Goal: Task Accomplishment & Management: Use online tool/utility

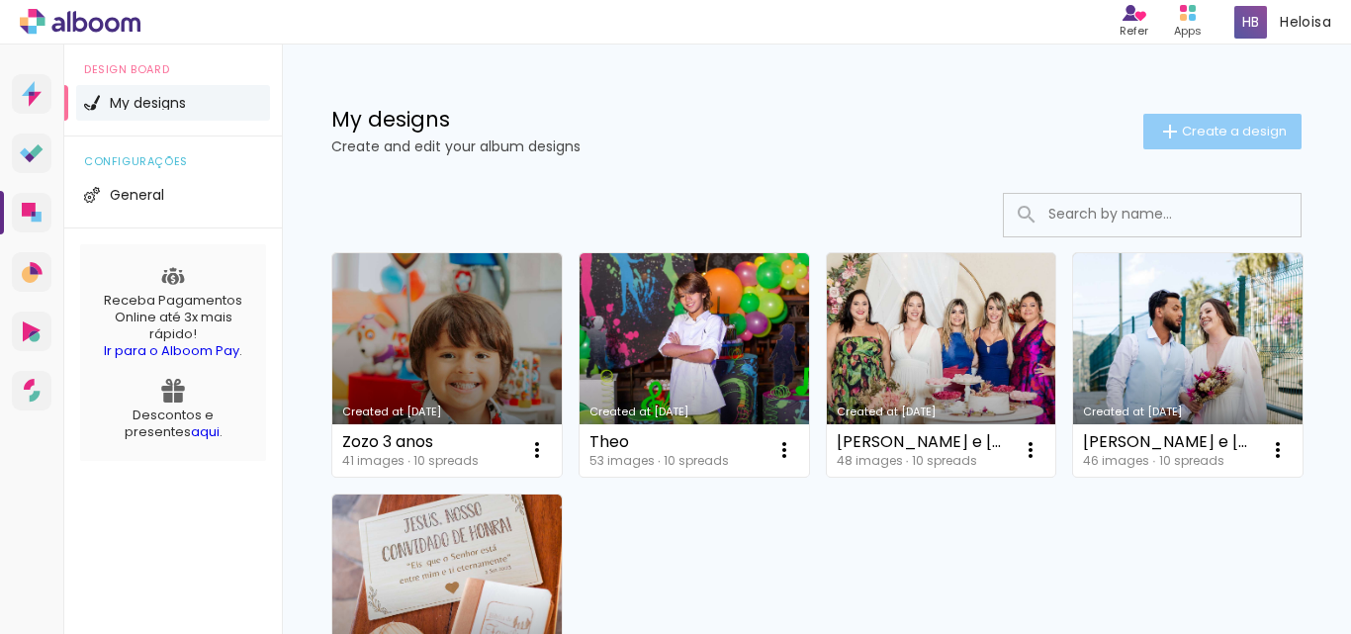
click at [1219, 137] on span "Create a design" at bounding box center [1234, 131] width 105 height 13
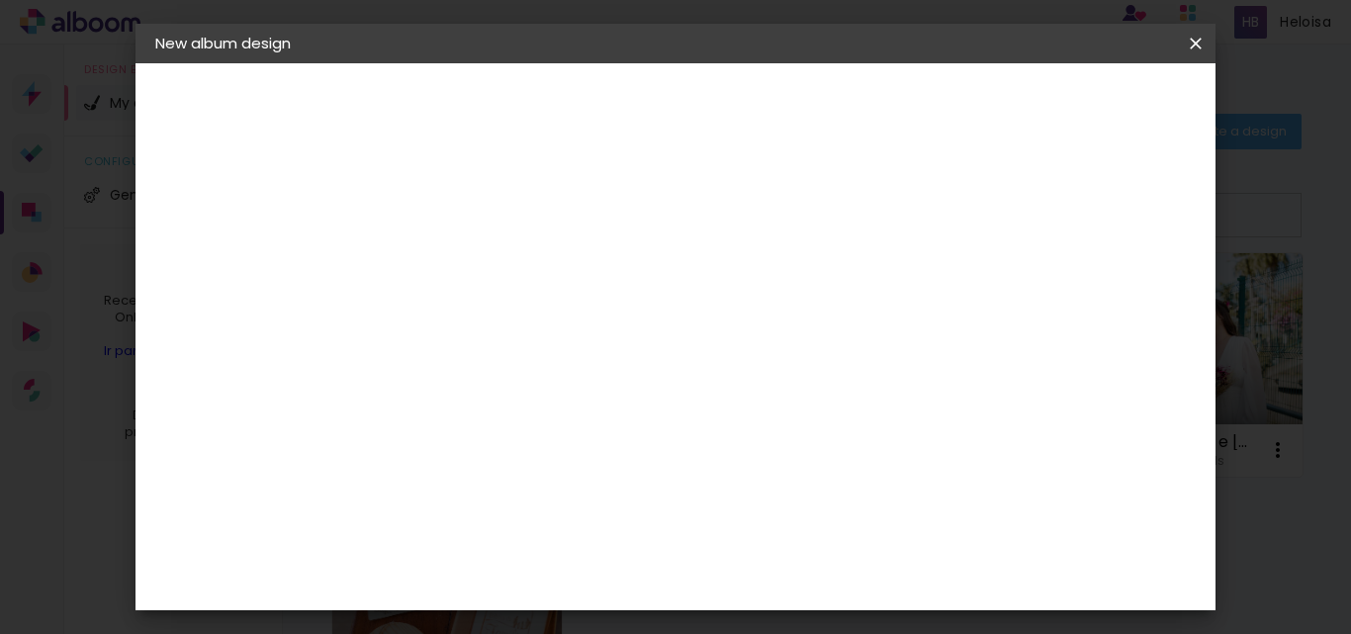
click at [479, 256] on input at bounding box center [479, 265] width 0 height 31
type input "Theo"
type paper-input "Theo"
click at [0, 0] on slot "Next" at bounding box center [0, 0] width 0 height 0
click at [801, 296] on paper-item "Free Size" at bounding box center [718, 301] width 166 height 44
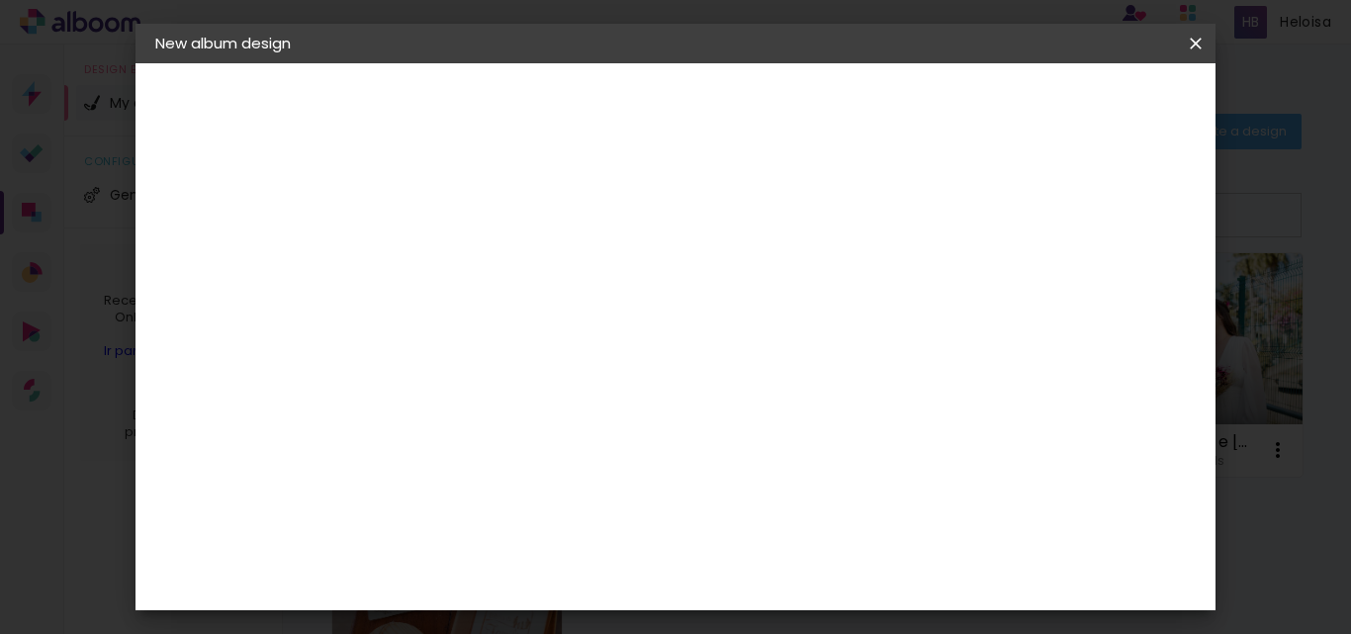
click at [801, 114] on paper-button "Next" at bounding box center [765, 105] width 71 height 34
click at [1072, 102] on span "Start design" at bounding box center [1030, 105] width 83 height 14
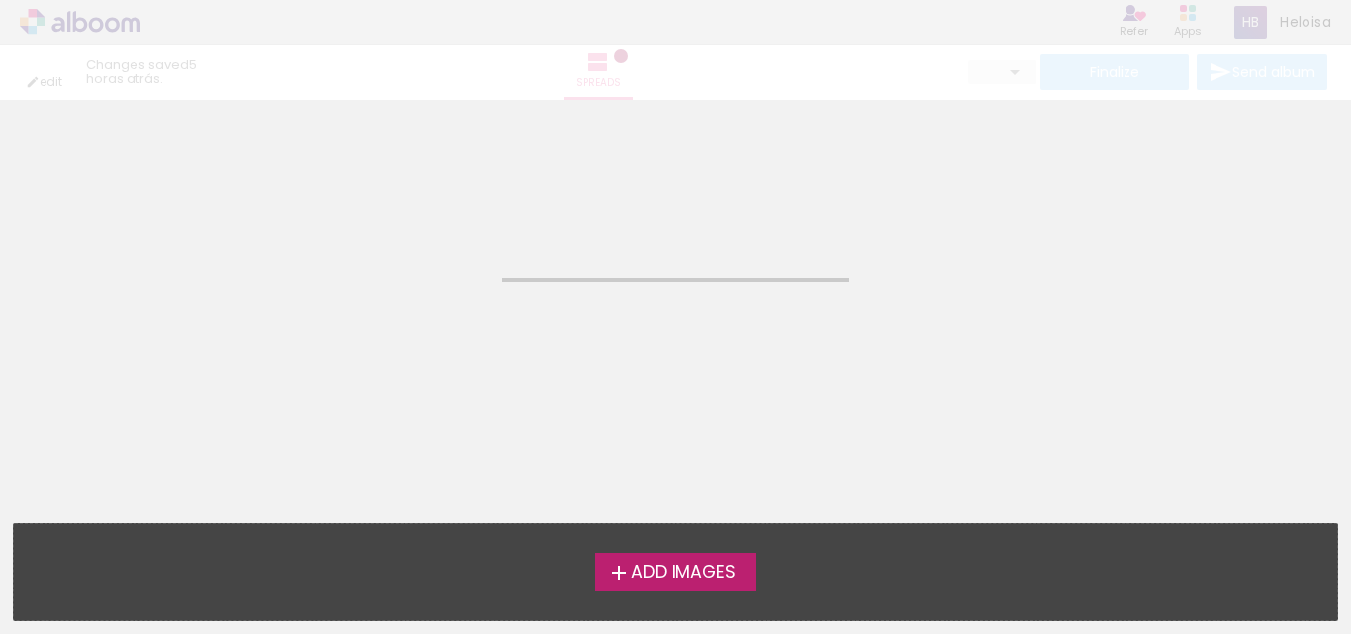
click at [626, 582] on iron-icon at bounding box center [619, 573] width 24 height 24
click at [0, 0] on input "file" at bounding box center [0, 0] width 0 height 0
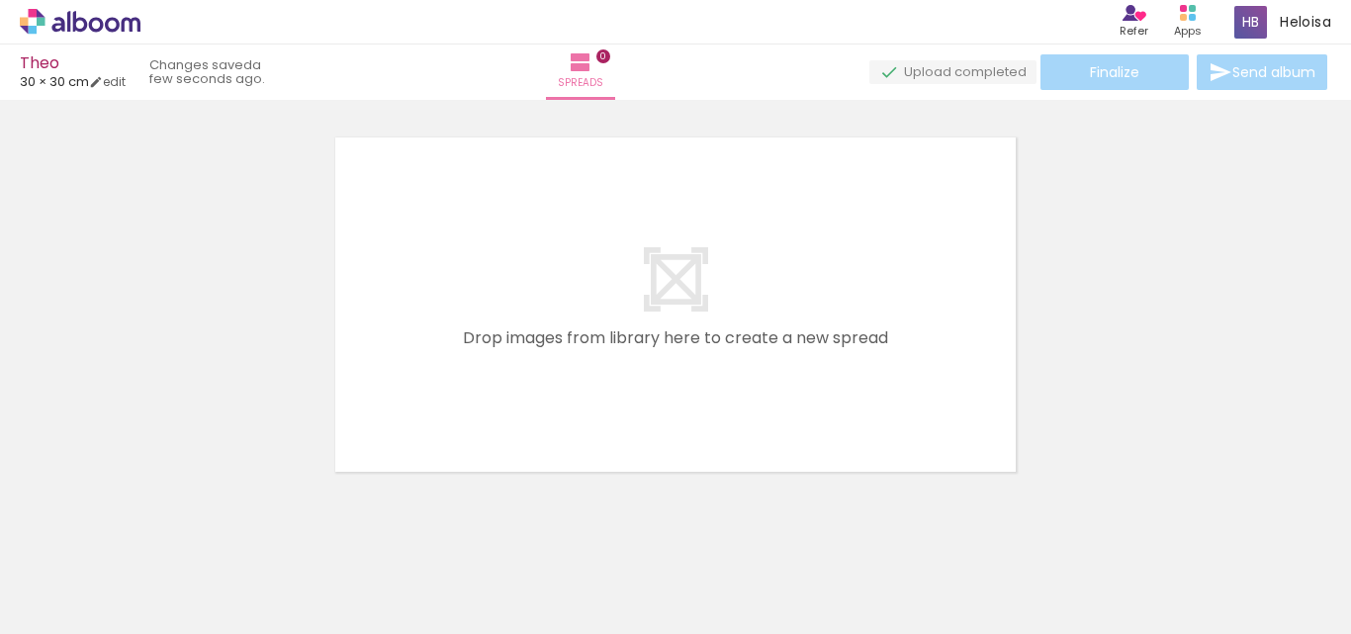
scroll to position [26, 0]
click at [82, 612] on span "Add Images" at bounding box center [62, 623] width 42 height 22
click at [0, 0] on input "file" at bounding box center [0, 0] width 0 height 0
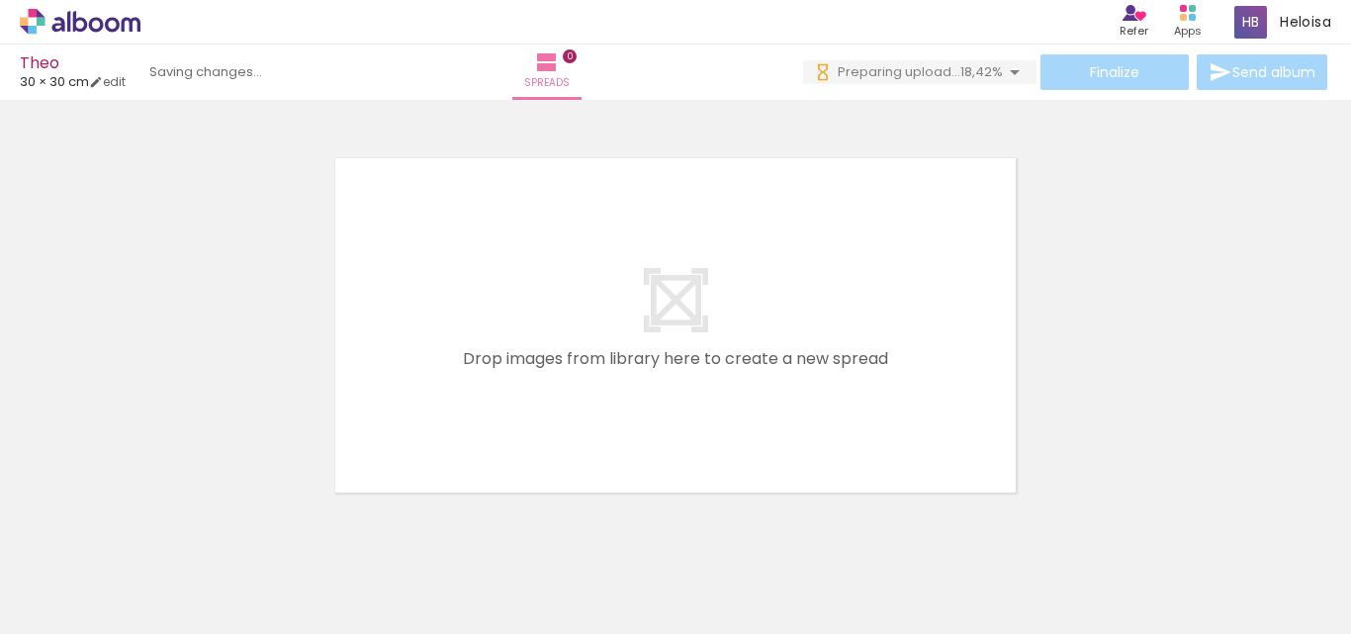
scroll to position [0, 0]
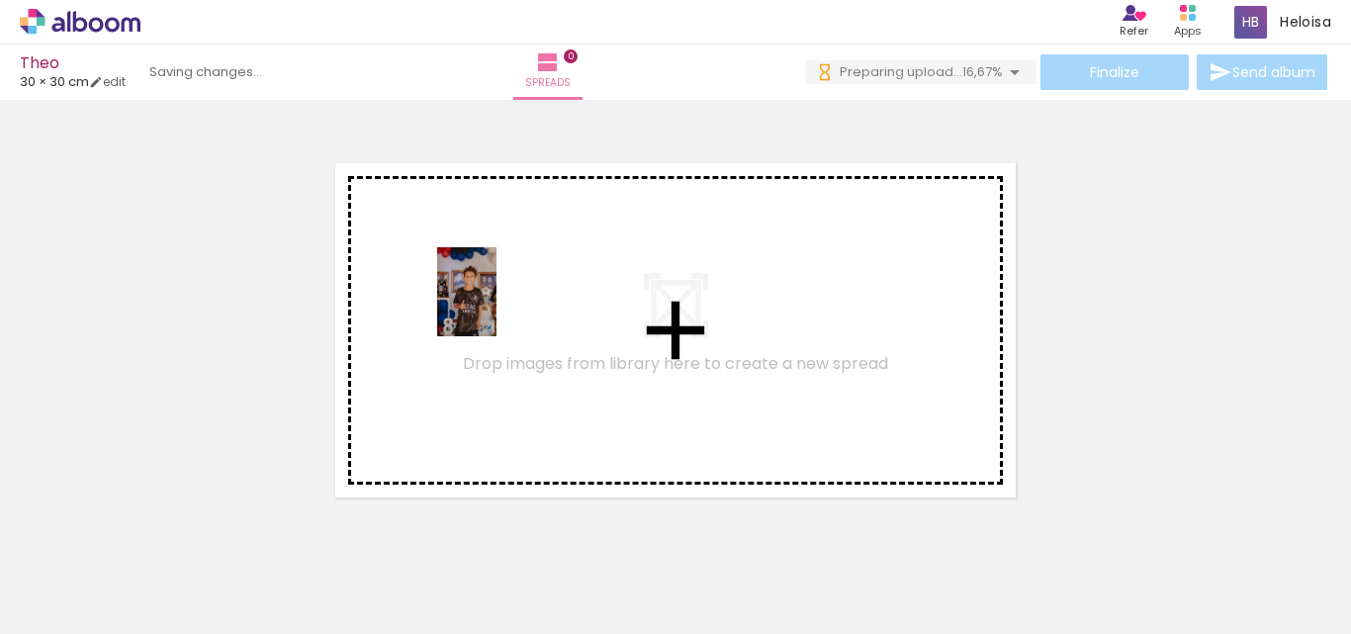
drag, startPoint x: 197, startPoint y: 556, endPoint x: 496, endPoint y: 307, distance: 389.7
click at [496, 307] on quentale-workspace at bounding box center [675, 317] width 1351 height 634
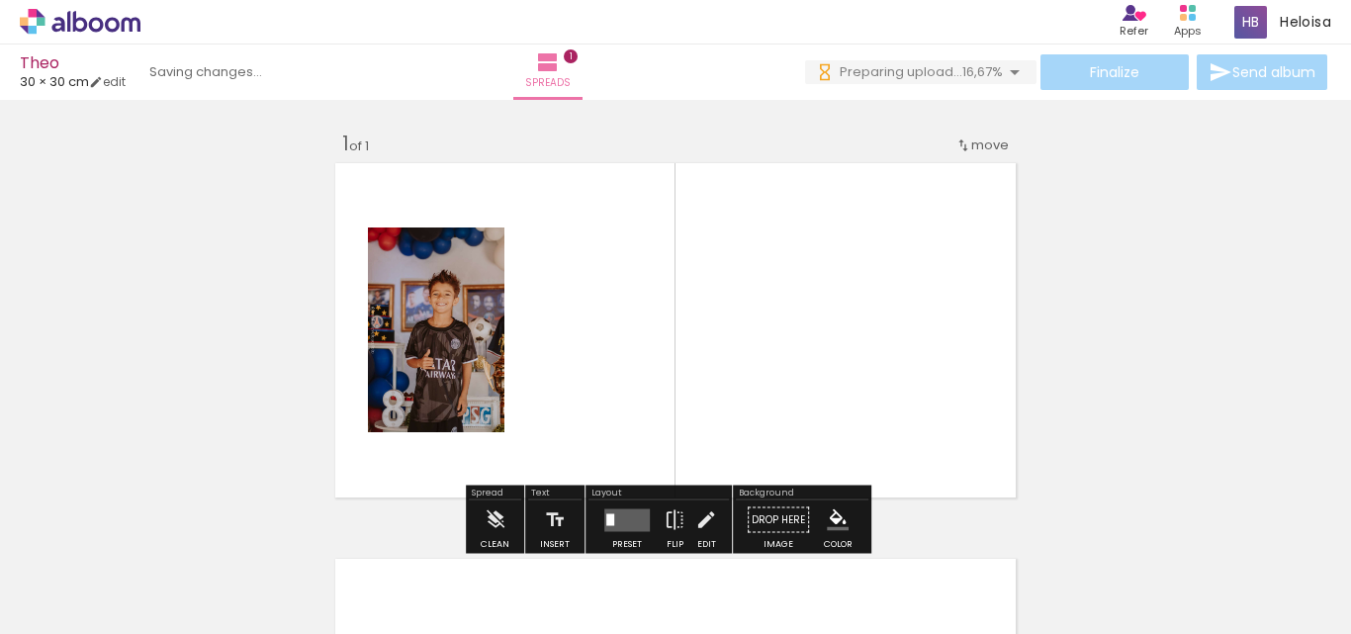
scroll to position [26, 0]
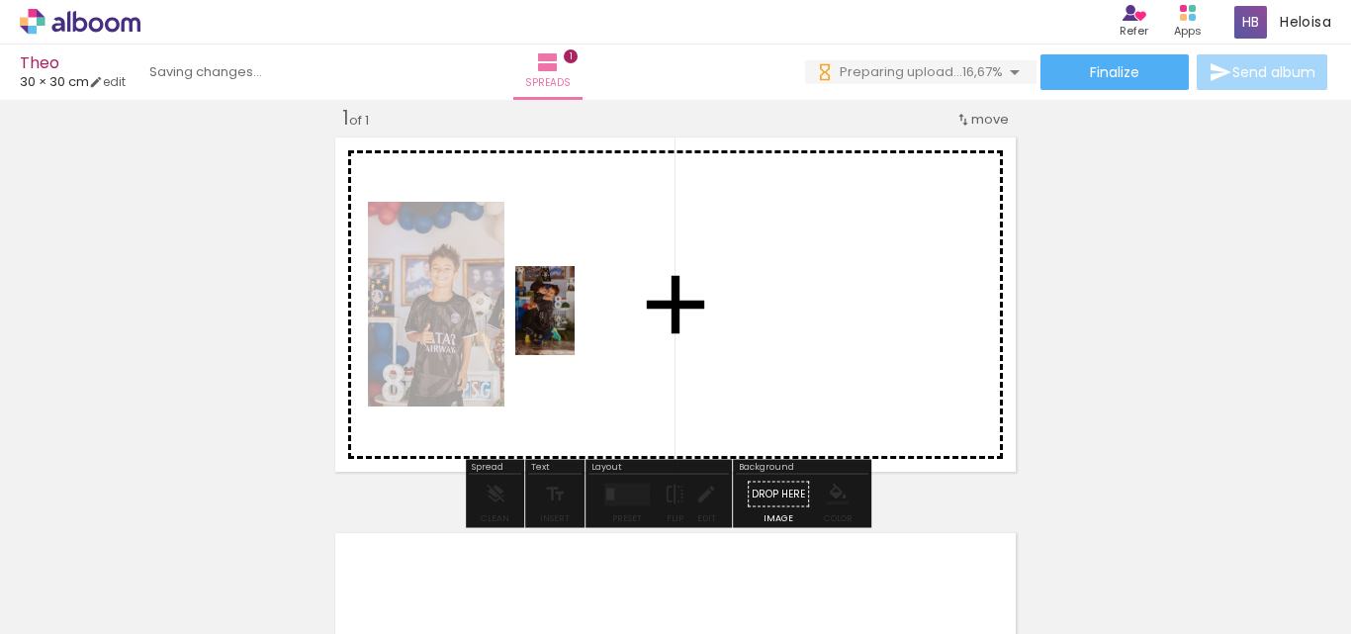
drag, startPoint x: 328, startPoint y: 564, endPoint x: 595, endPoint y: 311, distance: 367.2
click at [595, 311] on quentale-workspace at bounding box center [675, 317] width 1351 height 634
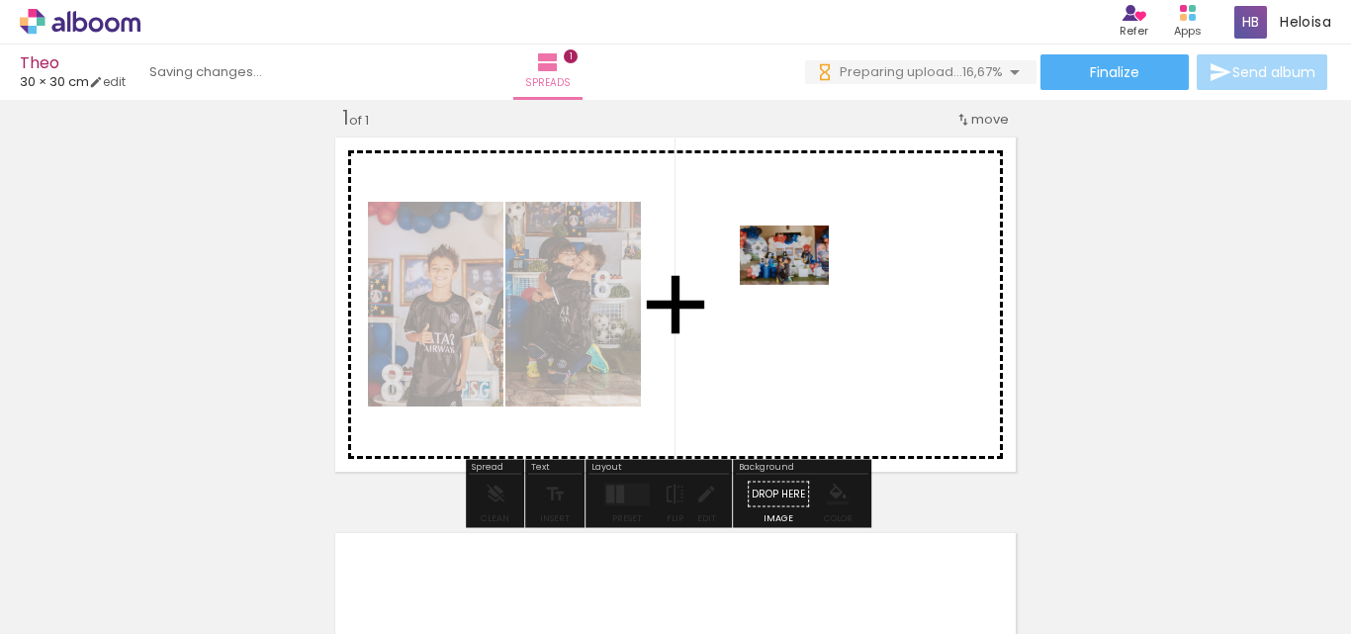
drag, startPoint x: 419, startPoint y: 573, endPoint x: 823, endPoint y: 273, distance: 503.1
click at [823, 273] on quentale-workspace at bounding box center [675, 317] width 1351 height 634
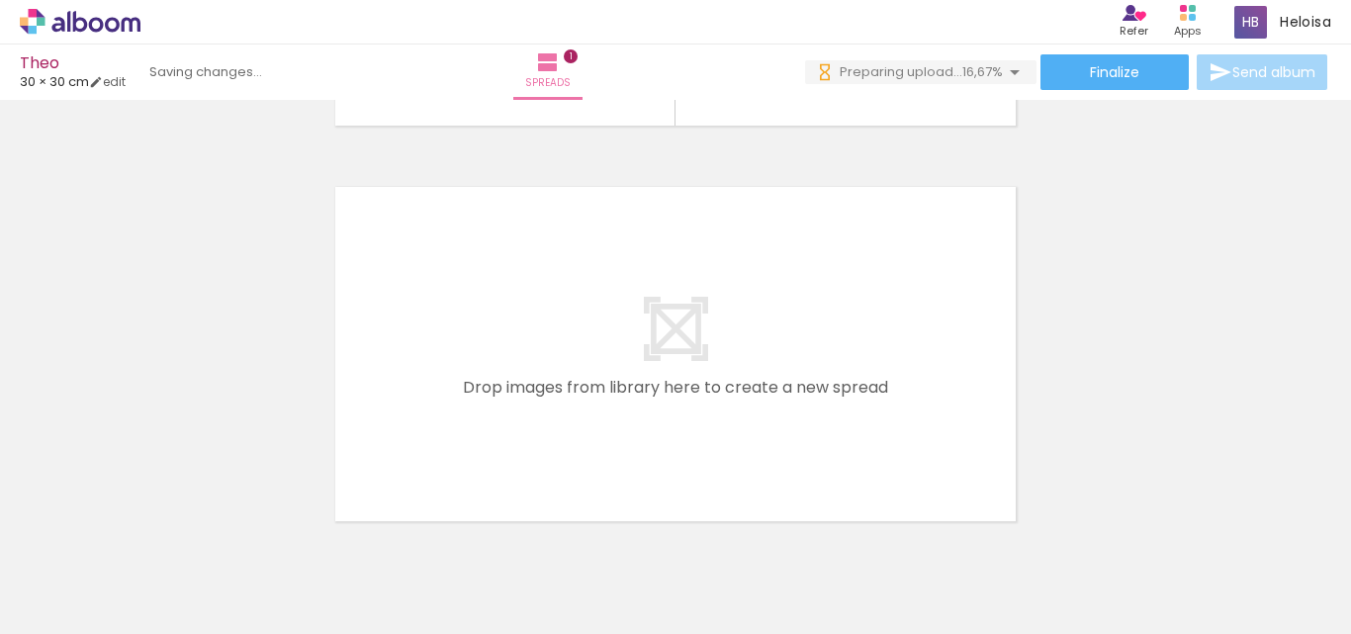
scroll to position [408, 0]
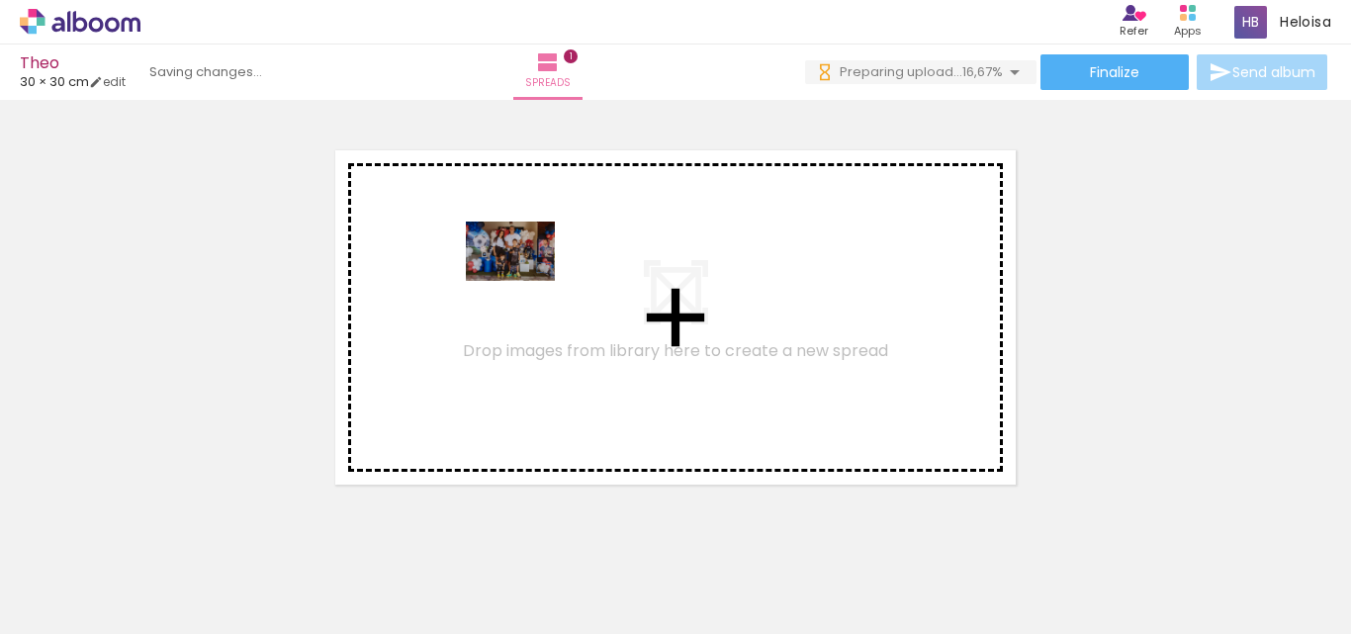
drag, startPoint x: 539, startPoint y: 574, endPoint x: 525, endPoint y: 281, distance: 294.0
click at [525, 281] on quentale-workspace at bounding box center [675, 317] width 1351 height 634
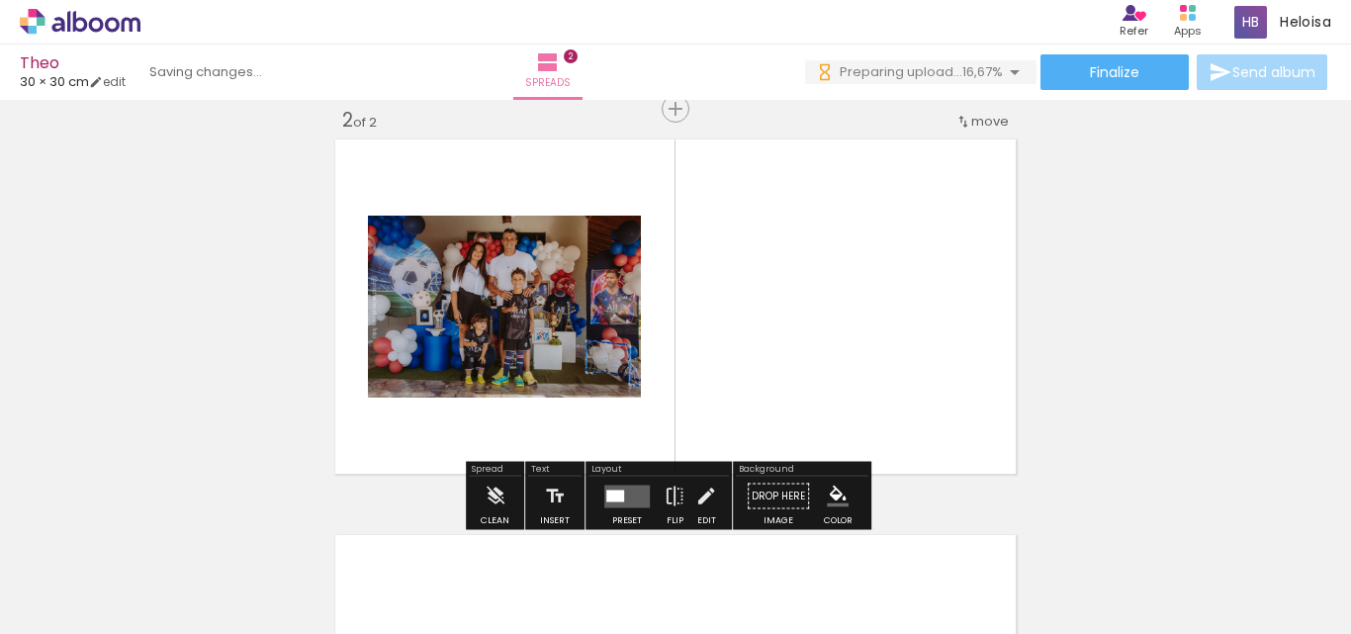
scroll to position [421, 0]
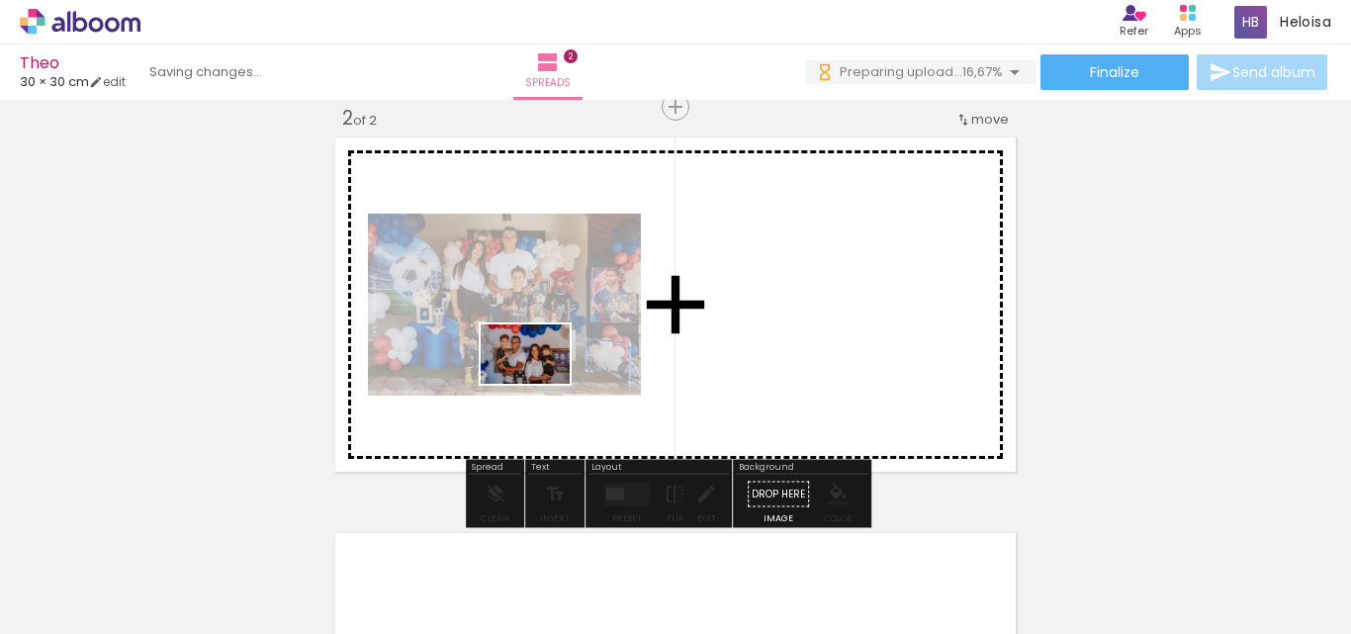
drag, startPoint x: 645, startPoint y: 579, endPoint x: 539, endPoint y: 382, distance: 224.3
click at [539, 382] on quentale-workspace at bounding box center [675, 317] width 1351 height 634
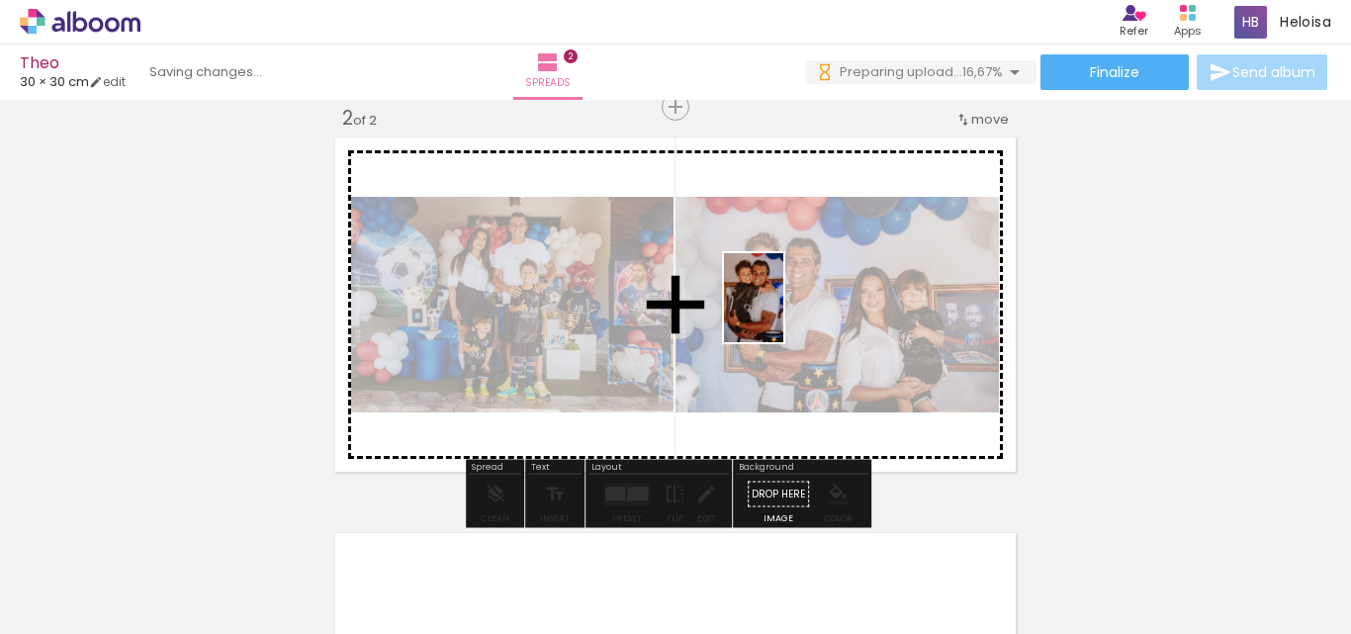
drag, startPoint x: 753, startPoint y: 571, endPoint x: 783, endPoint y: 312, distance: 260.7
click at [783, 312] on quentale-workspace at bounding box center [675, 317] width 1351 height 634
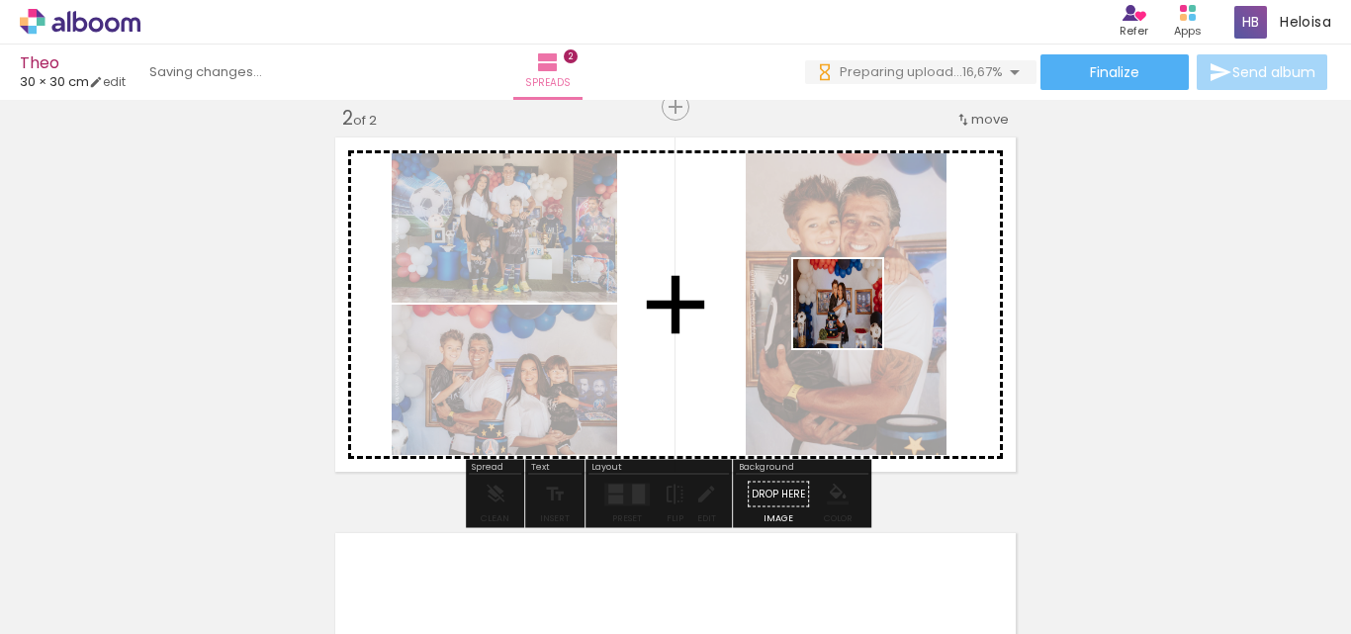
drag, startPoint x: 895, startPoint y: 570, endPoint x: 846, endPoint y: 299, distance: 275.2
click at [846, 299] on quentale-workspace at bounding box center [675, 317] width 1351 height 634
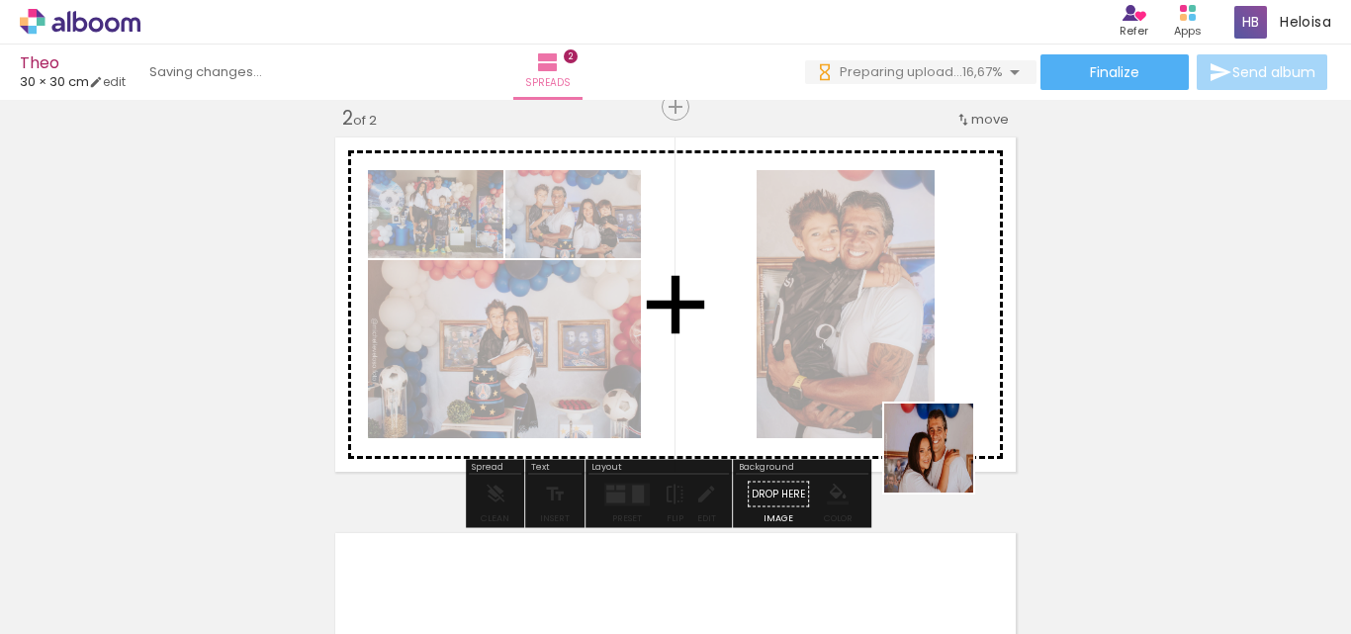
drag, startPoint x: 988, startPoint y: 589, endPoint x: 892, endPoint y: 362, distance: 246.8
click at [892, 362] on quentale-workspace at bounding box center [675, 317] width 1351 height 634
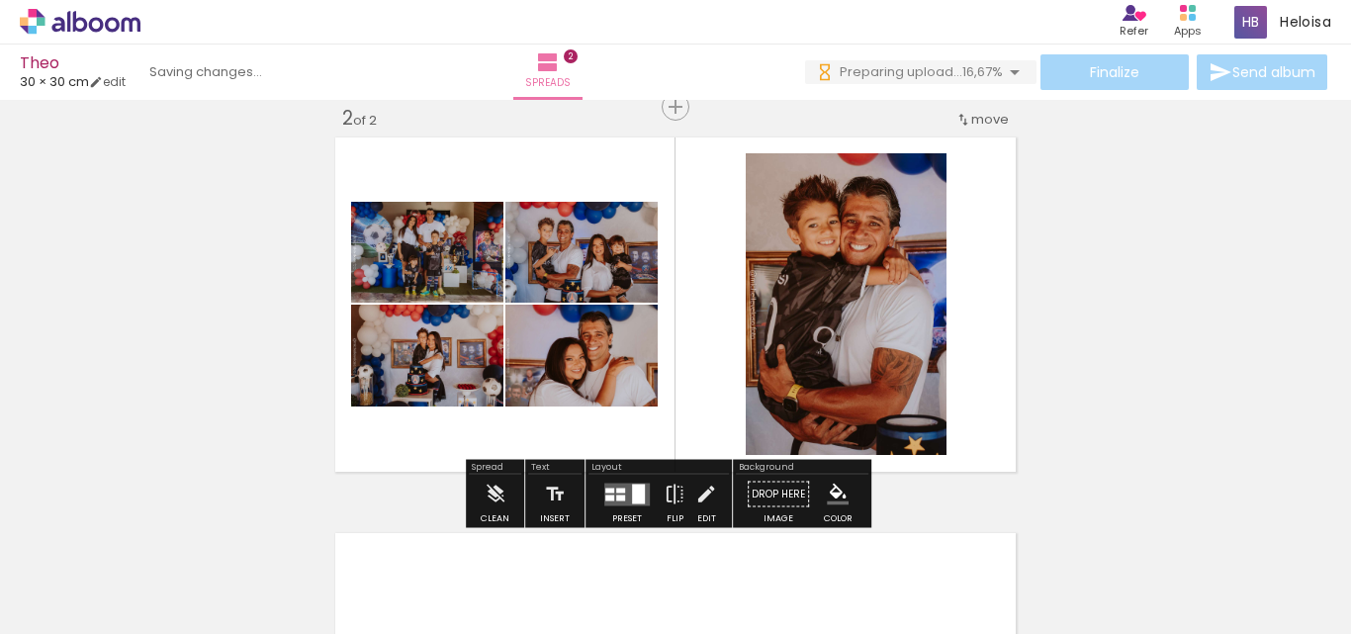
click at [620, 483] on quentale-layouter at bounding box center [626, 494] width 45 height 23
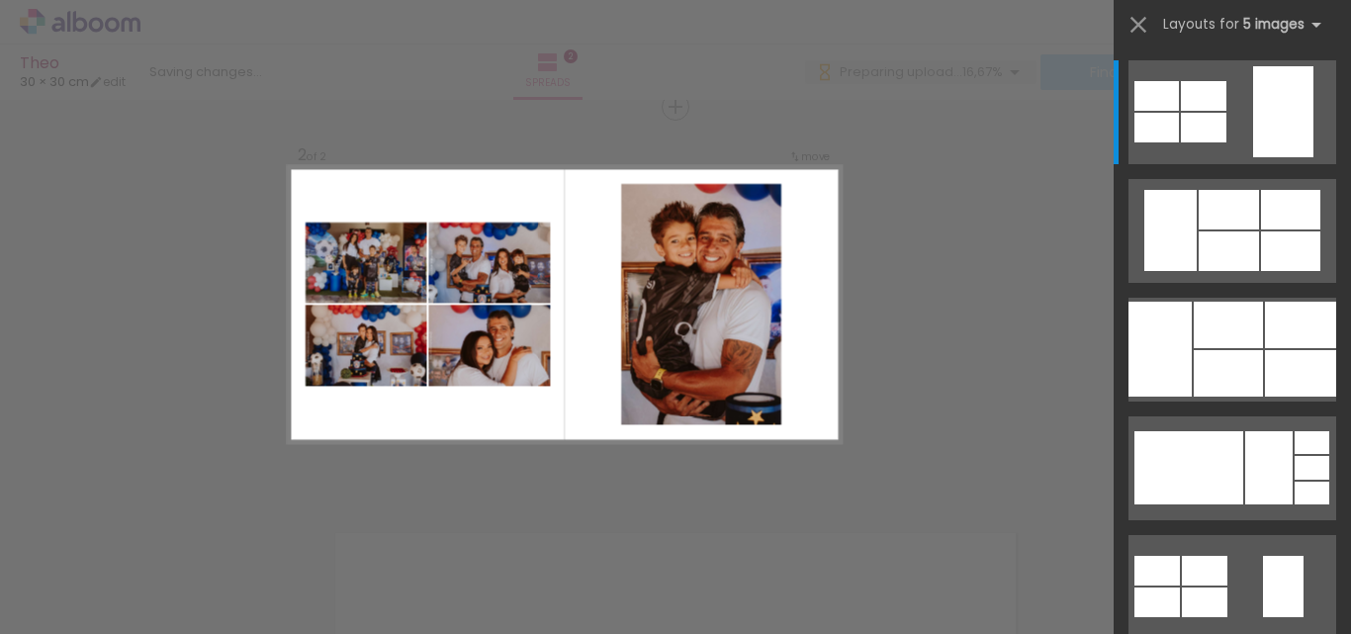
scroll to position [420, 0]
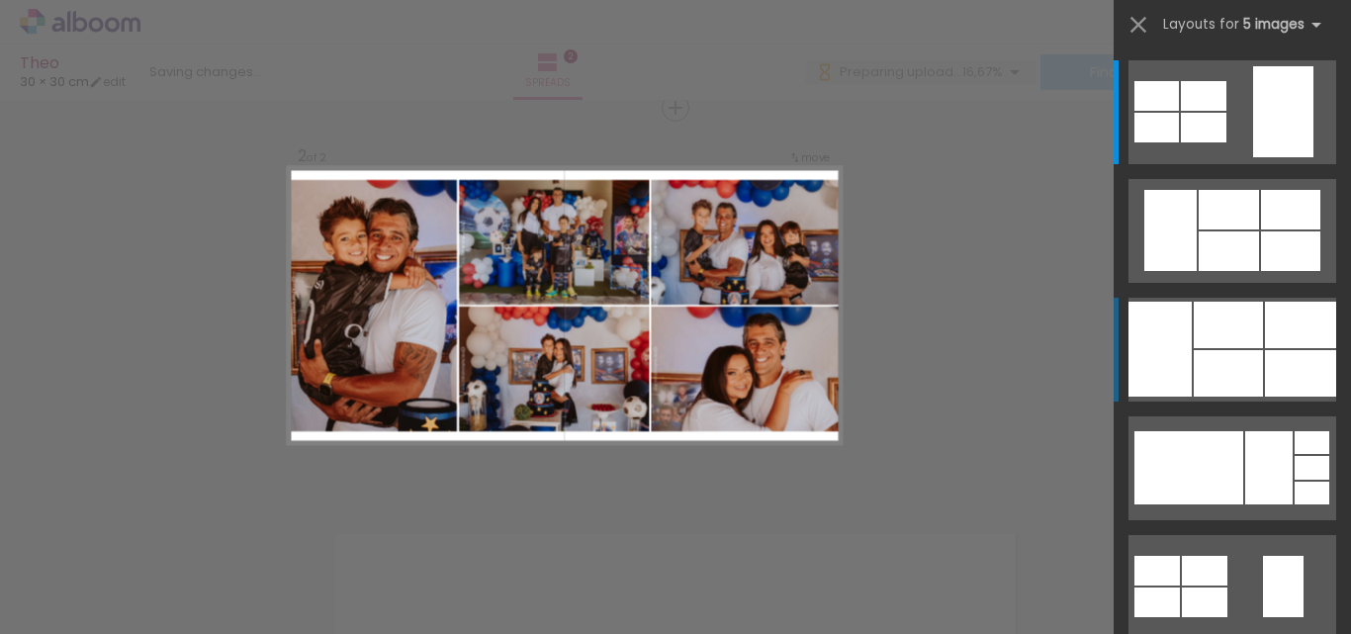
click at [1178, 360] on div at bounding box center [1159, 349] width 63 height 95
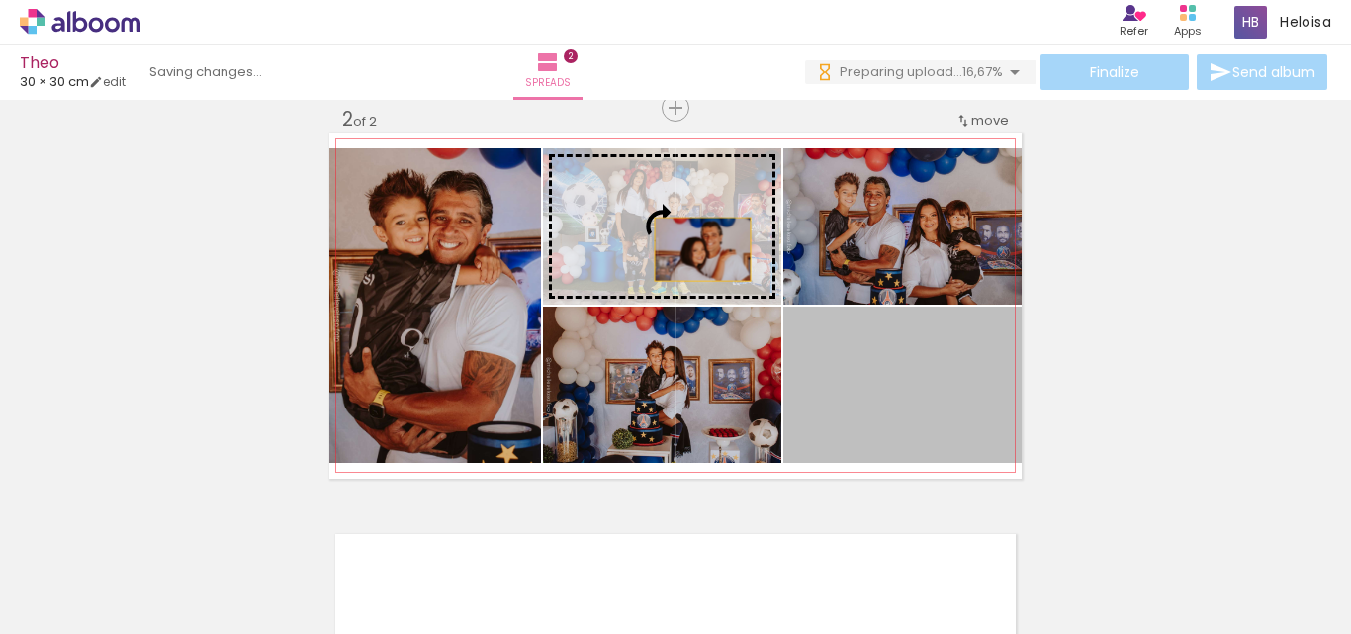
drag, startPoint x: 900, startPoint y: 402, endPoint x: 695, endPoint y: 249, distance: 255.7
click at [0, 0] on slot at bounding box center [0, 0] width 0 height 0
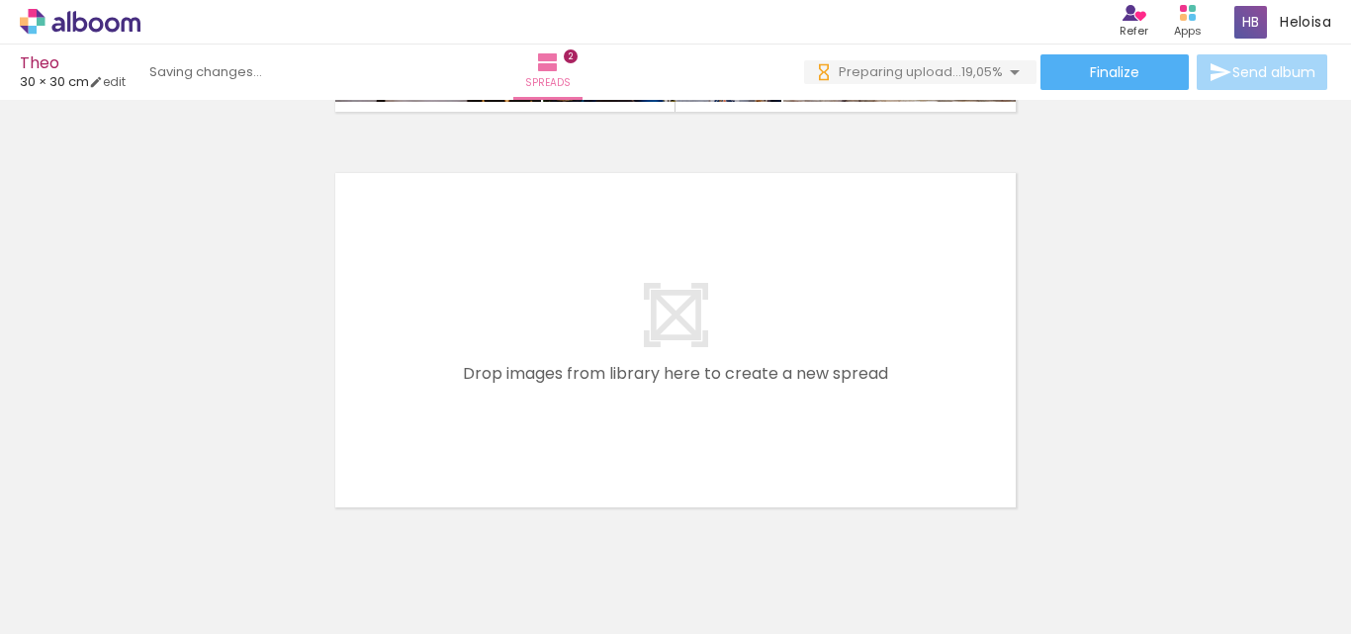
scroll to position [0, 691]
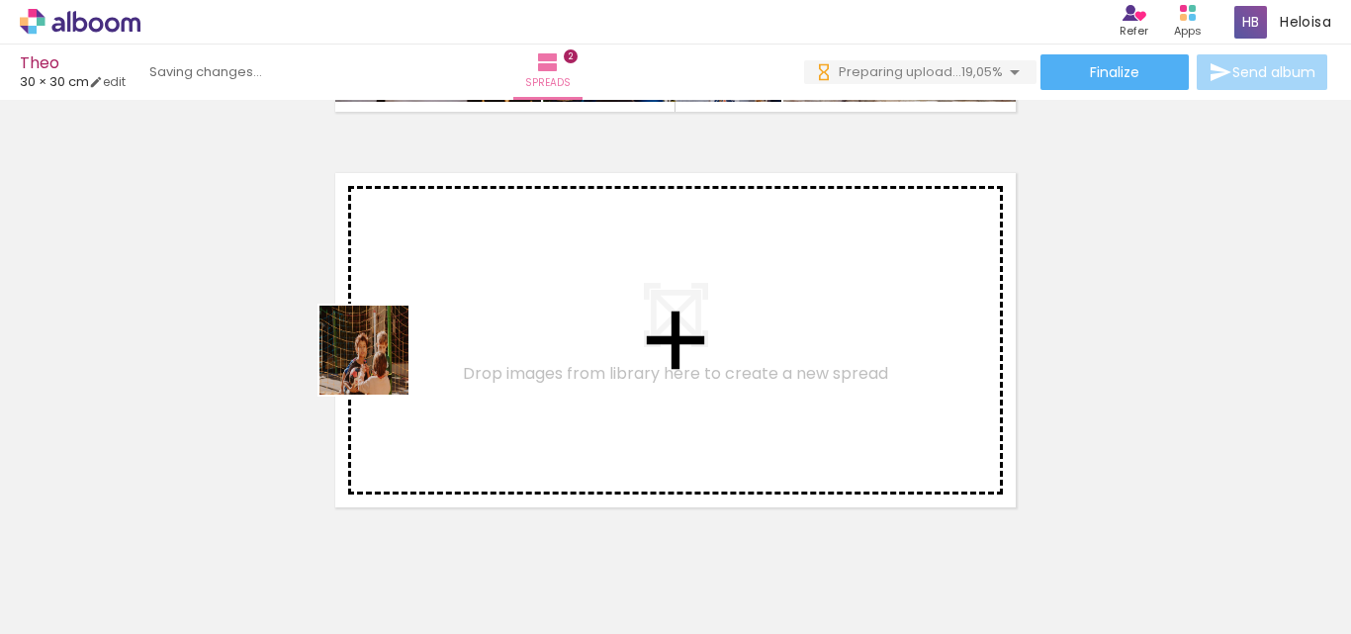
drag, startPoint x: 380, startPoint y: 376, endPoint x: 406, endPoint y: 301, distance: 79.7
click at [406, 301] on quentale-workspace at bounding box center [675, 317] width 1351 height 634
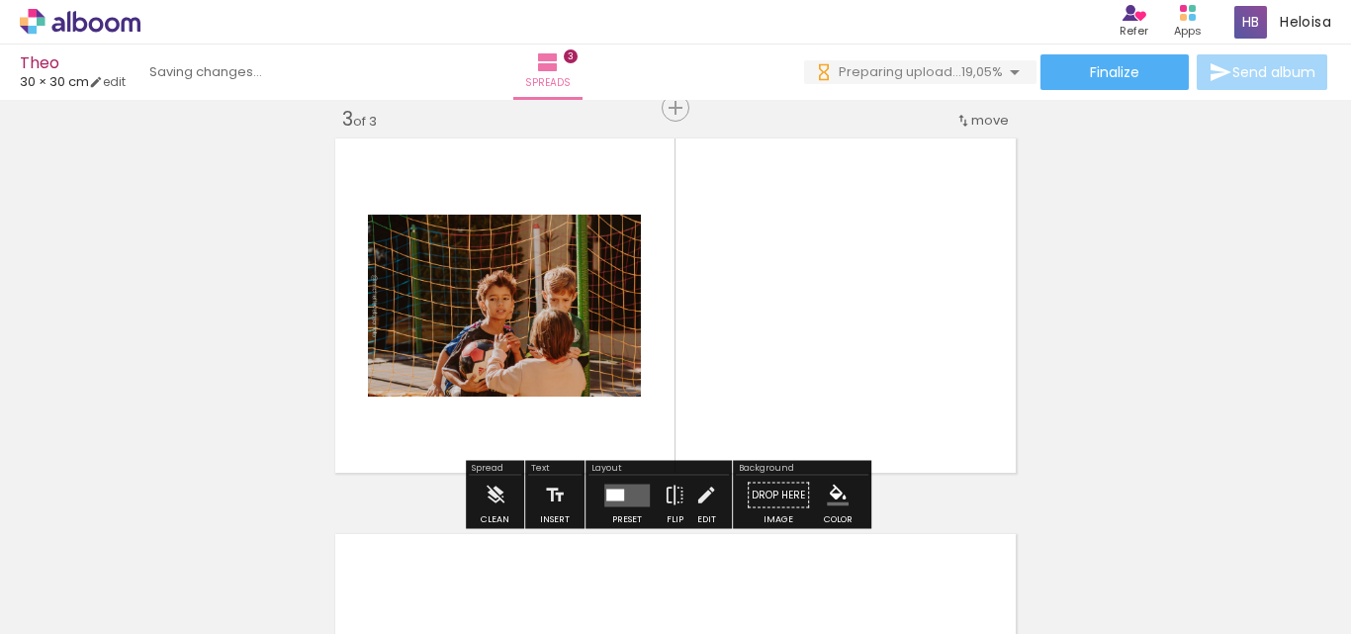
scroll to position [817, 0]
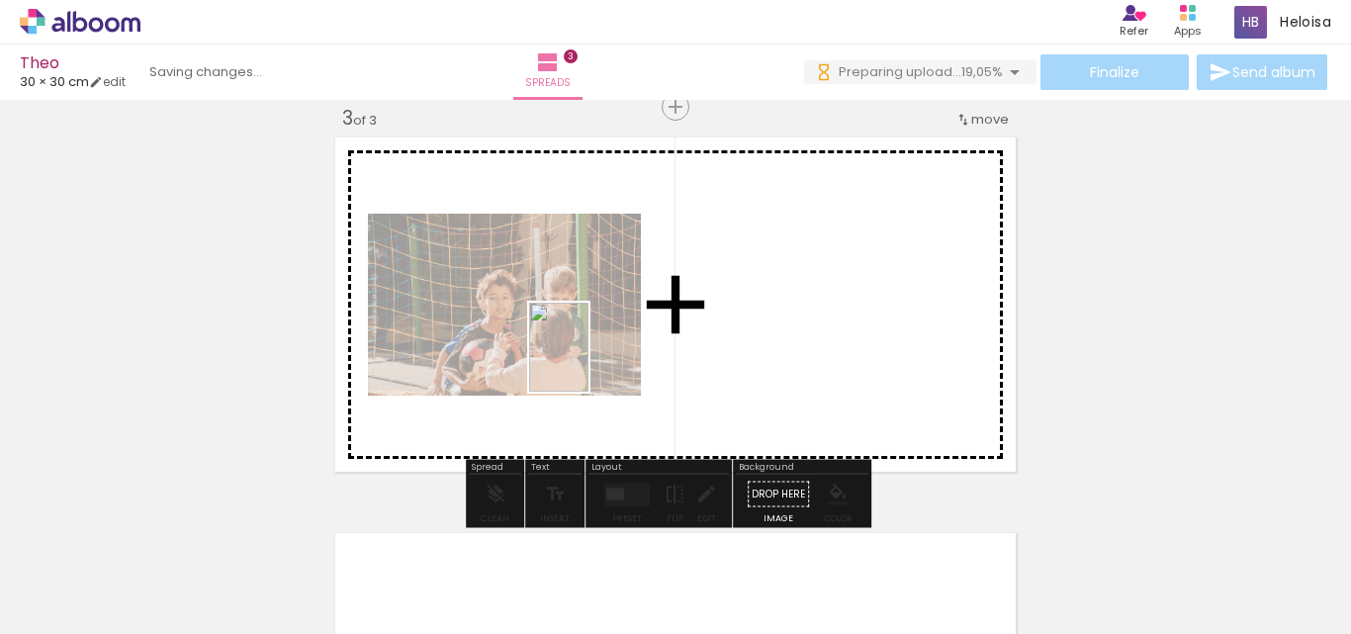
drag, startPoint x: 529, startPoint y: 571, endPoint x: 588, endPoint y: 362, distance: 217.8
click at [588, 362] on quentale-workspace at bounding box center [675, 317] width 1351 height 634
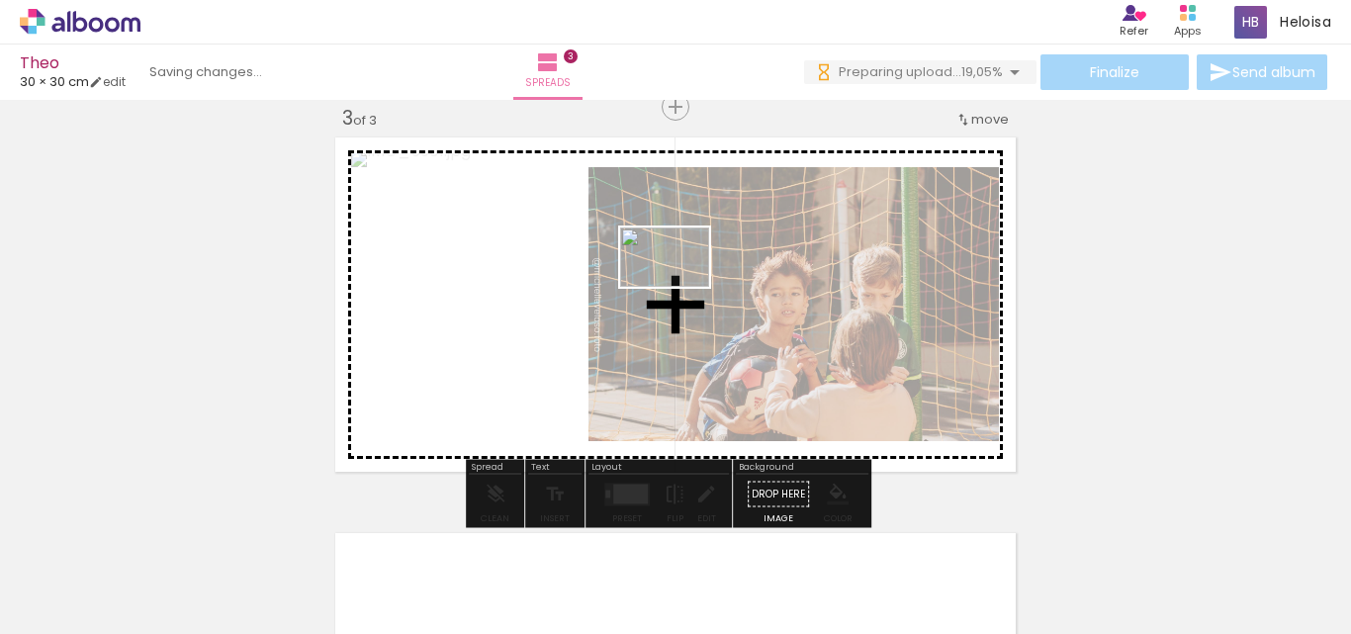
drag, startPoint x: 639, startPoint y: 573, endPoint x: 686, endPoint y: 298, distance: 279.9
click at [679, 286] on quentale-workspace at bounding box center [675, 317] width 1351 height 634
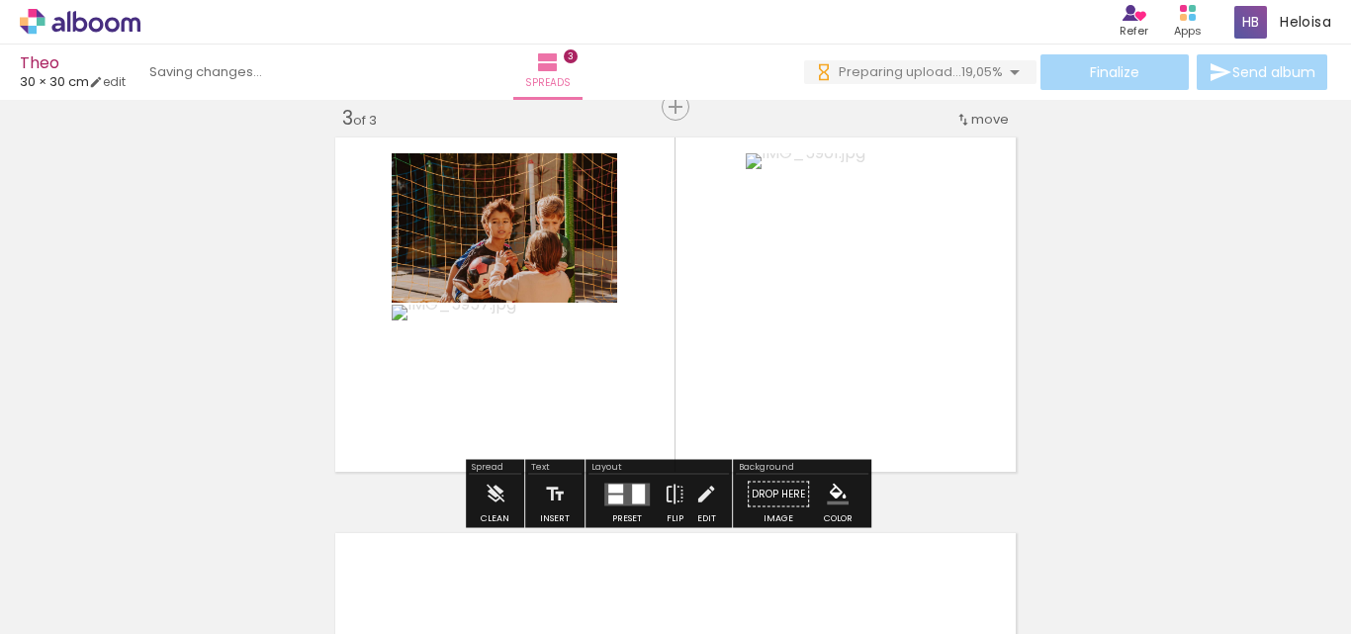
drag, startPoint x: 739, startPoint y: 599, endPoint x: 724, endPoint y: 509, distance: 91.2
drag, startPoint x: 724, startPoint y: 509, endPoint x: 729, endPoint y: 549, distance: 39.9
click at [729, 549] on div at bounding box center [708, 567] width 98 height 65
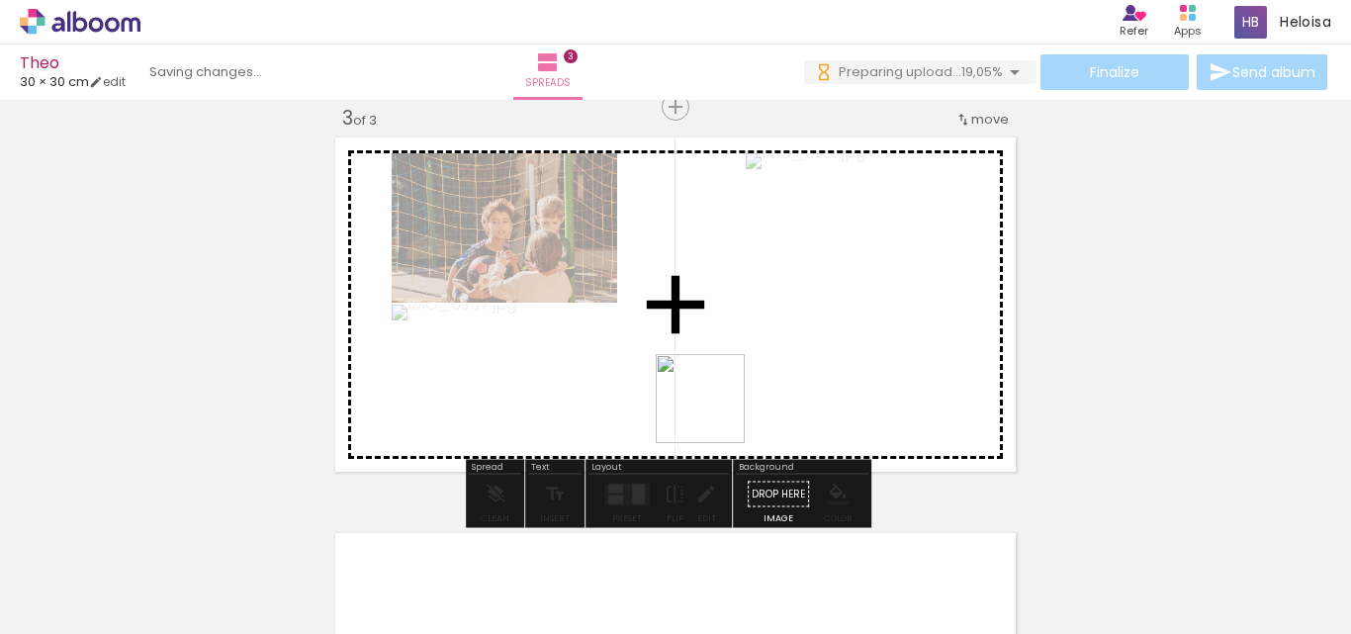
drag, startPoint x: 729, startPoint y: 549, endPoint x: 705, endPoint y: 349, distance: 201.1
click at [705, 349] on quentale-workspace at bounding box center [675, 317] width 1351 height 634
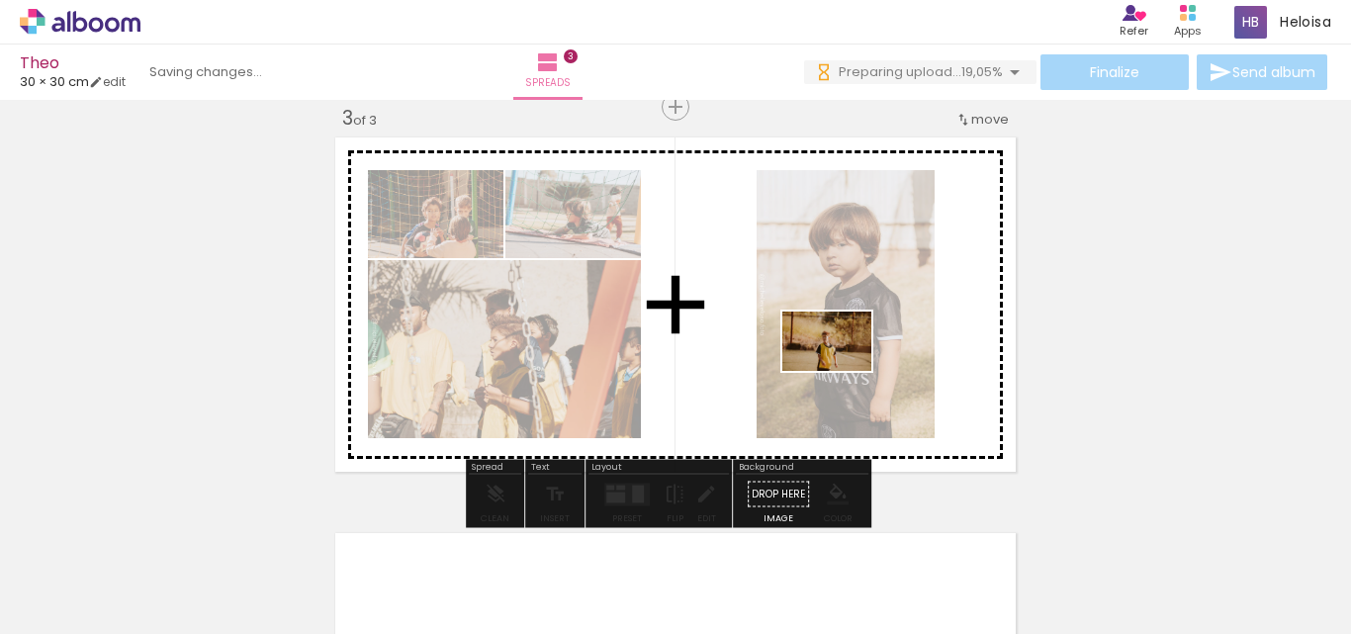
drag, startPoint x: 825, startPoint y: 573, endPoint x: 841, endPoint y: 371, distance: 203.4
click at [841, 371] on quentale-workspace at bounding box center [675, 317] width 1351 height 634
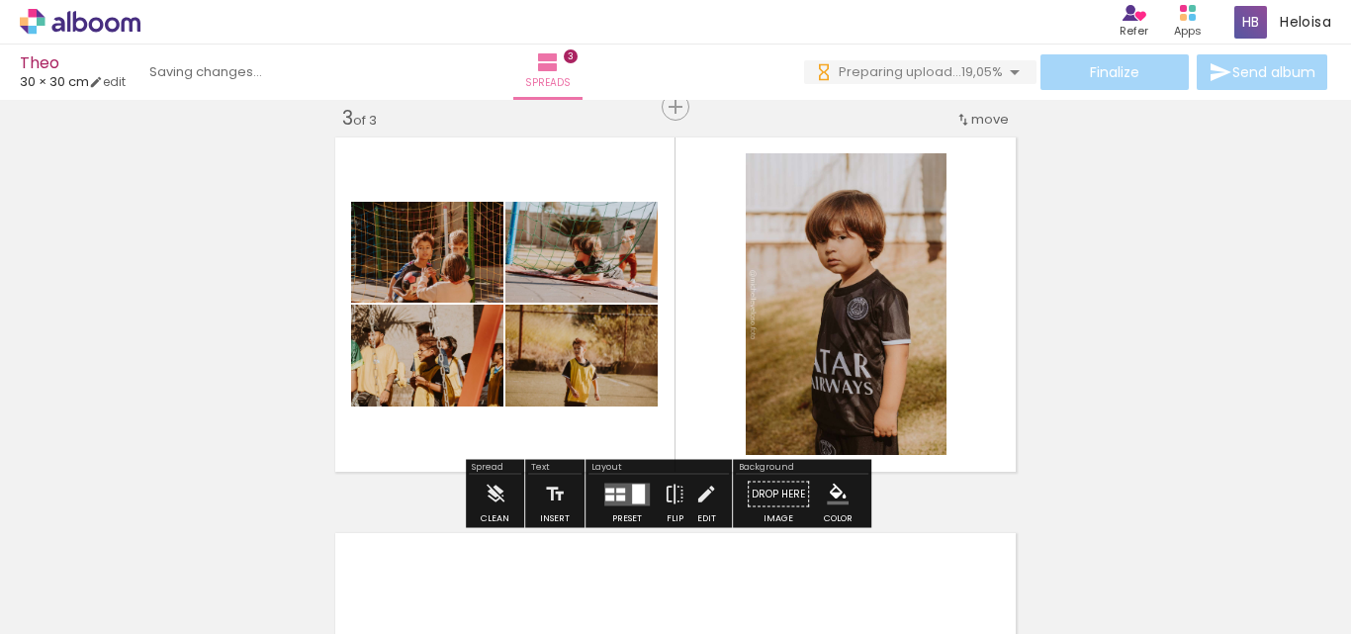
click at [628, 489] on quentale-layouter at bounding box center [626, 494] width 45 height 23
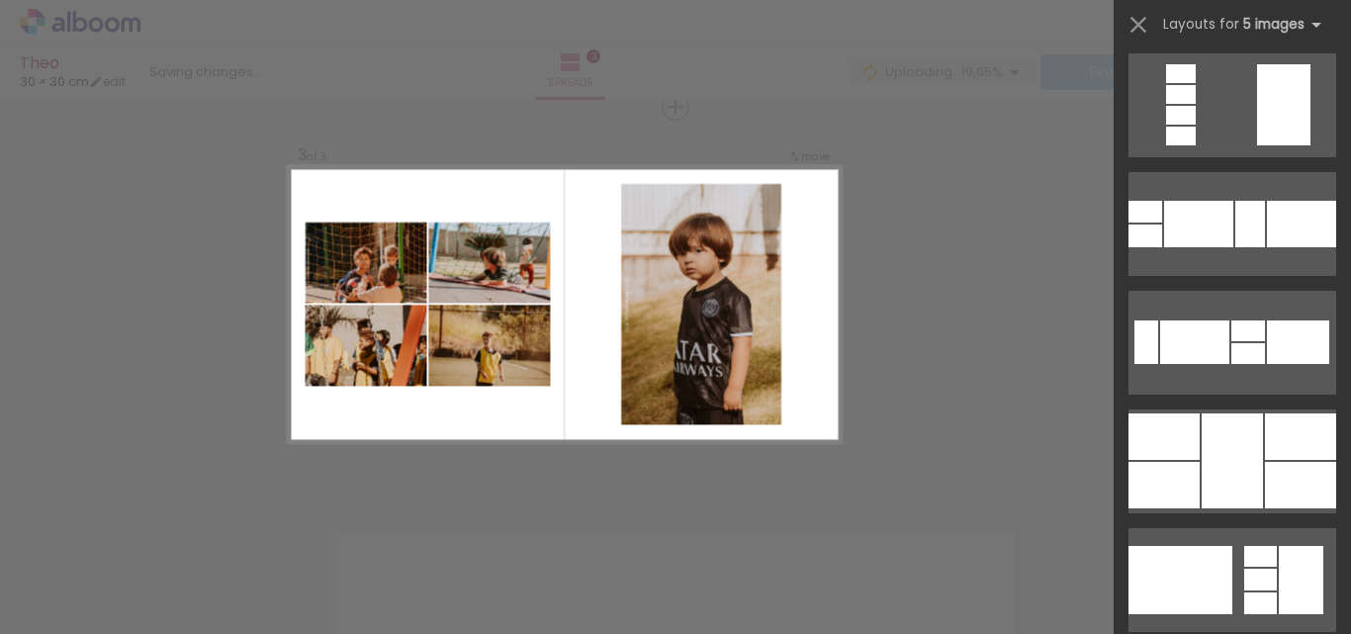
scroll to position [1211, 0]
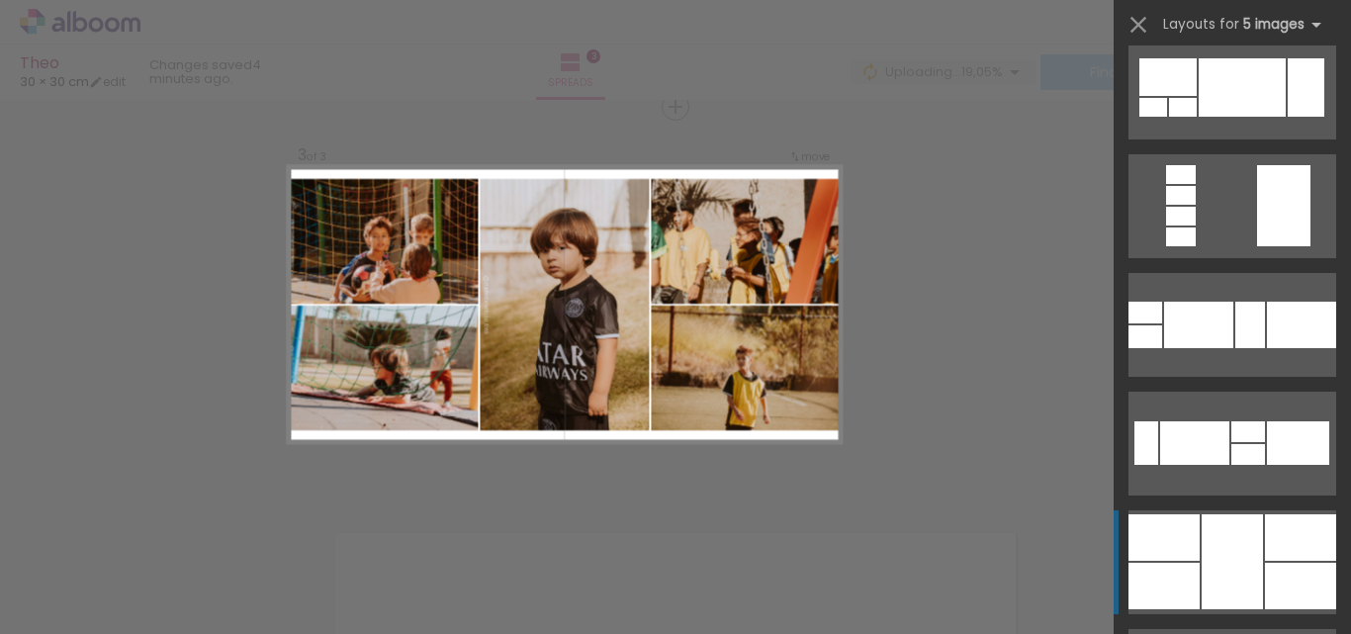
click at [1268, 547] on div at bounding box center [1300, 537] width 71 height 46
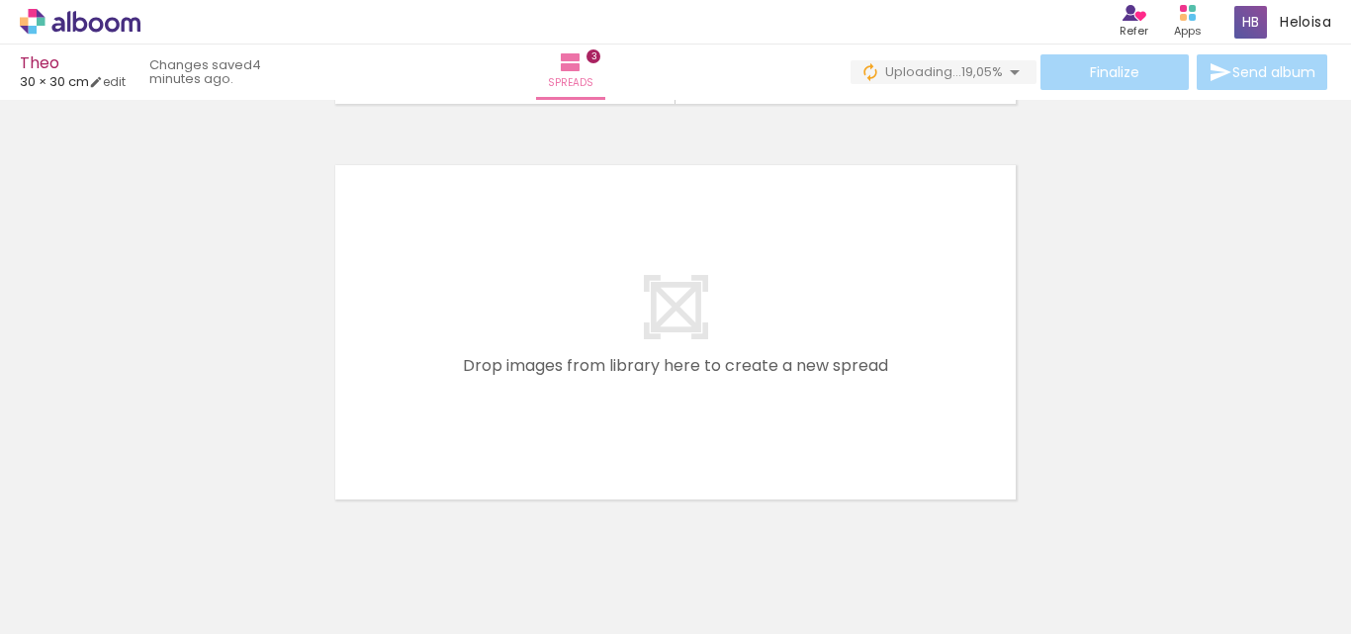
scroll to position [1195, 0]
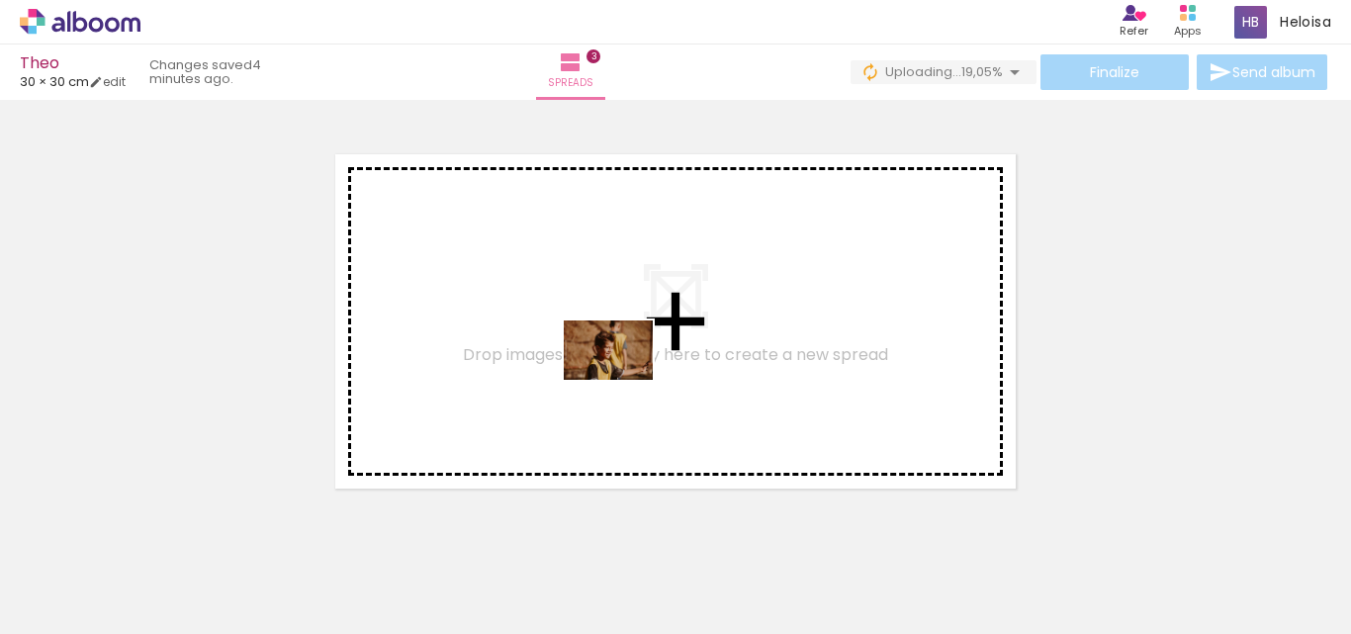
drag, startPoint x: 950, startPoint y: 587, endPoint x: 623, endPoint y: 380, distance: 387.6
click at [623, 380] on quentale-workspace at bounding box center [675, 317] width 1351 height 634
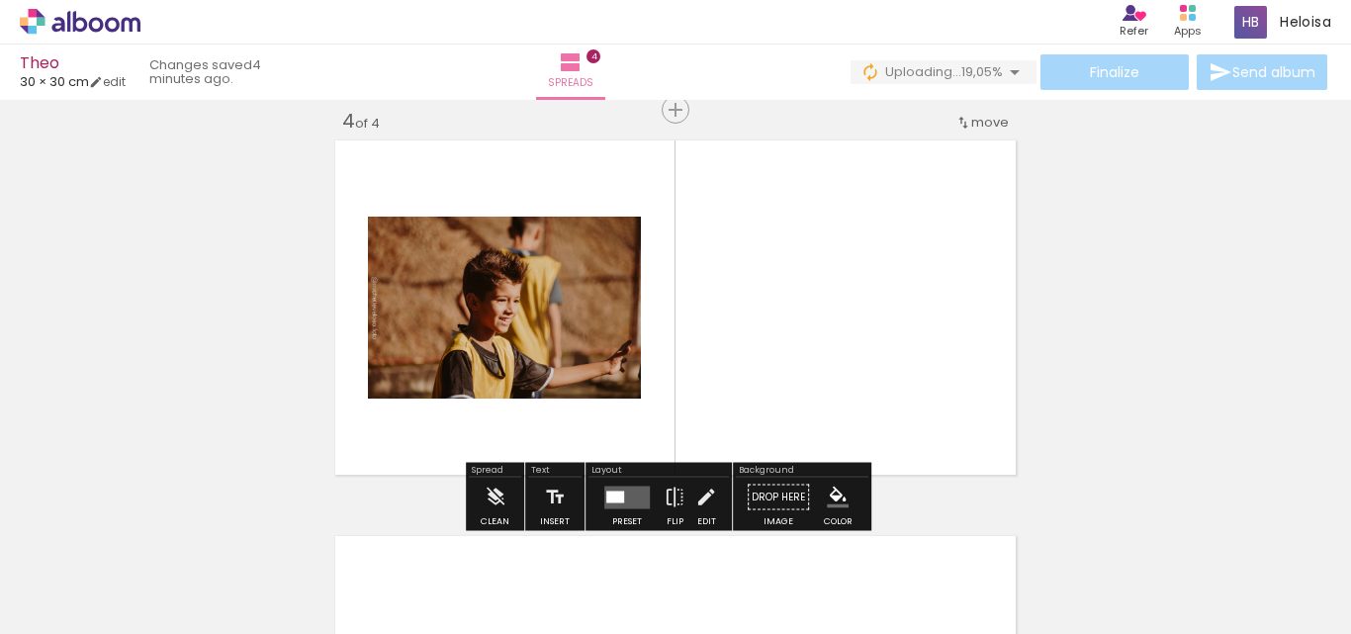
scroll to position [1212, 0]
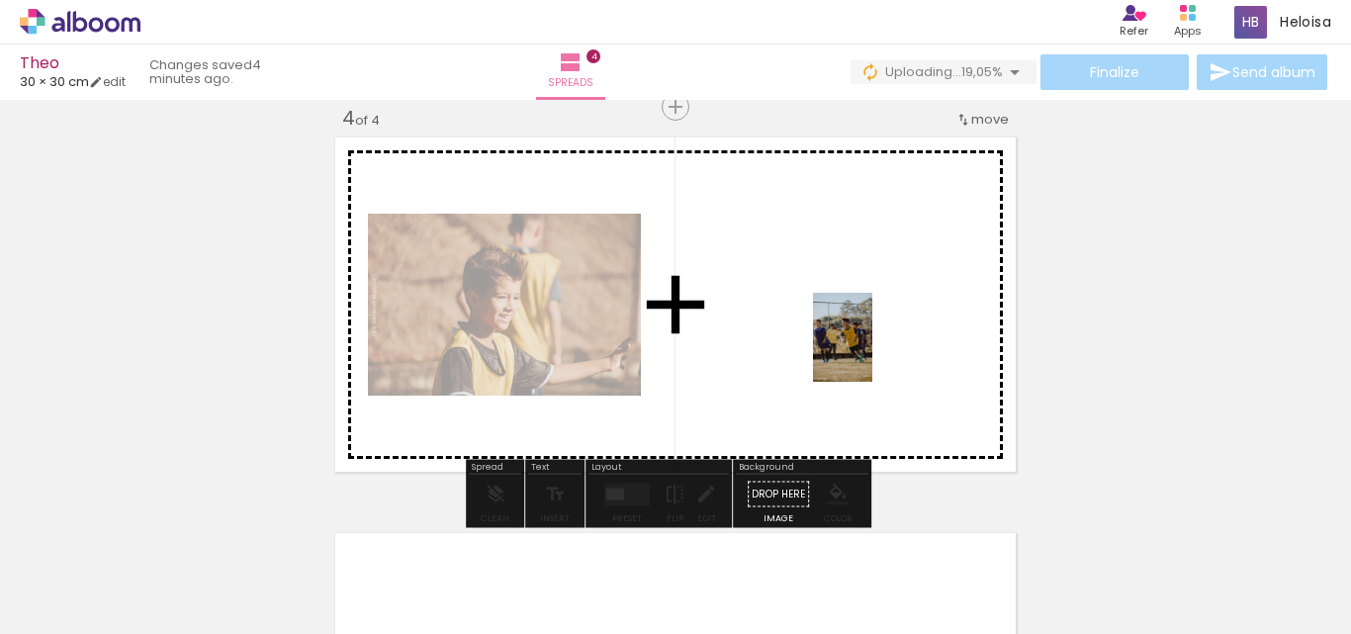
drag, startPoint x: 1071, startPoint y: 564, endPoint x: 872, endPoint y: 352, distance: 290.3
click at [872, 352] on quentale-workspace at bounding box center [675, 317] width 1351 height 634
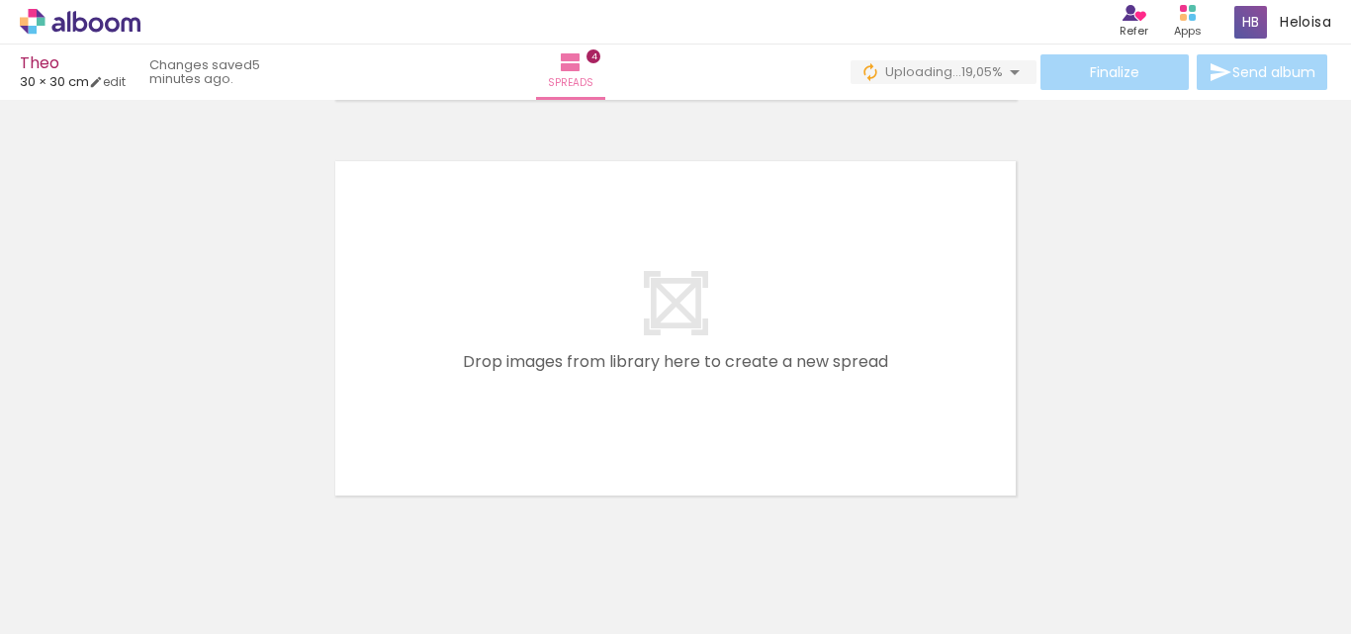
scroll to position [1589, 0]
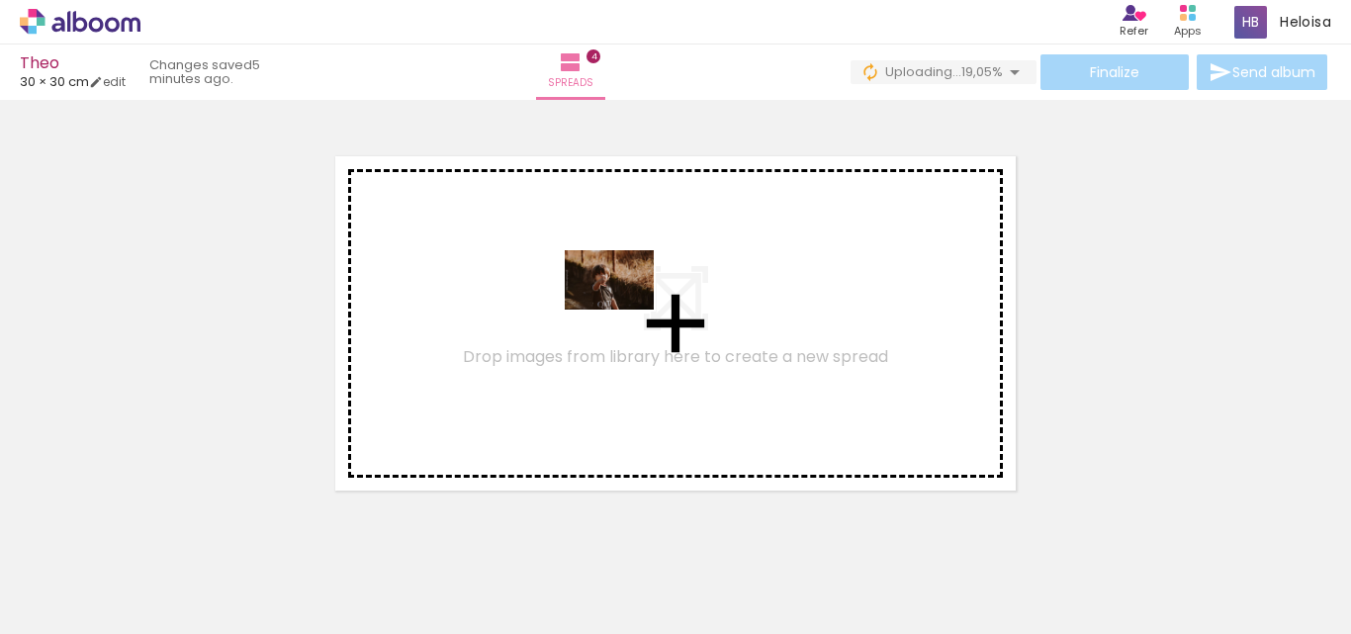
drag, startPoint x: 1163, startPoint y: 557, endPoint x: 624, endPoint y: 309, distance: 592.9
click at [624, 309] on quentale-workspace at bounding box center [675, 317] width 1351 height 634
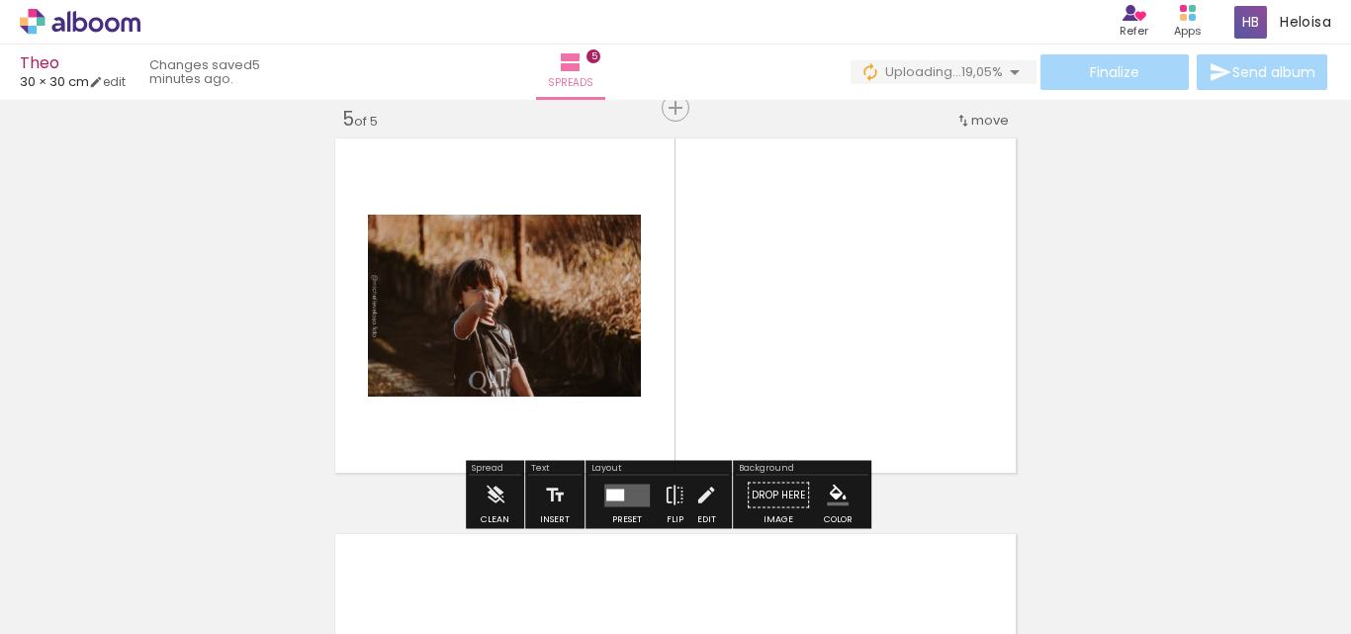
scroll to position [1608, 0]
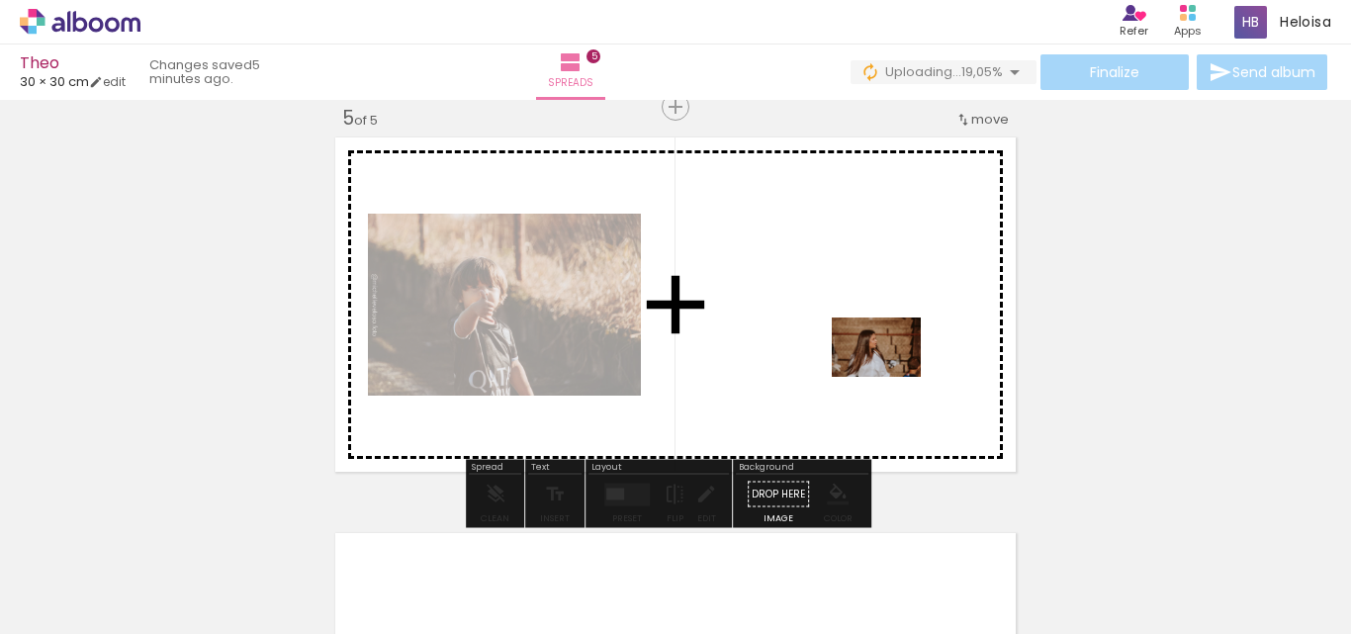
drag, startPoint x: 1294, startPoint y: 573, endPoint x: 876, endPoint y: 359, distance: 470.1
click at [876, 359] on quentale-workspace at bounding box center [675, 317] width 1351 height 634
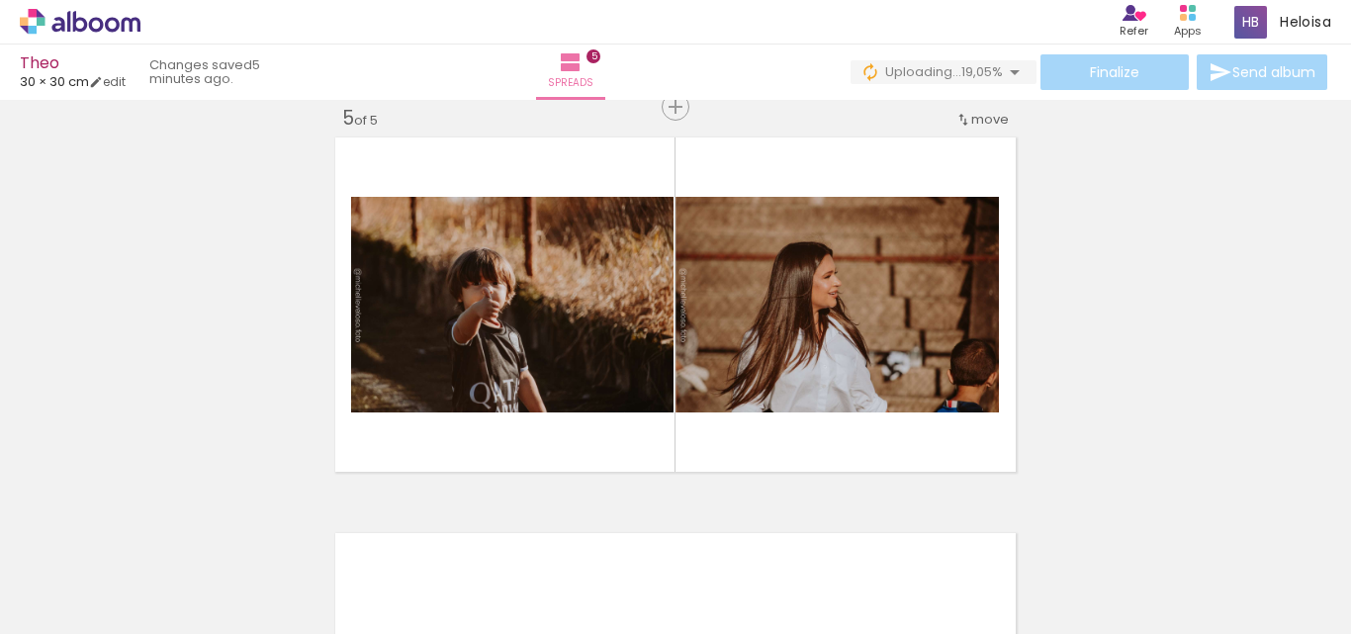
scroll to position [0, 1587]
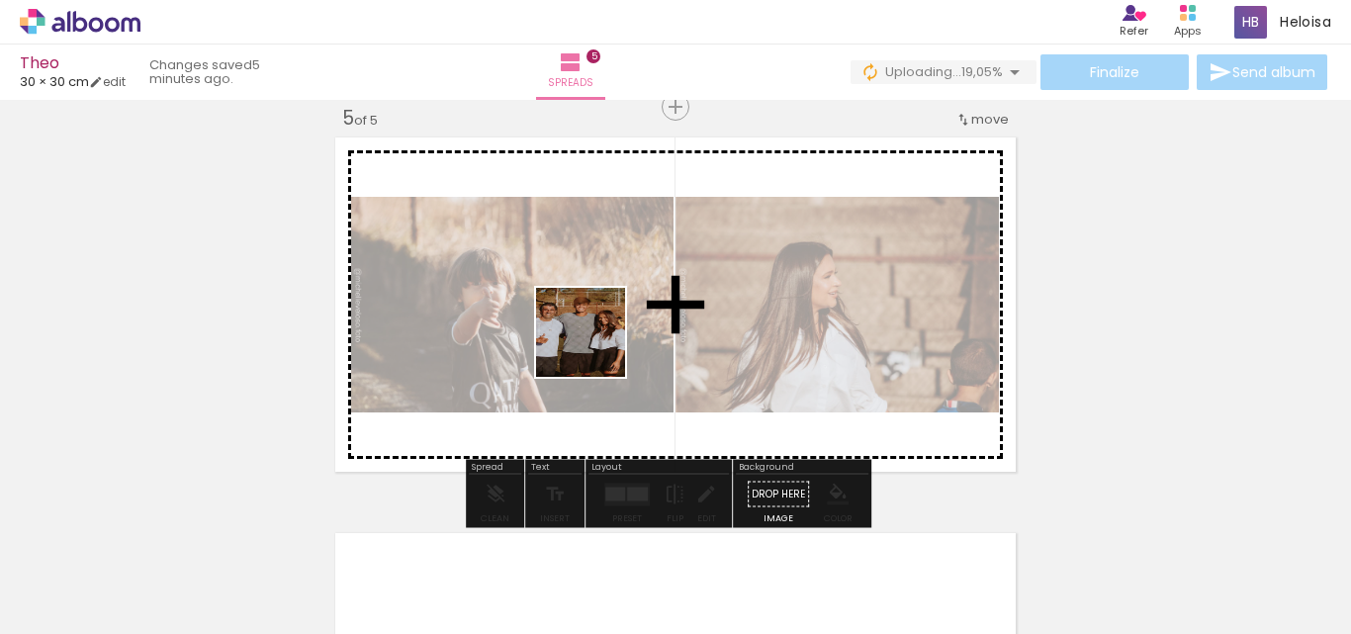
drag, startPoint x: 507, startPoint y: 574, endPoint x: 606, endPoint y: 330, distance: 263.5
click at [606, 330] on quentale-workspace at bounding box center [675, 317] width 1351 height 634
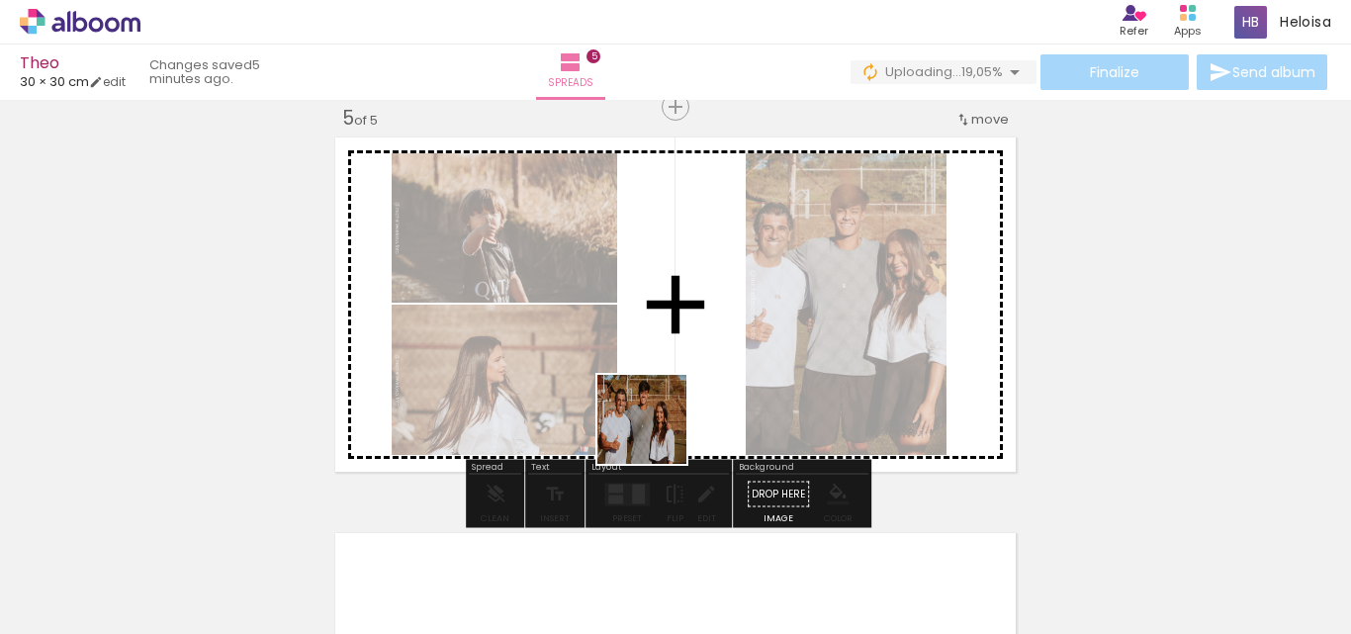
drag, startPoint x: 612, startPoint y: 574, endPoint x: 746, endPoint y: 274, distance: 328.9
click at [746, 274] on quentale-workspace at bounding box center [675, 317] width 1351 height 634
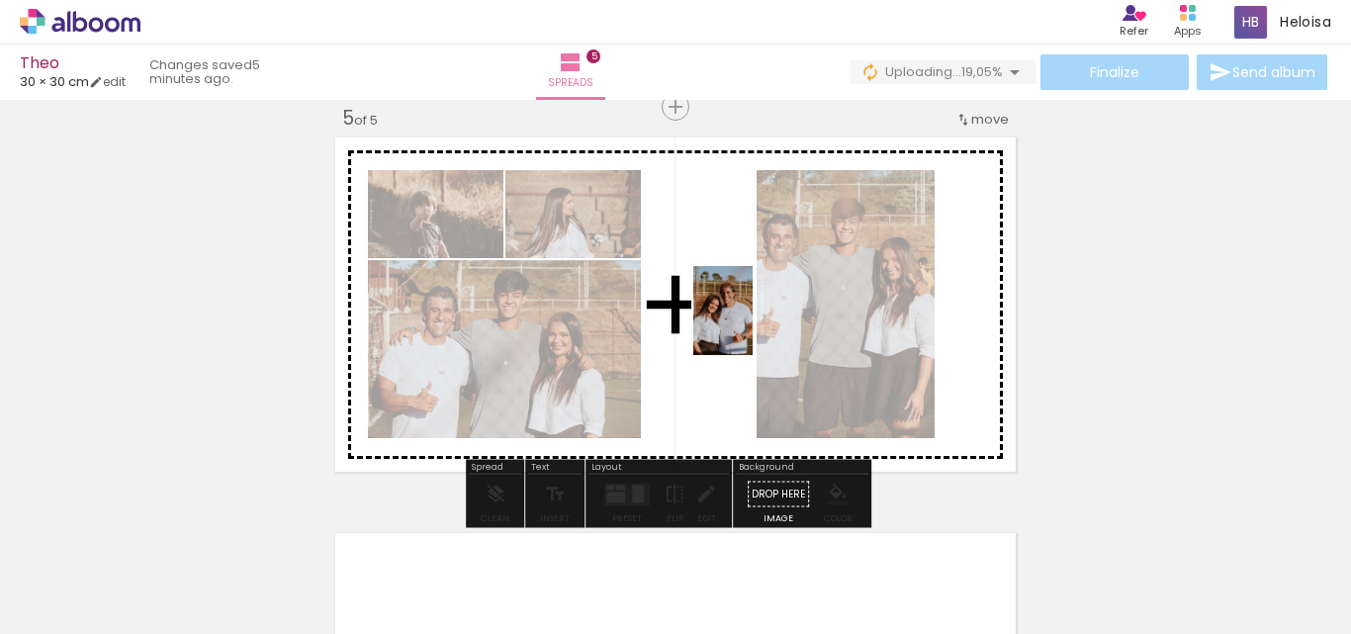
drag, startPoint x: 825, startPoint y: 590, endPoint x: 752, endPoint y: 325, distance: 274.6
click at [752, 325] on quentale-workspace at bounding box center [675, 317] width 1351 height 634
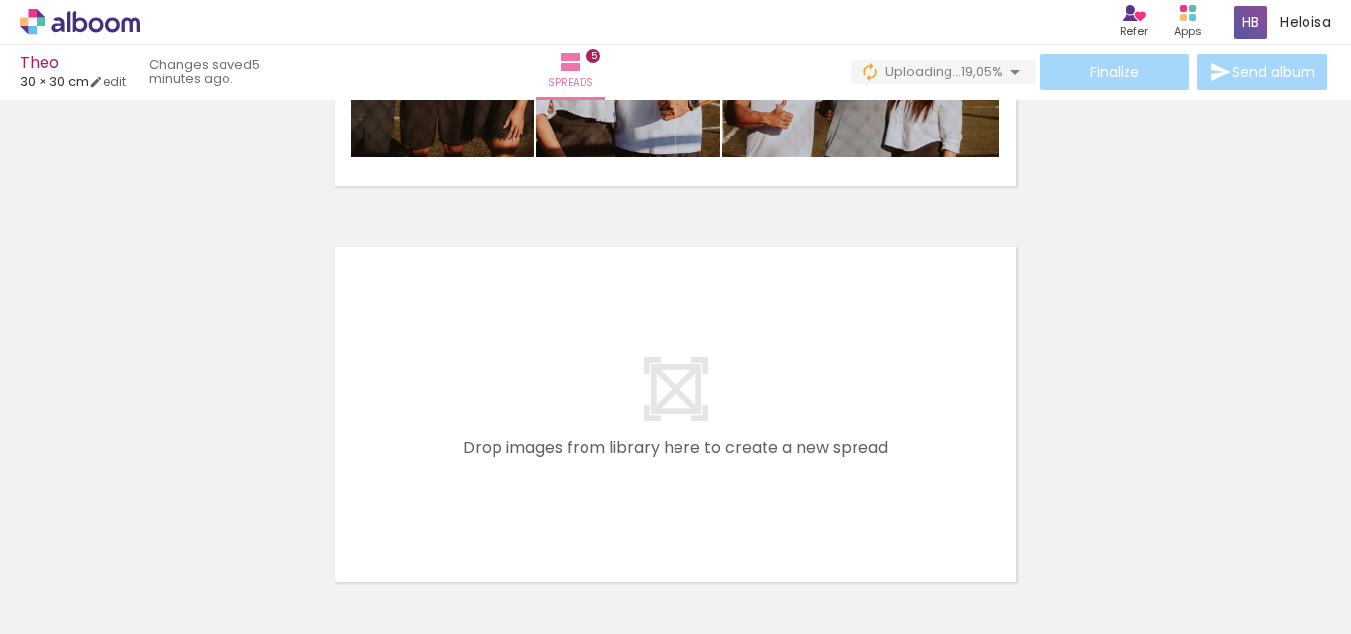
scroll to position [1904, 0]
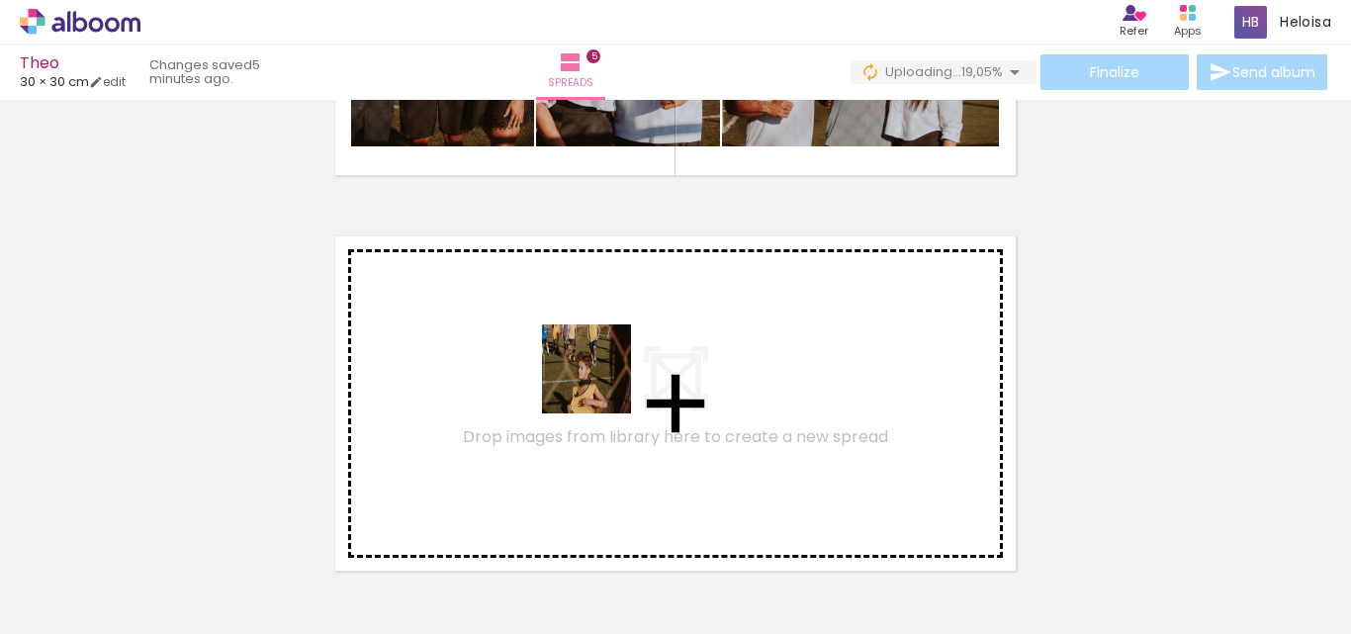
drag, startPoint x: 710, startPoint y: 580, endPoint x: 601, endPoint y: 380, distance: 228.3
click at [601, 380] on quentale-workspace at bounding box center [675, 317] width 1351 height 634
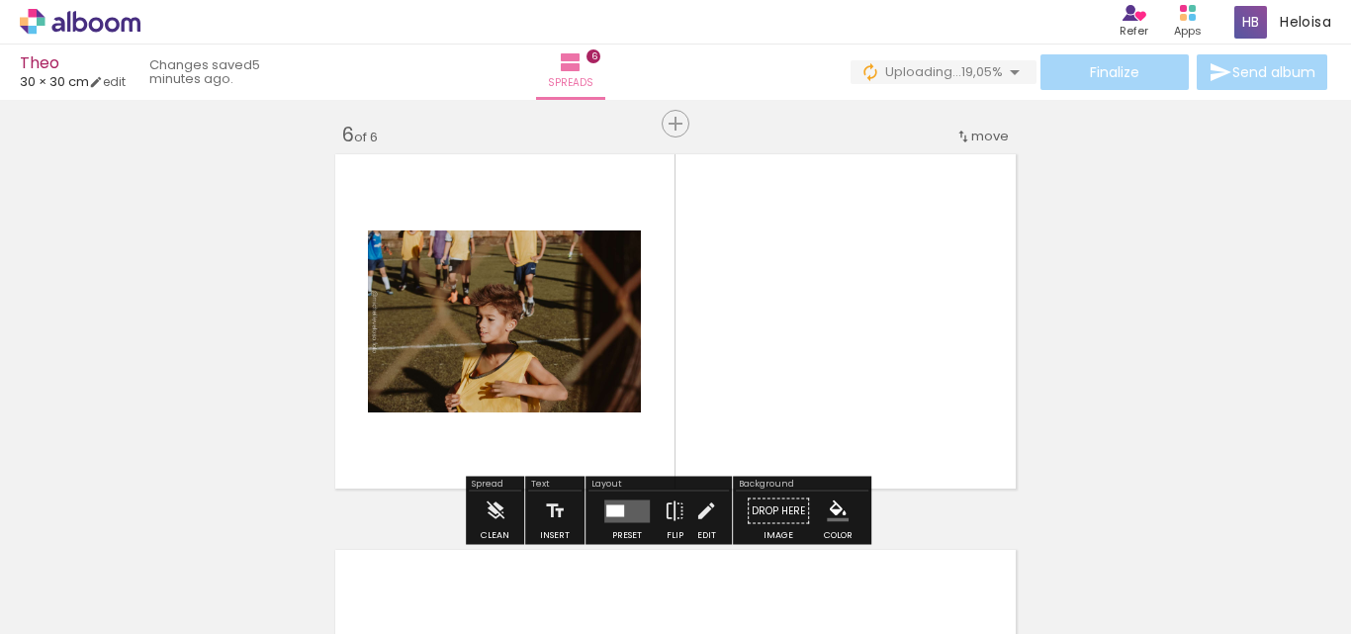
scroll to position [2003, 0]
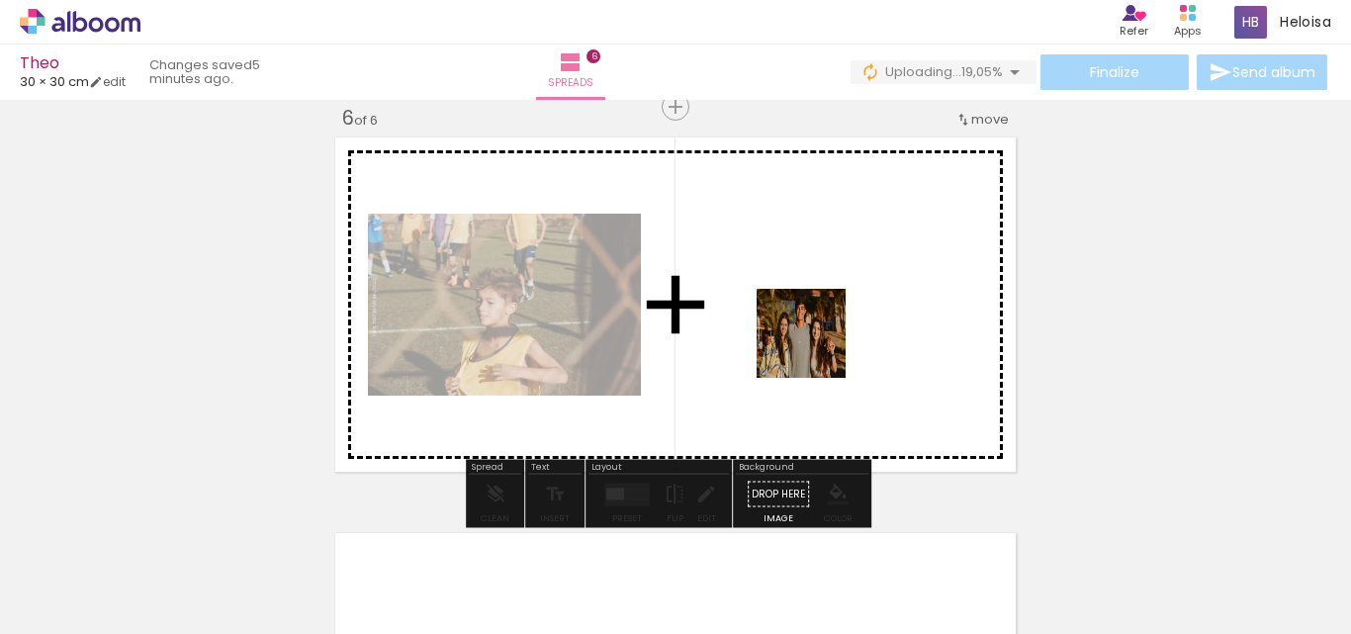
drag, startPoint x: 1073, startPoint y: 575, endPoint x: 798, endPoint y: 324, distance: 372.3
click at [798, 324] on quentale-workspace at bounding box center [675, 317] width 1351 height 634
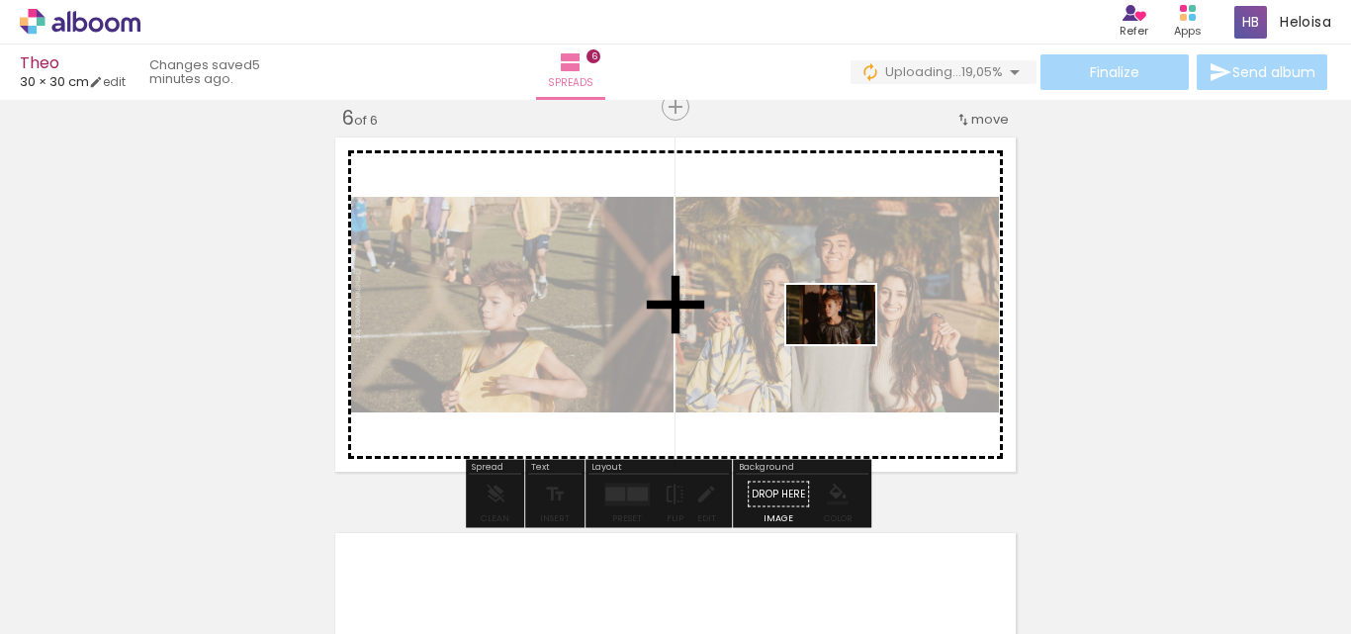
drag, startPoint x: 1281, startPoint y: 577, endPoint x: 845, endPoint y: 344, distance: 494.6
click at [845, 344] on quentale-workspace at bounding box center [675, 317] width 1351 height 634
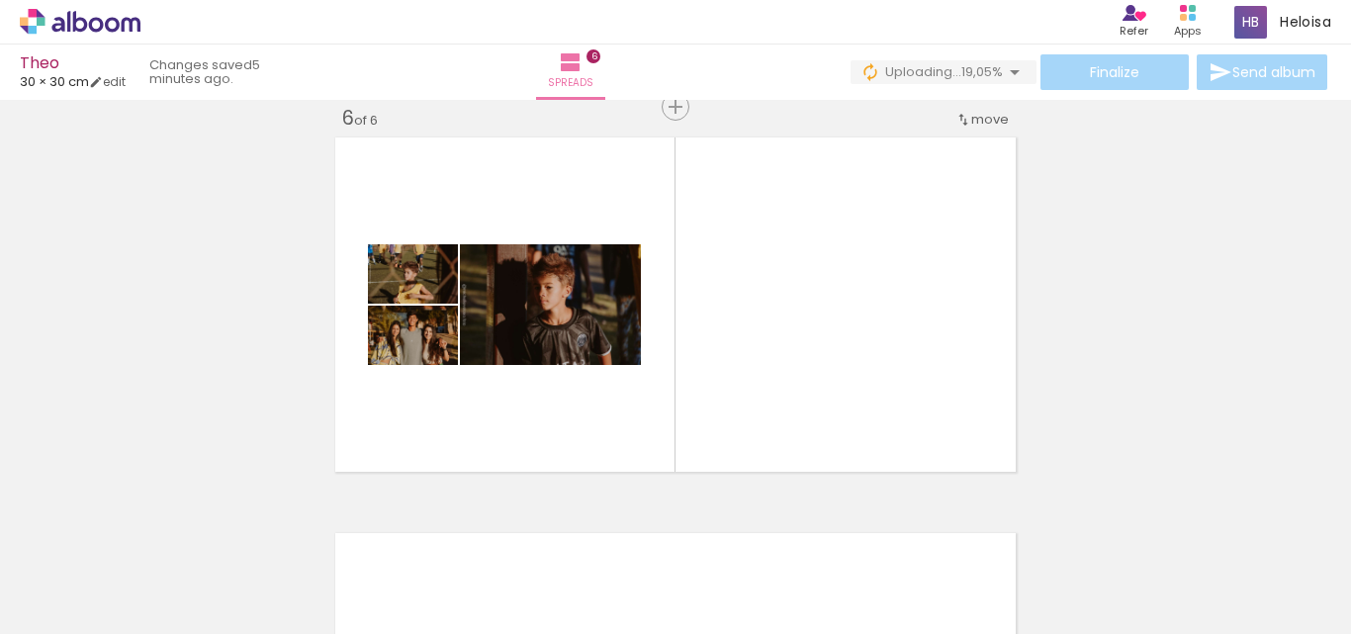
scroll to position [0, 2228]
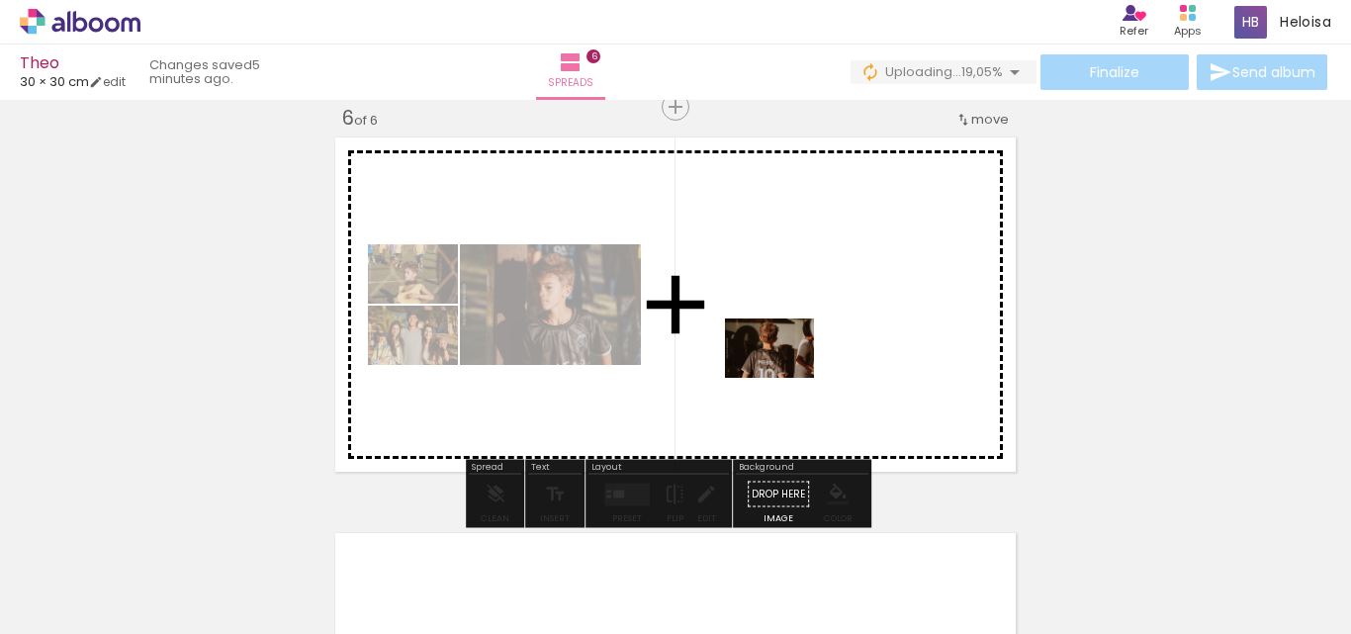
drag, startPoint x: 855, startPoint y: 588, endPoint x: 784, endPoint y: 376, distance: 224.2
click at [784, 376] on quentale-workspace at bounding box center [675, 317] width 1351 height 634
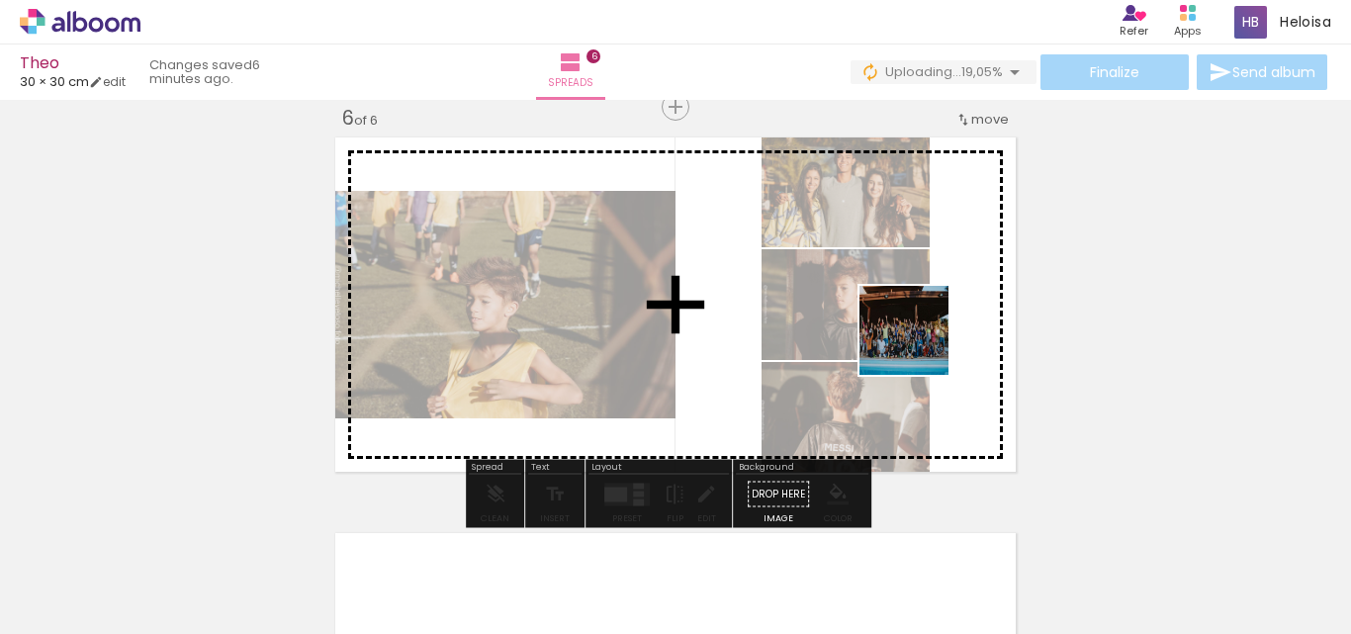
drag, startPoint x: 989, startPoint y: 587, endPoint x: 917, endPoint y: 334, distance: 263.2
click at [917, 334] on quentale-workspace at bounding box center [675, 317] width 1351 height 634
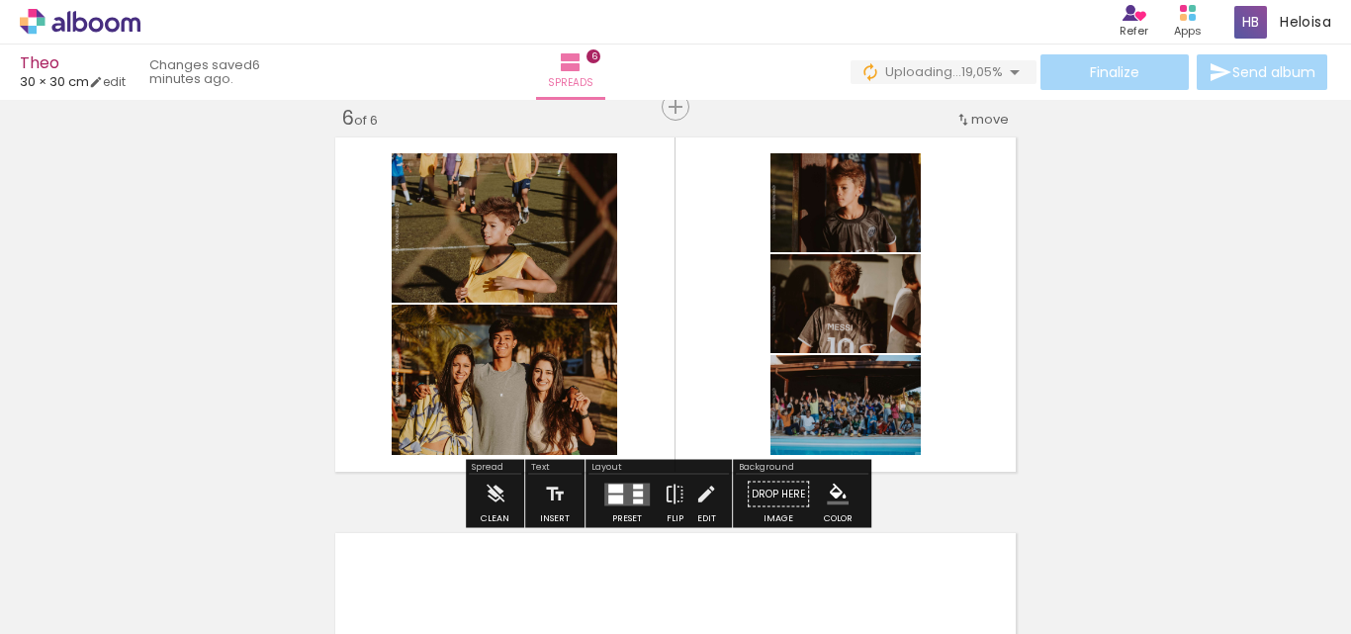
click at [635, 478] on div at bounding box center [626, 495] width 53 height 40
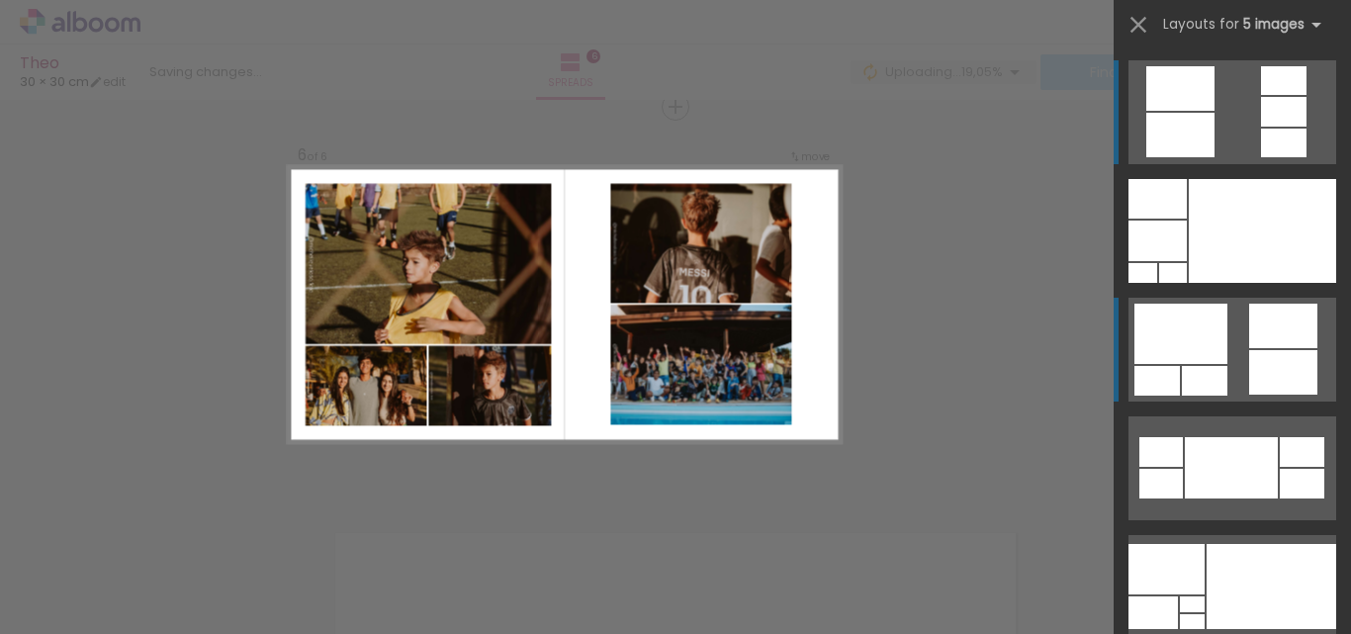
scroll to position [2002, 0]
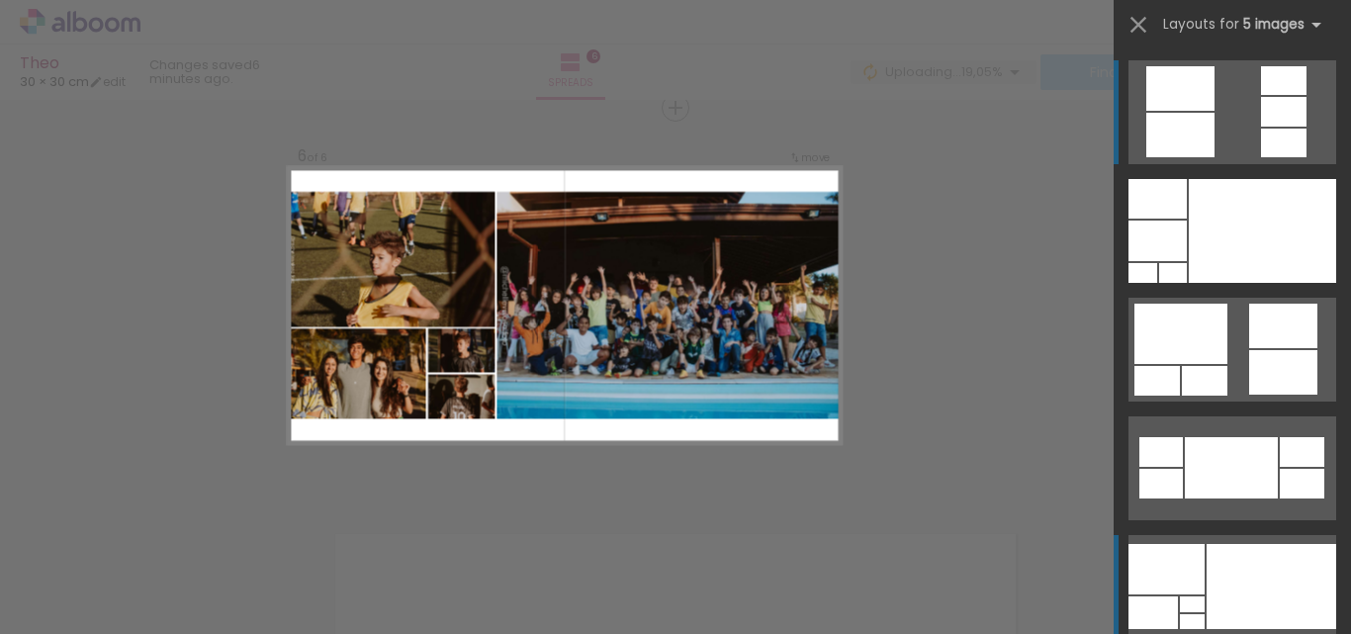
click at [1286, 573] on div at bounding box center [1271, 586] width 130 height 85
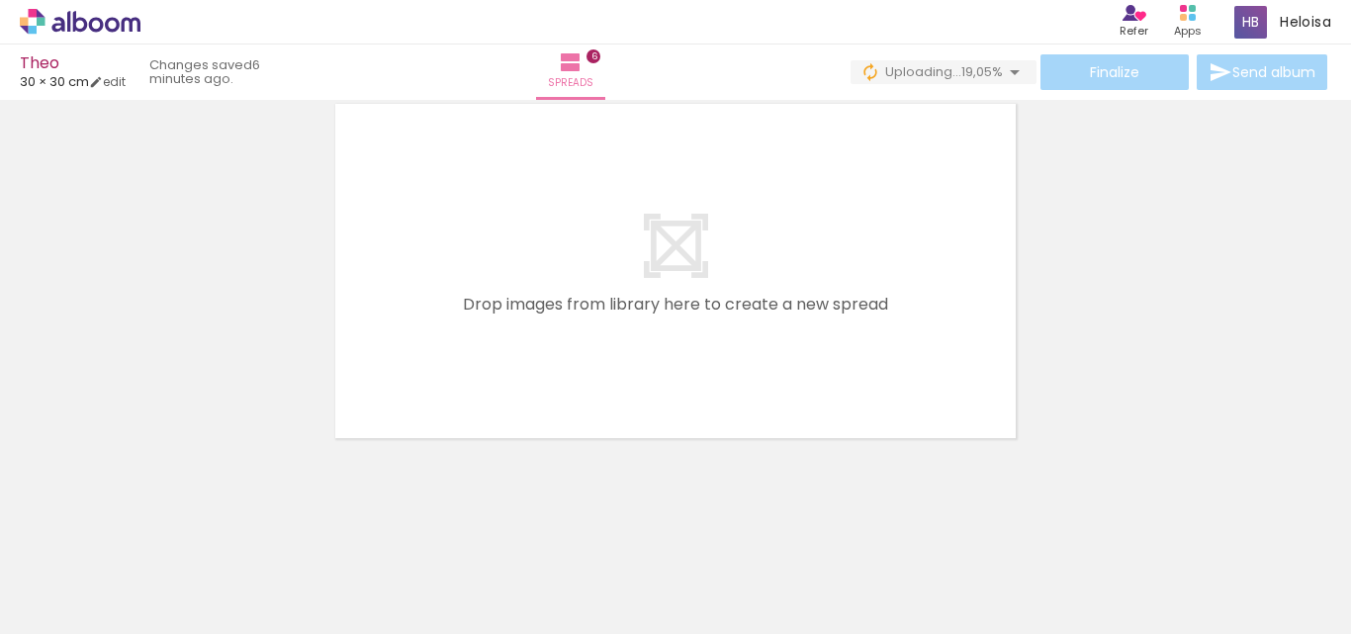
scroll to position [0, 2716]
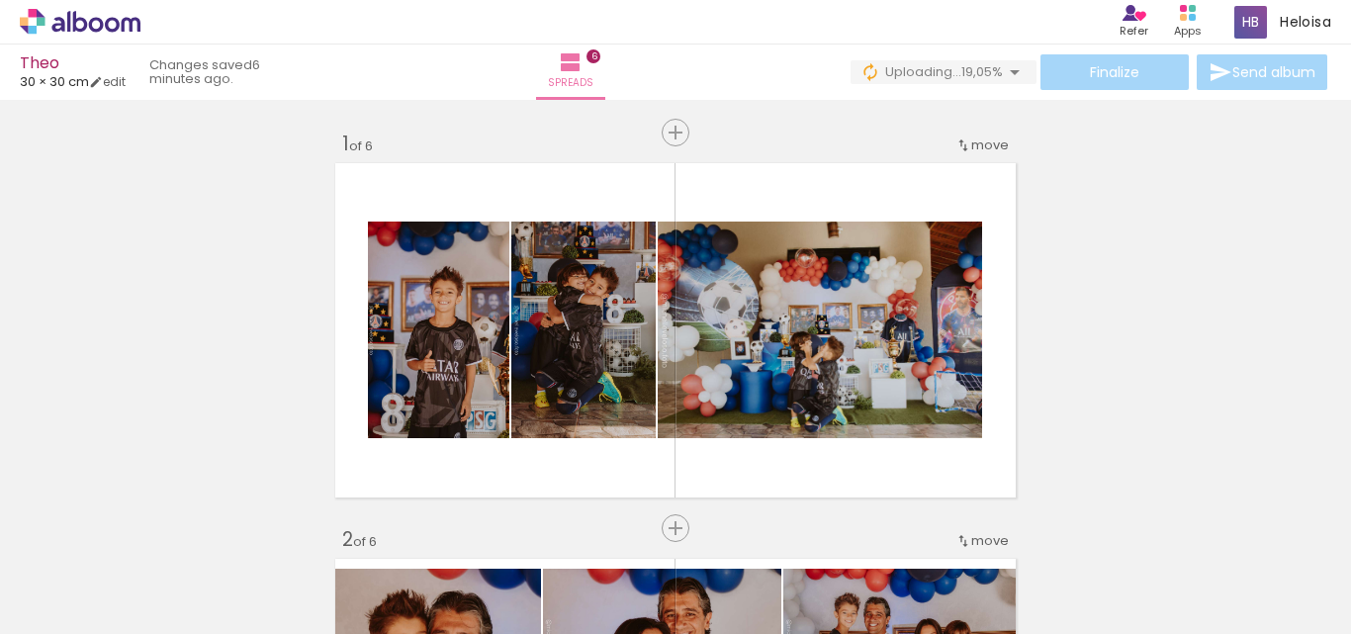
click at [597, 272] on quentale-workspace at bounding box center [675, 317] width 1351 height 634
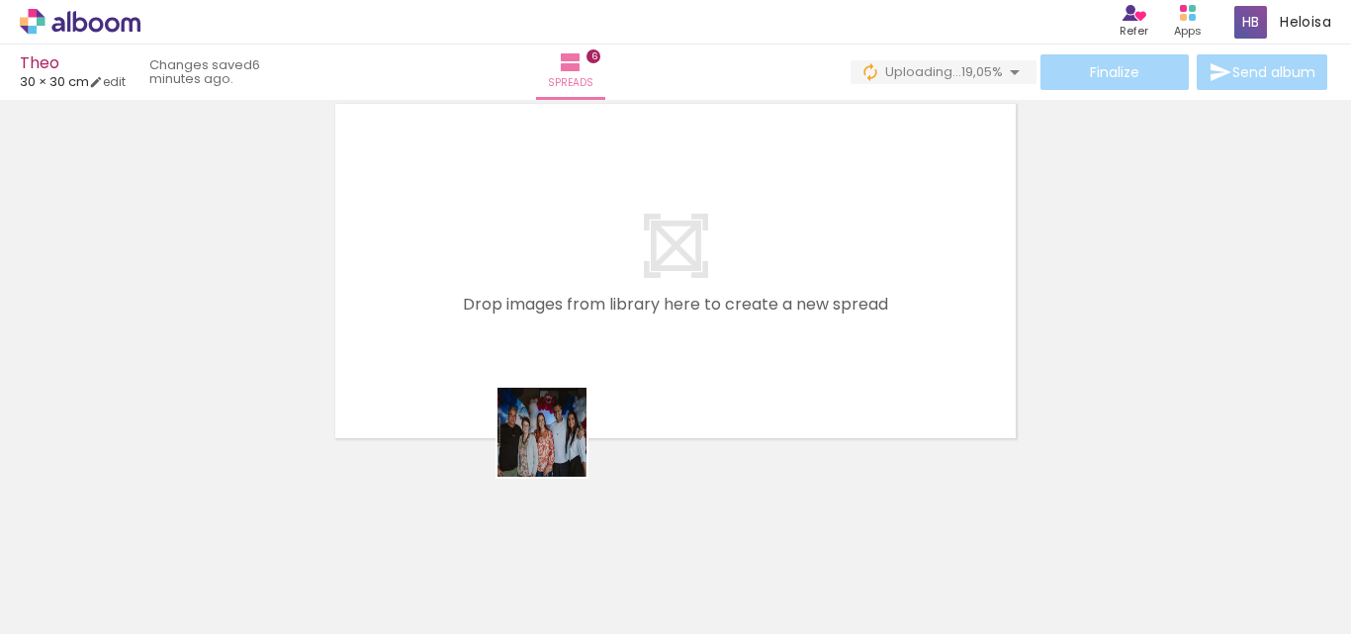
scroll to position [0, 2716]
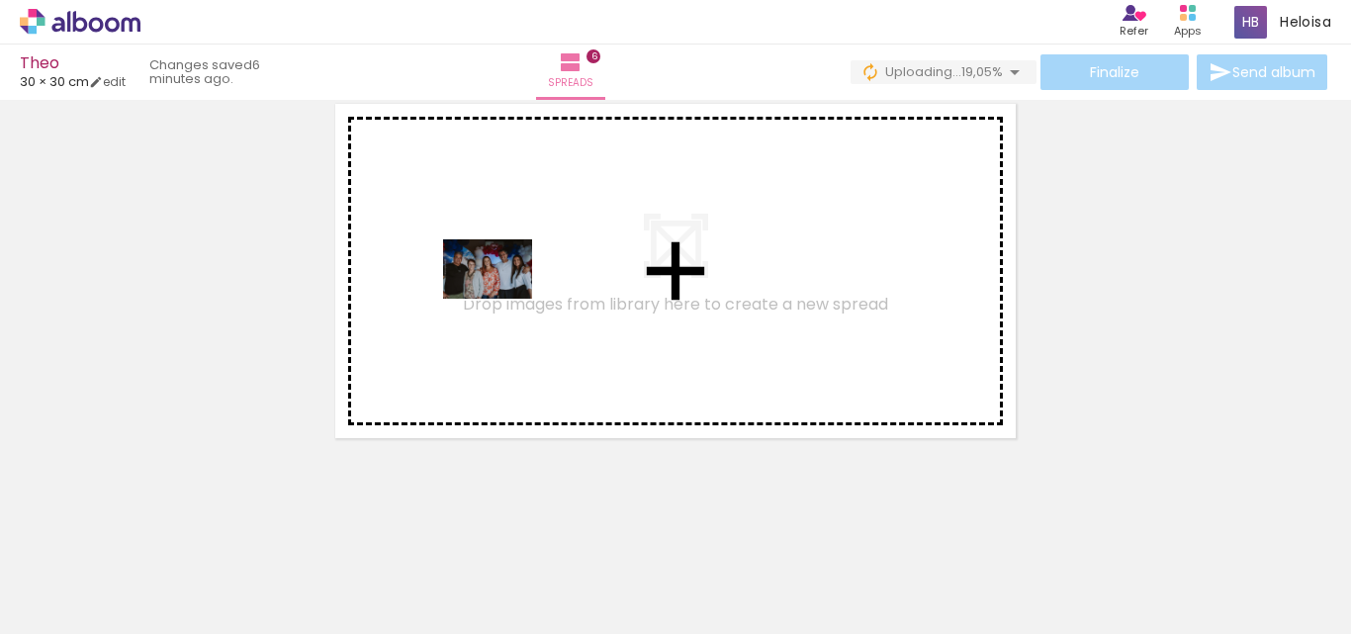
drag, startPoint x: 557, startPoint y: 447, endPoint x: 502, endPoint y: 299, distance: 158.0
click at [502, 299] on quentale-workspace at bounding box center [675, 317] width 1351 height 634
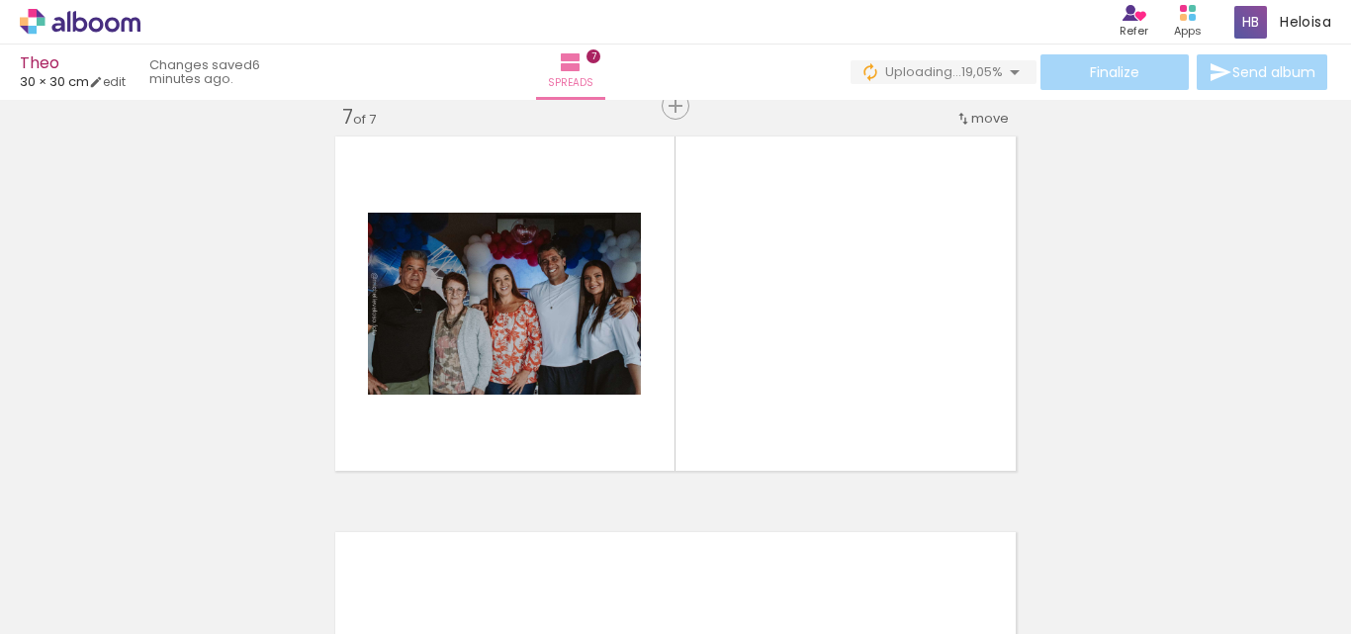
scroll to position [2399, 0]
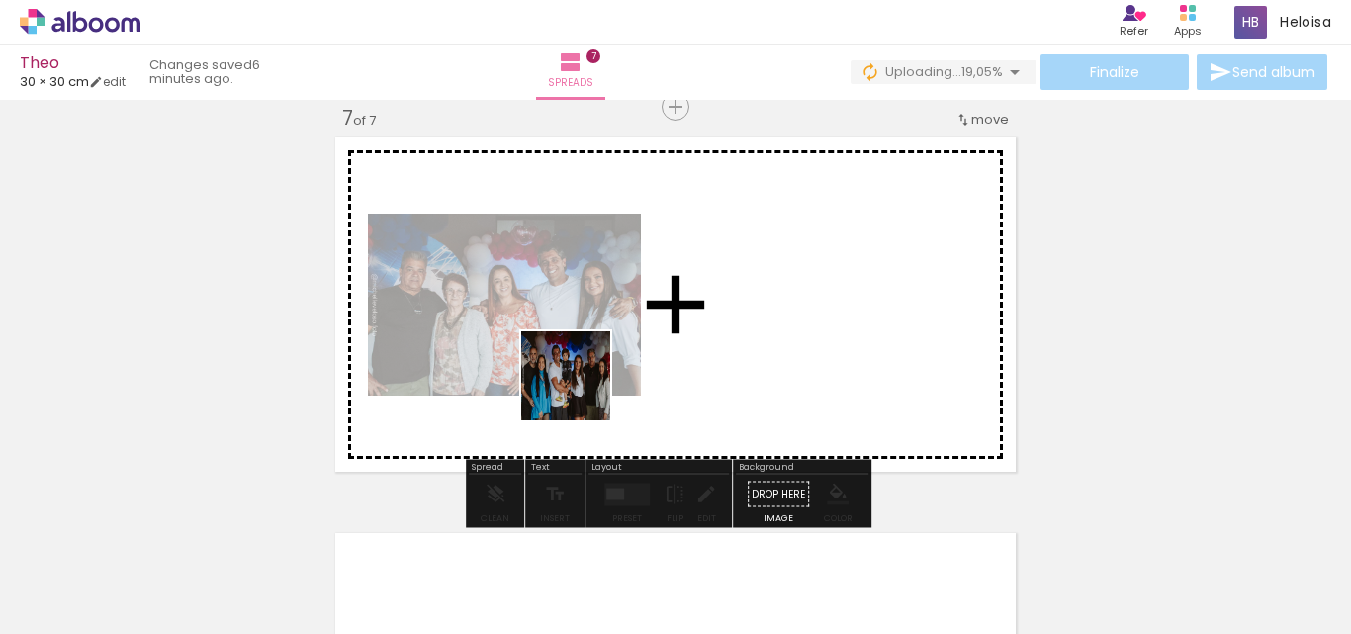
drag, startPoint x: 698, startPoint y: 566, endPoint x: 570, endPoint y: 380, distance: 226.0
click at [570, 380] on quentale-workspace at bounding box center [675, 317] width 1351 height 634
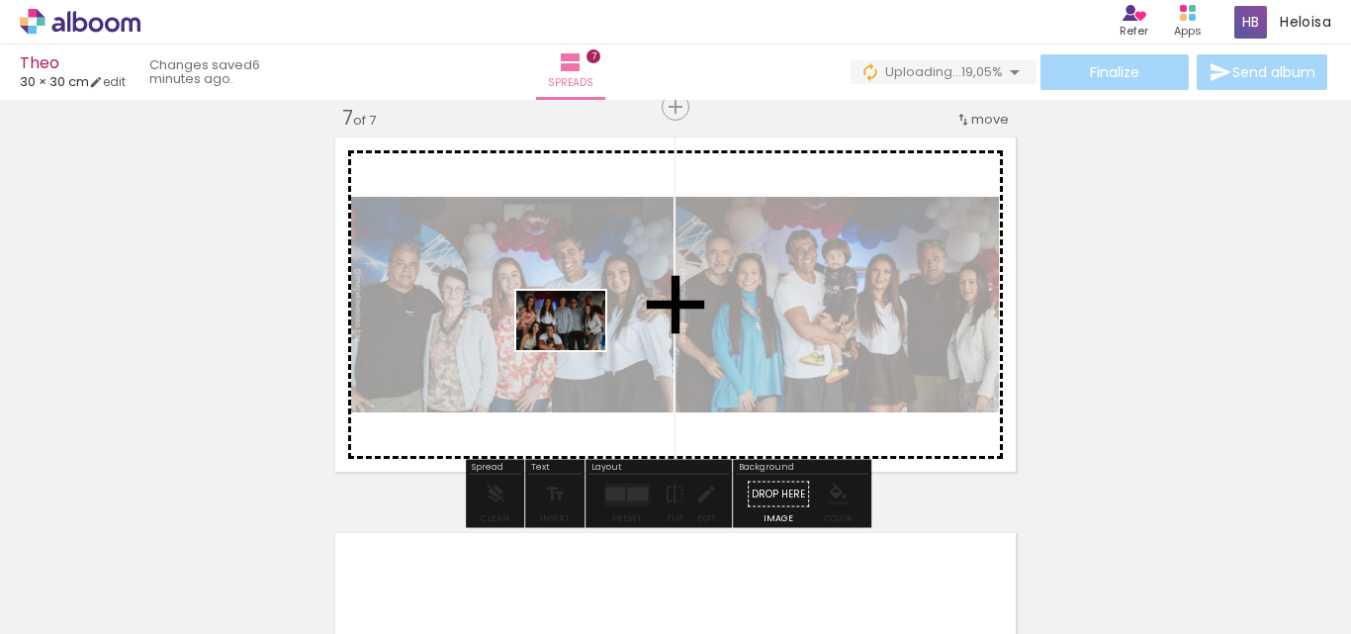
drag, startPoint x: 799, startPoint y: 585, endPoint x: 574, endPoint y: 349, distance: 325.9
click at [574, 349] on quentale-workspace at bounding box center [675, 317] width 1351 height 634
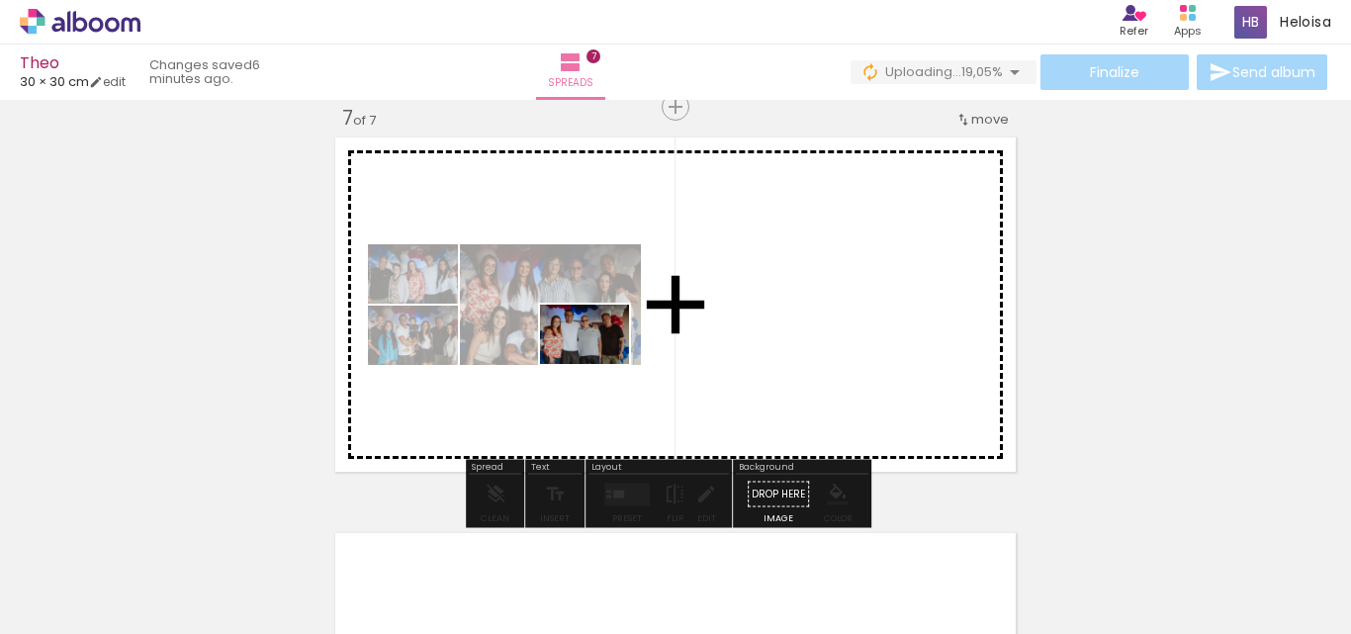
drag, startPoint x: 891, startPoint y: 579, endPoint x: 597, endPoint y: 358, distance: 367.8
click at [597, 362] on quentale-workspace at bounding box center [675, 317] width 1351 height 634
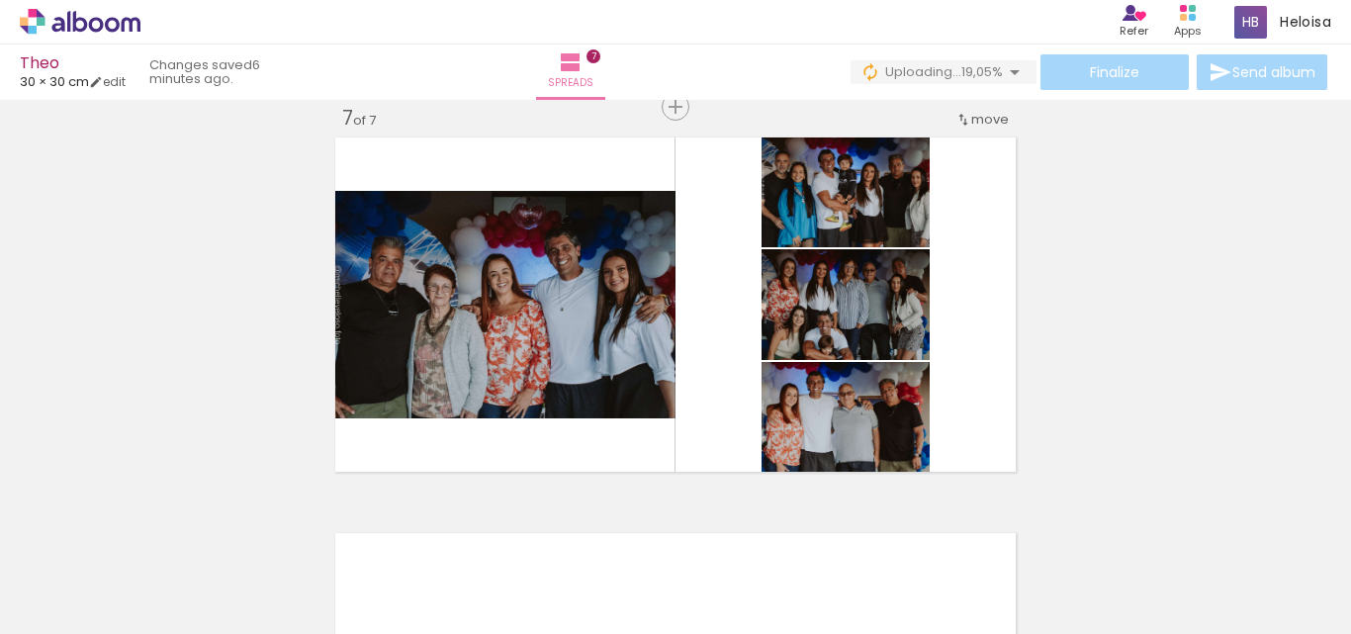
scroll to position [0, 3469]
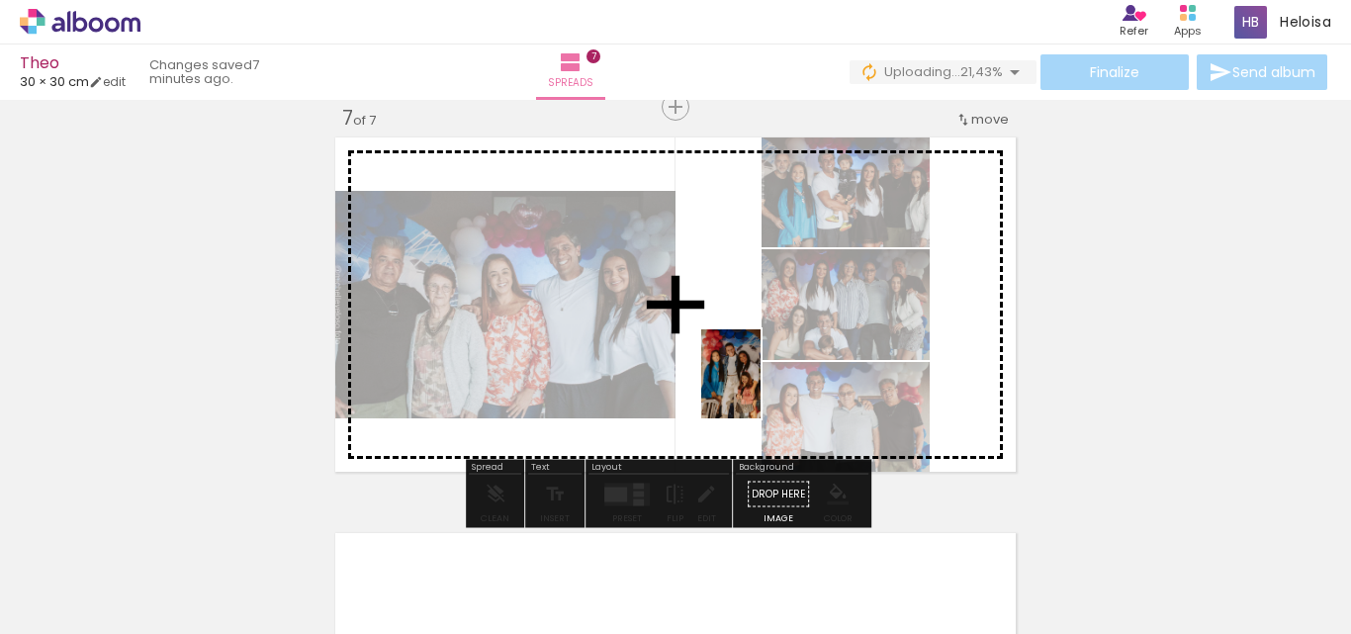
drag, startPoint x: 1075, startPoint y: 598, endPoint x: 760, endPoint y: 389, distance: 377.9
click at [760, 389] on quentale-workspace at bounding box center [675, 317] width 1351 height 634
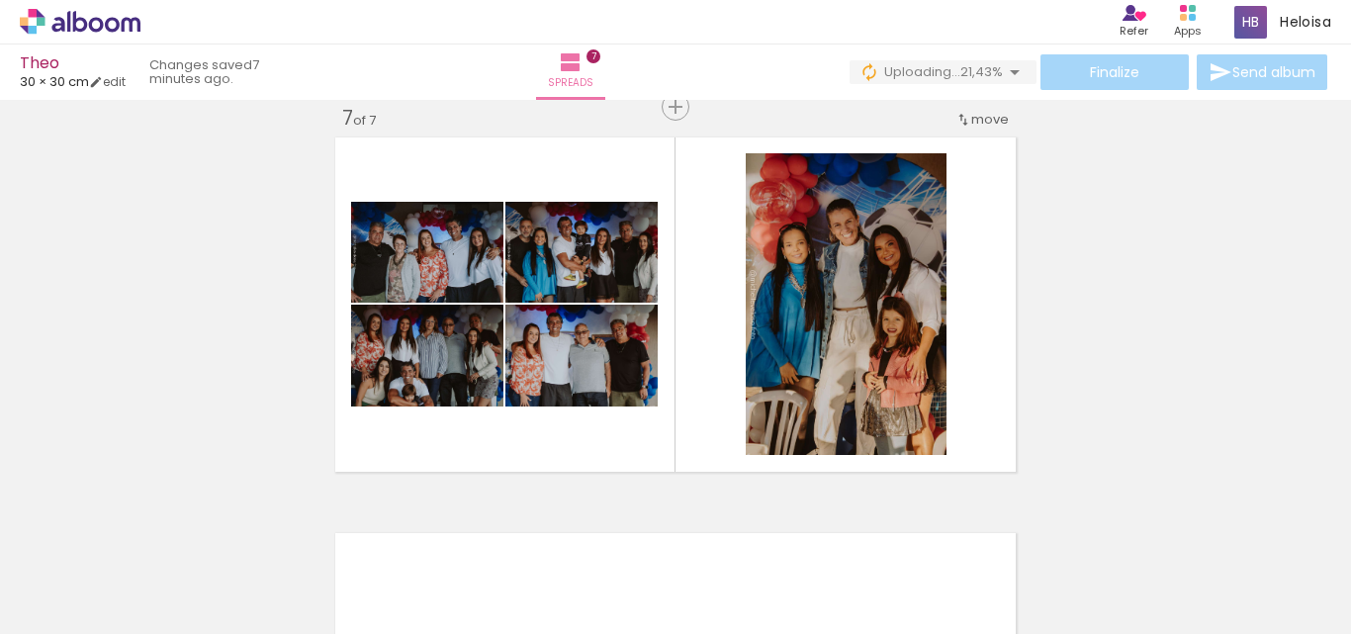
scroll to position [0, 3210]
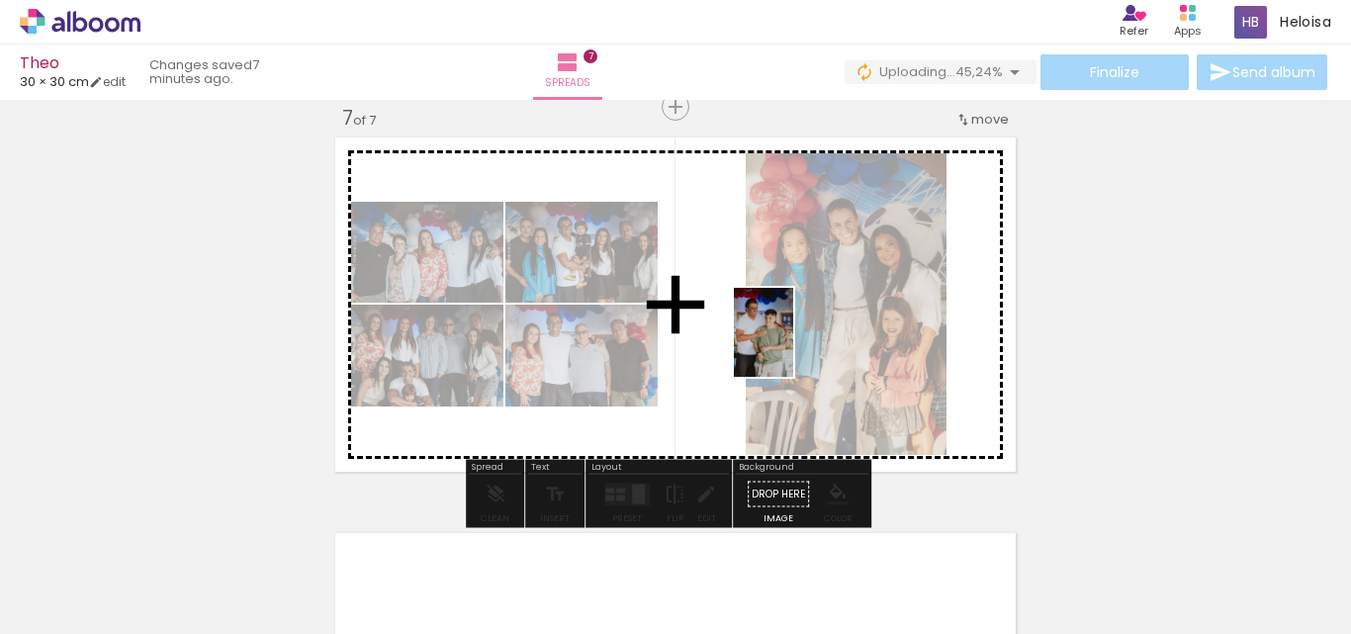
drag, startPoint x: 537, startPoint y: 576, endPoint x: 793, endPoint y: 347, distance: 343.8
click at [793, 347] on quentale-workspace at bounding box center [675, 317] width 1351 height 634
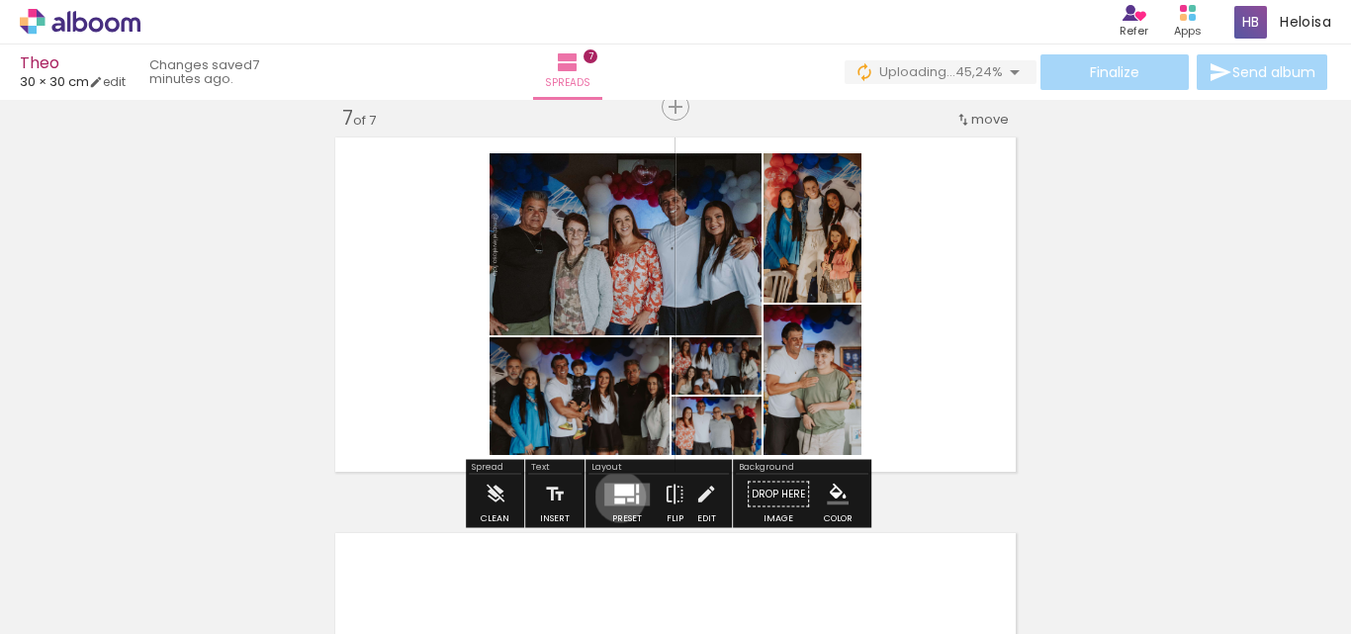
click at [618, 496] on quentale-layouter at bounding box center [626, 494] width 45 height 23
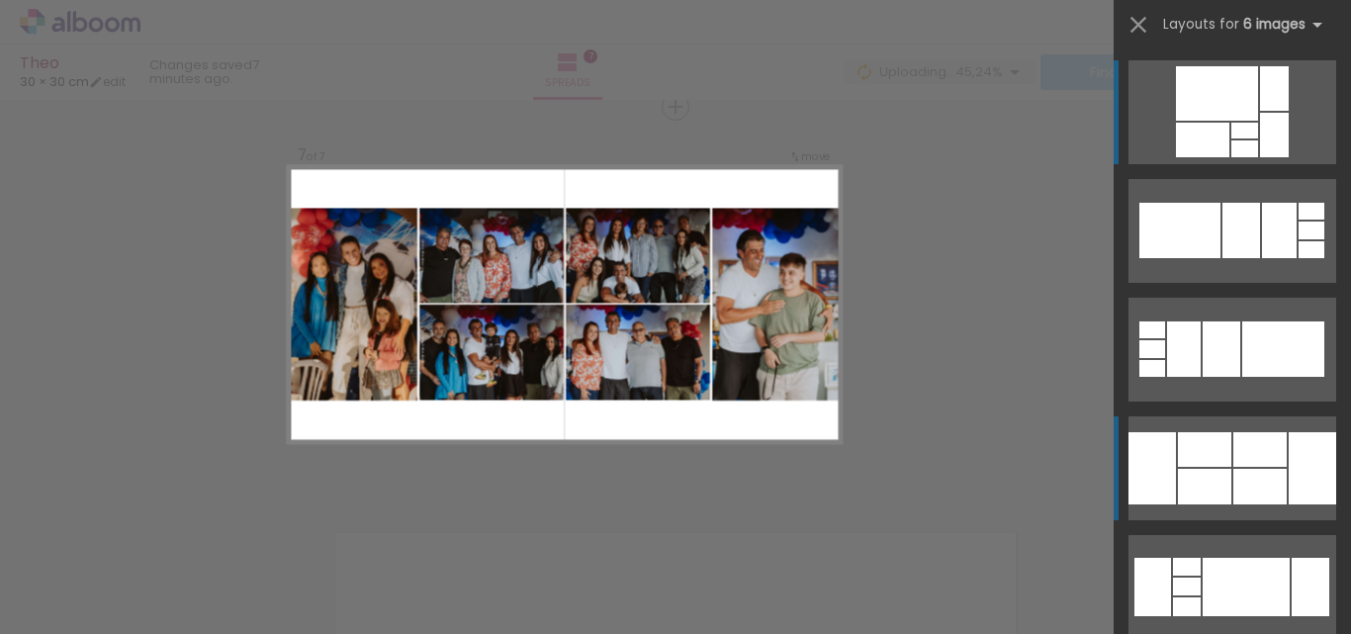
drag, startPoint x: 1086, startPoint y: 360, endPoint x: 1180, endPoint y: 445, distance: 126.7
click at [1180, 445] on quentale-workspace at bounding box center [675, 317] width 1351 height 634
click at [1180, 445] on div at bounding box center [1204, 449] width 53 height 35
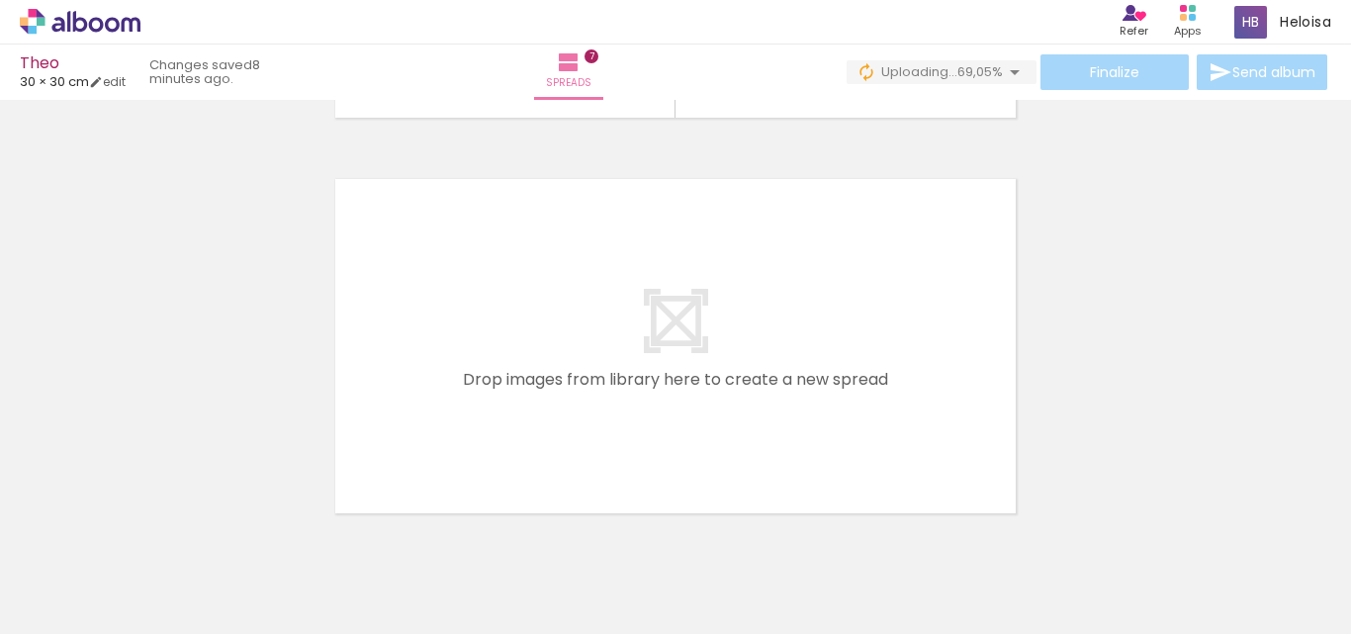
scroll to position [0, 3469]
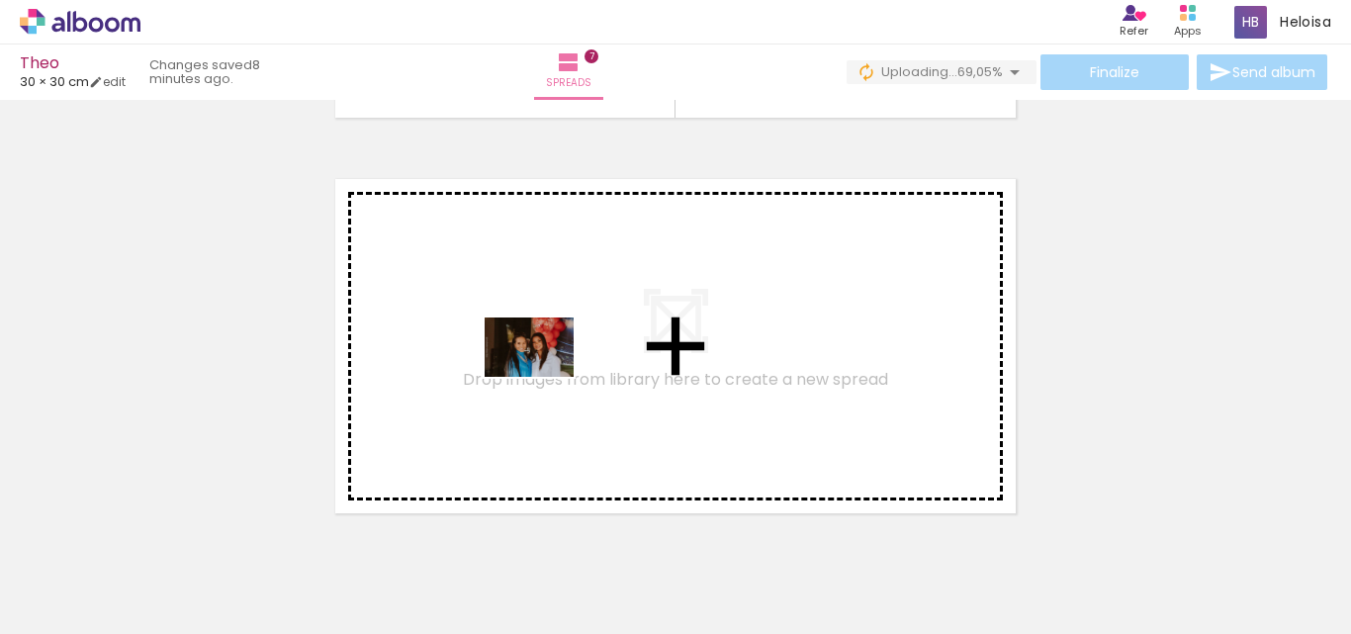
drag, startPoint x: 819, startPoint y: 574, endPoint x: 544, endPoint y: 377, distance: 338.6
click at [544, 377] on quentale-workspace at bounding box center [675, 317] width 1351 height 634
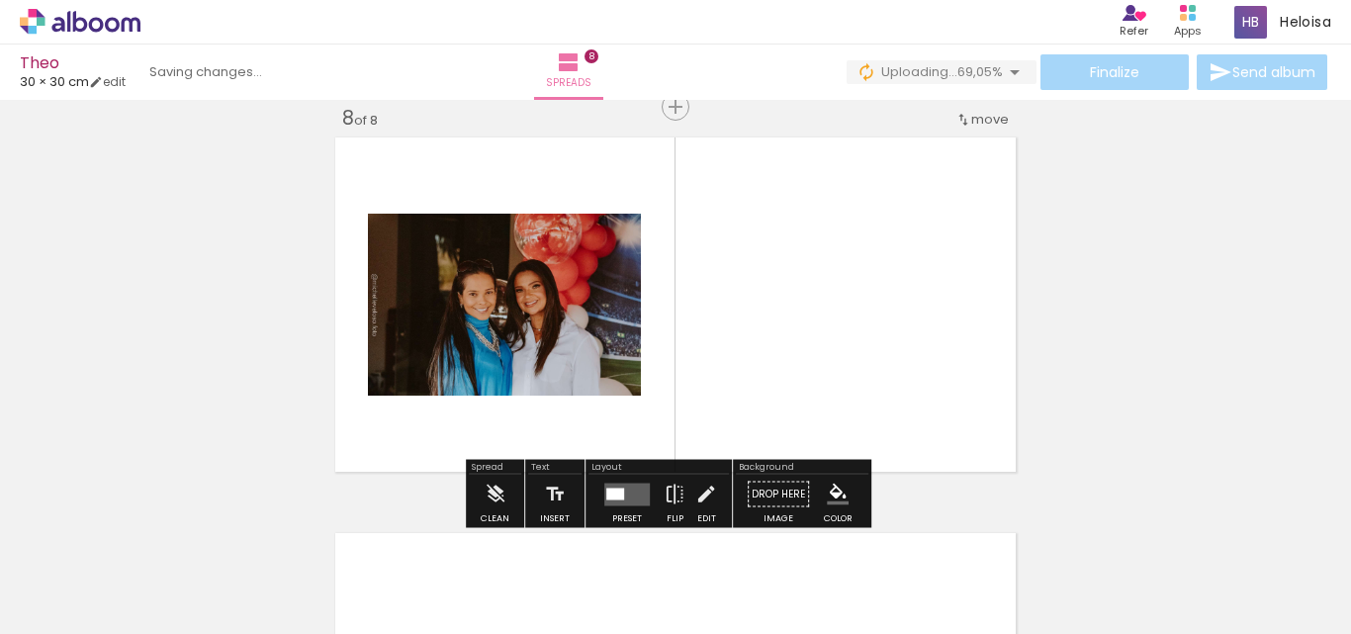
scroll to position [2794, 0]
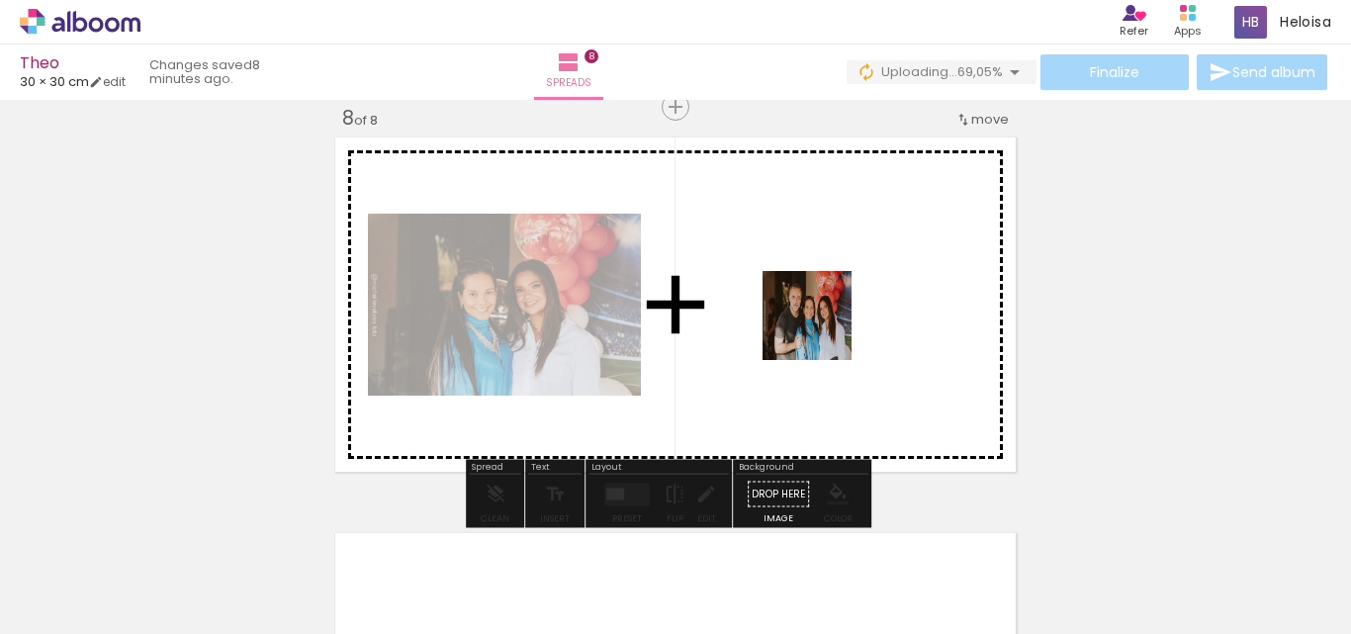
drag, startPoint x: 943, startPoint y: 574, endPoint x: 800, endPoint y: 293, distance: 316.2
click at [800, 293] on quentale-workspace at bounding box center [675, 317] width 1351 height 634
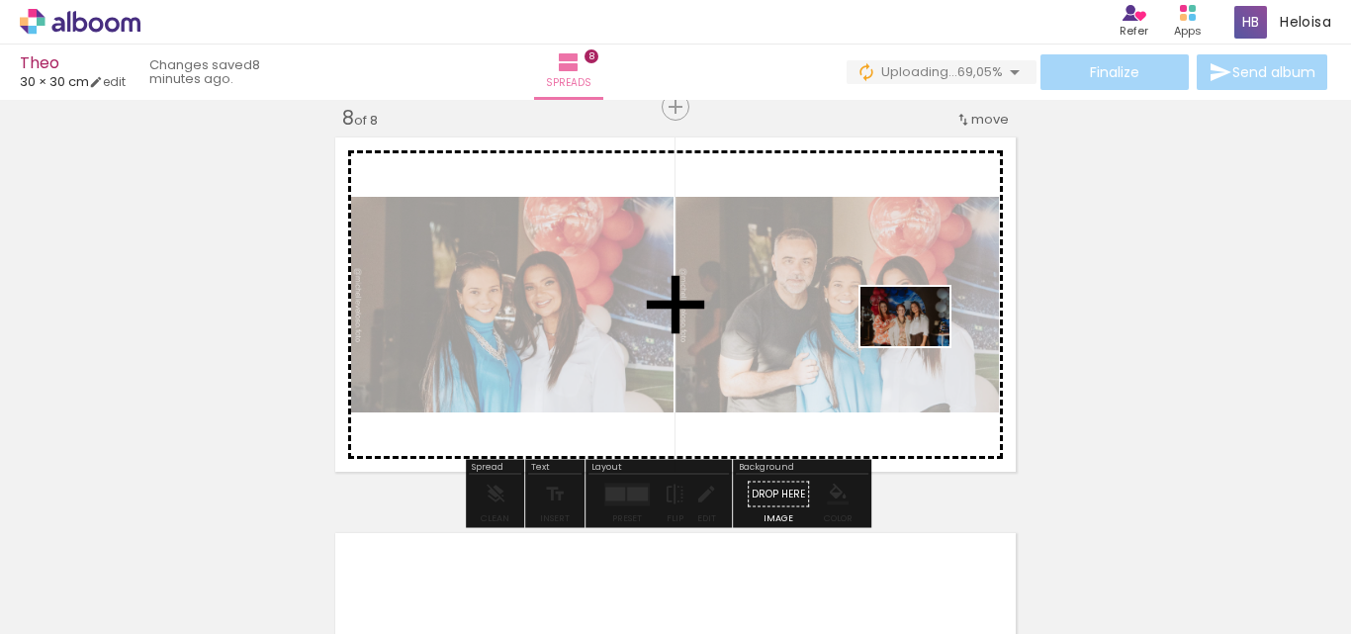
drag, startPoint x: 1188, startPoint y: 592, endPoint x: 920, endPoint y: 346, distance: 364.6
click at [920, 346] on quentale-workspace at bounding box center [675, 317] width 1351 height 634
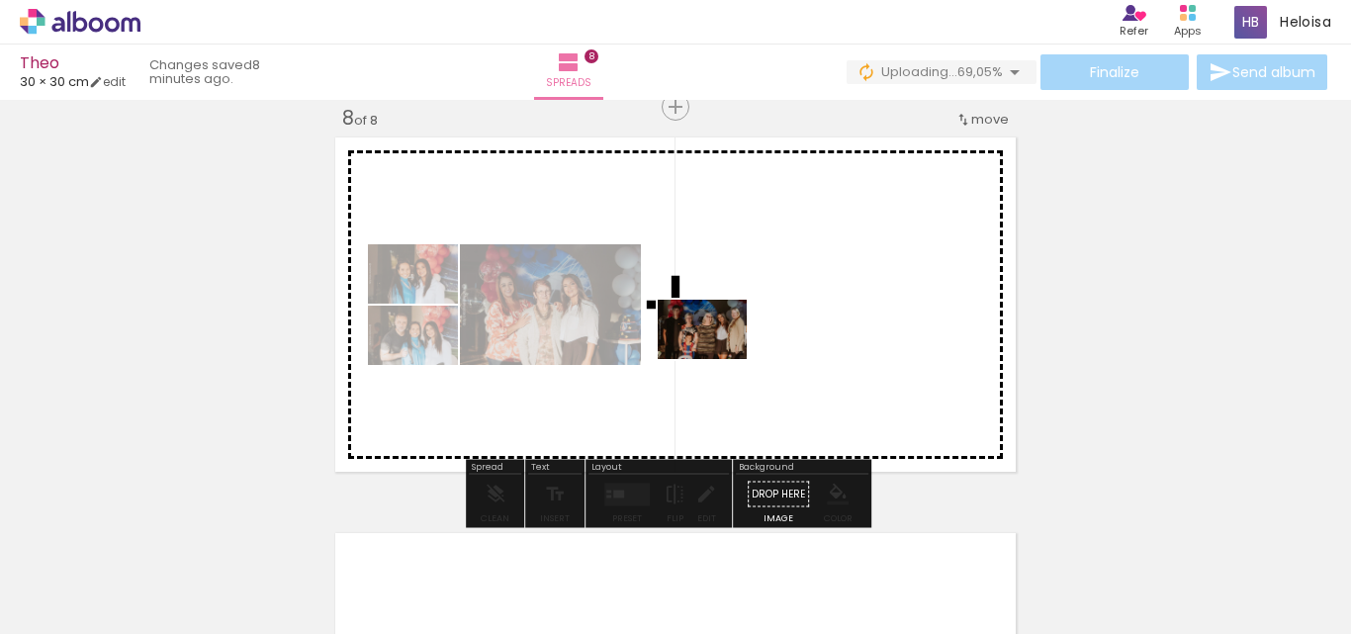
drag, startPoint x: 1278, startPoint y: 564, endPoint x: 710, endPoint y: 353, distance: 606.3
click at [710, 353] on quentale-workspace at bounding box center [675, 317] width 1351 height 634
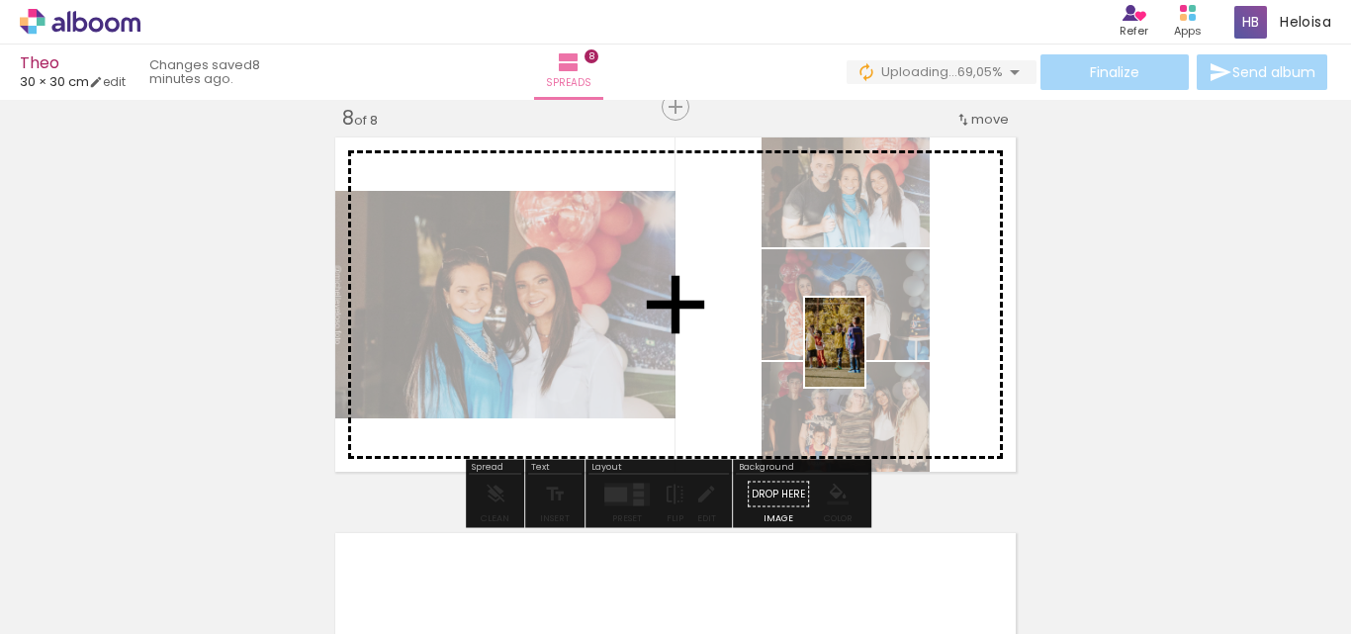
drag, startPoint x: 721, startPoint y: 580, endPoint x: 869, endPoint y: 349, distance: 274.8
click at [869, 349] on quentale-workspace at bounding box center [675, 317] width 1351 height 634
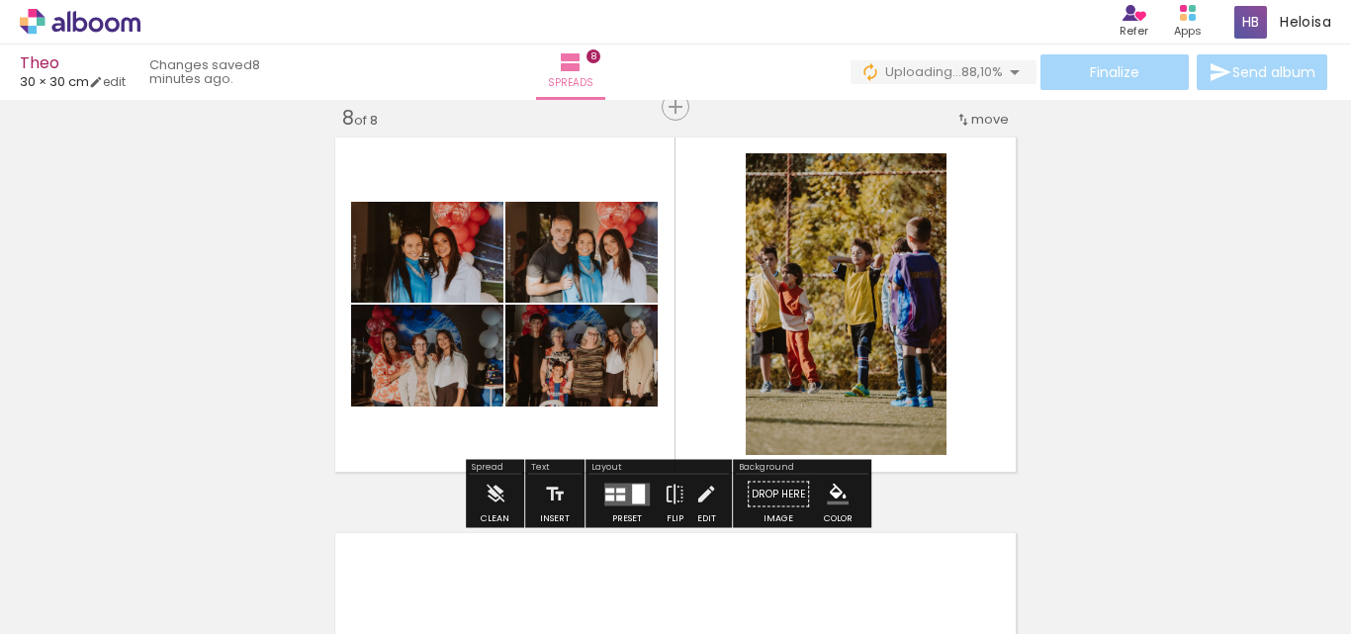
click at [620, 503] on quentale-layouter at bounding box center [626, 494] width 45 height 23
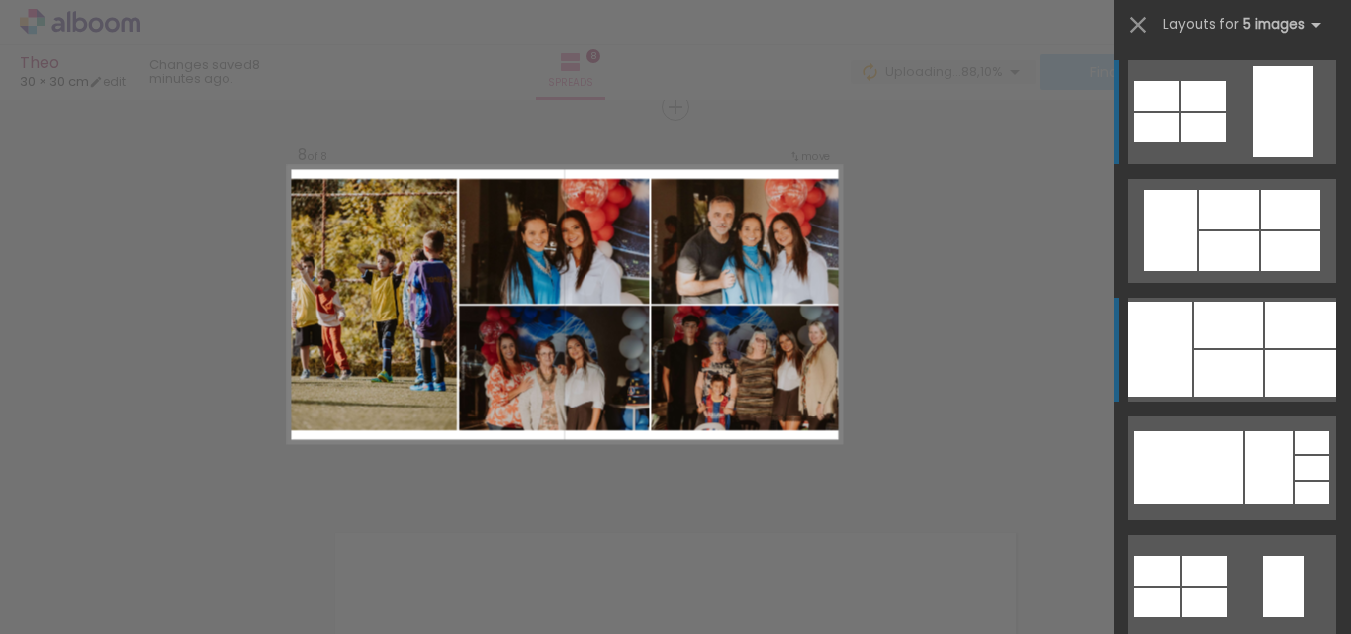
click at [1178, 356] on div at bounding box center [1159, 349] width 63 height 95
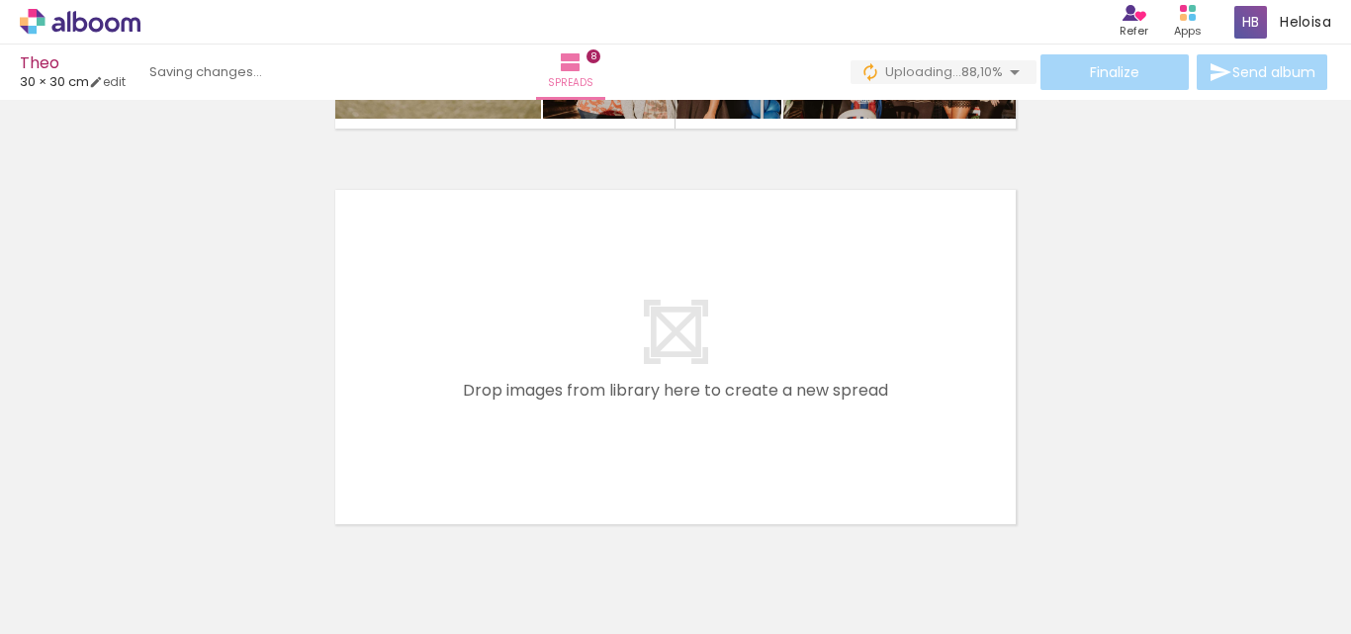
scroll to position [3219, 0]
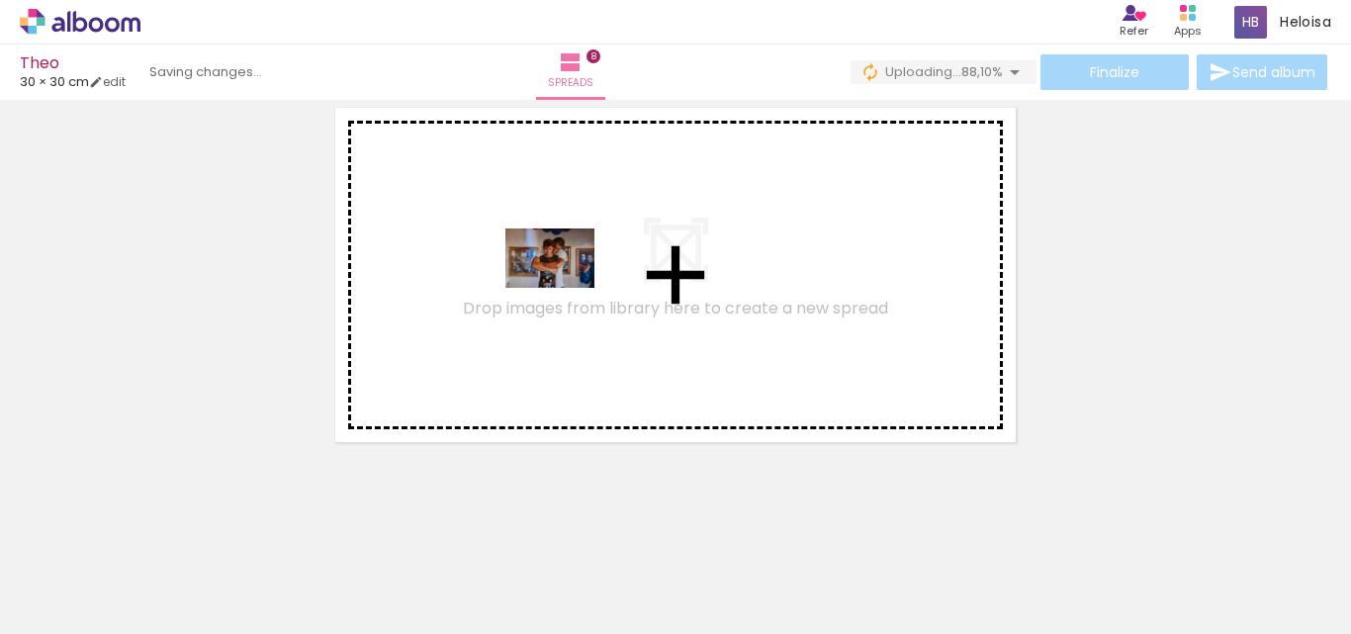
drag, startPoint x: 364, startPoint y: 592, endPoint x: 574, endPoint y: 263, distance: 390.8
click at [574, 263] on quentale-workspace at bounding box center [675, 317] width 1351 height 634
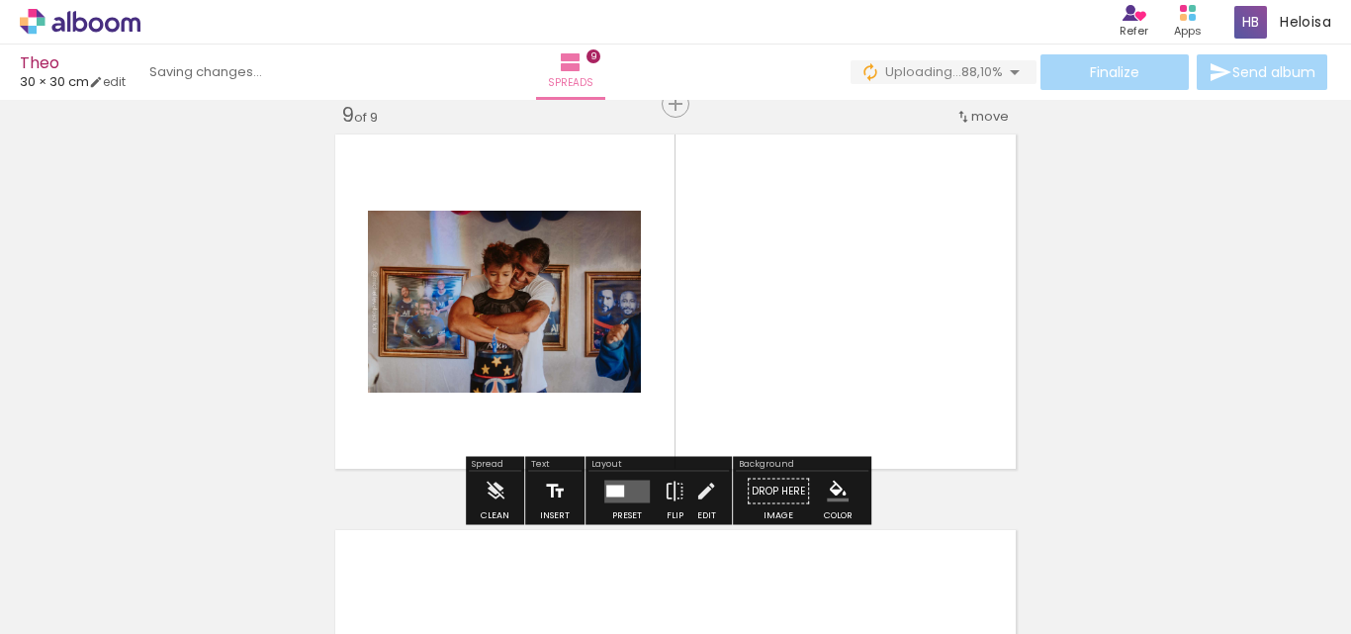
scroll to position [3190, 0]
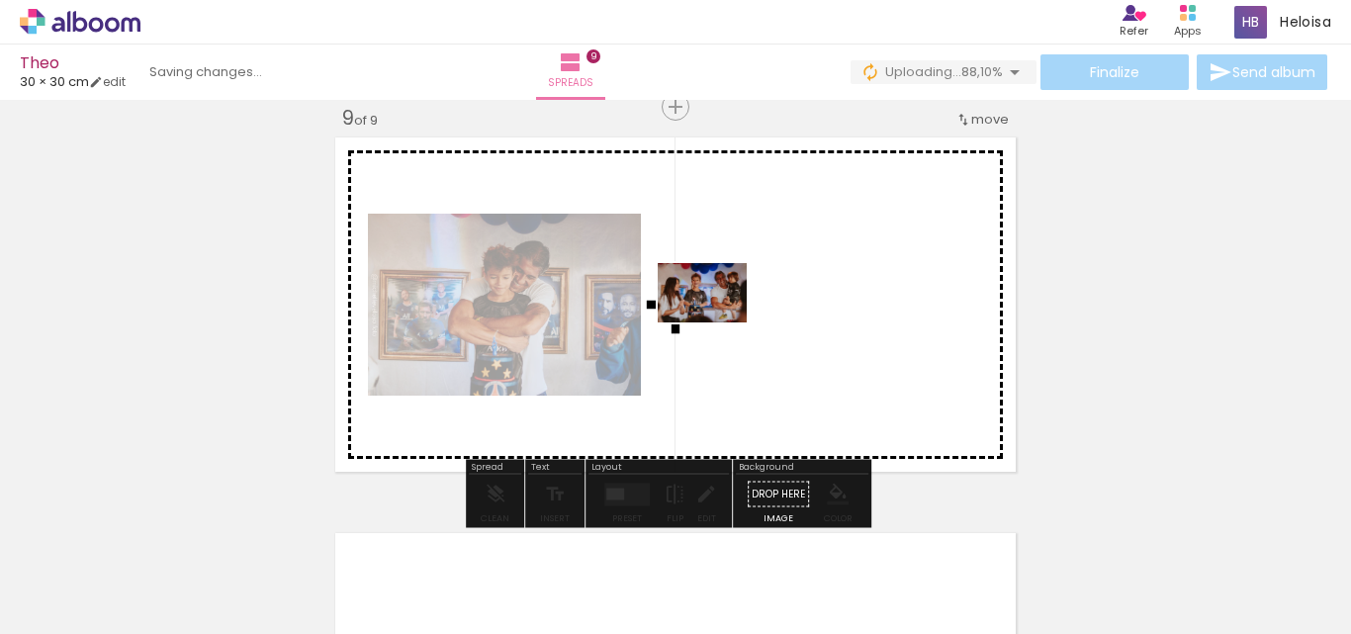
drag, startPoint x: 511, startPoint y: 580, endPoint x: 733, endPoint y: 309, distance: 349.9
click at [733, 309] on quentale-workspace at bounding box center [675, 317] width 1351 height 634
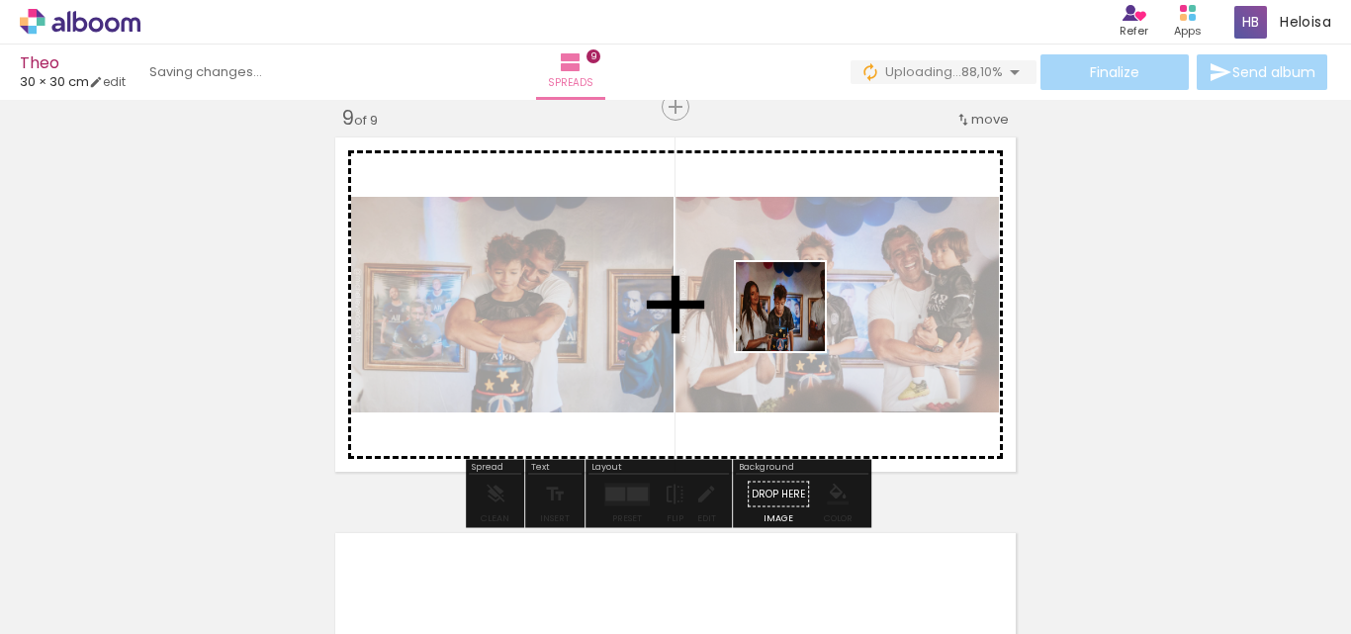
drag, startPoint x: 619, startPoint y: 578, endPoint x: 796, endPoint y: 320, distance: 312.9
click at [796, 320] on quentale-workspace at bounding box center [675, 317] width 1351 height 634
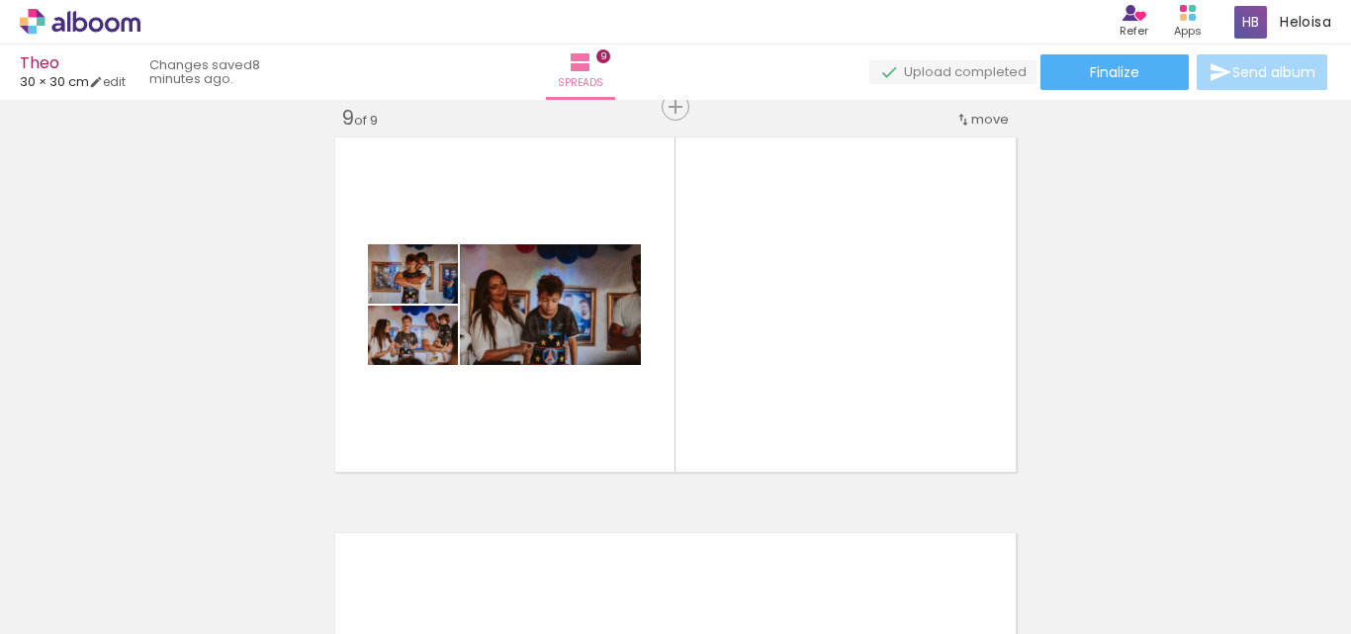
scroll to position [0, 3469]
click at [41, 611] on iron-icon at bounding box center [29, 623] width 24 height 24
click at [0, 0] on input "file" at bounding box center [0, 0] width 0 height 0
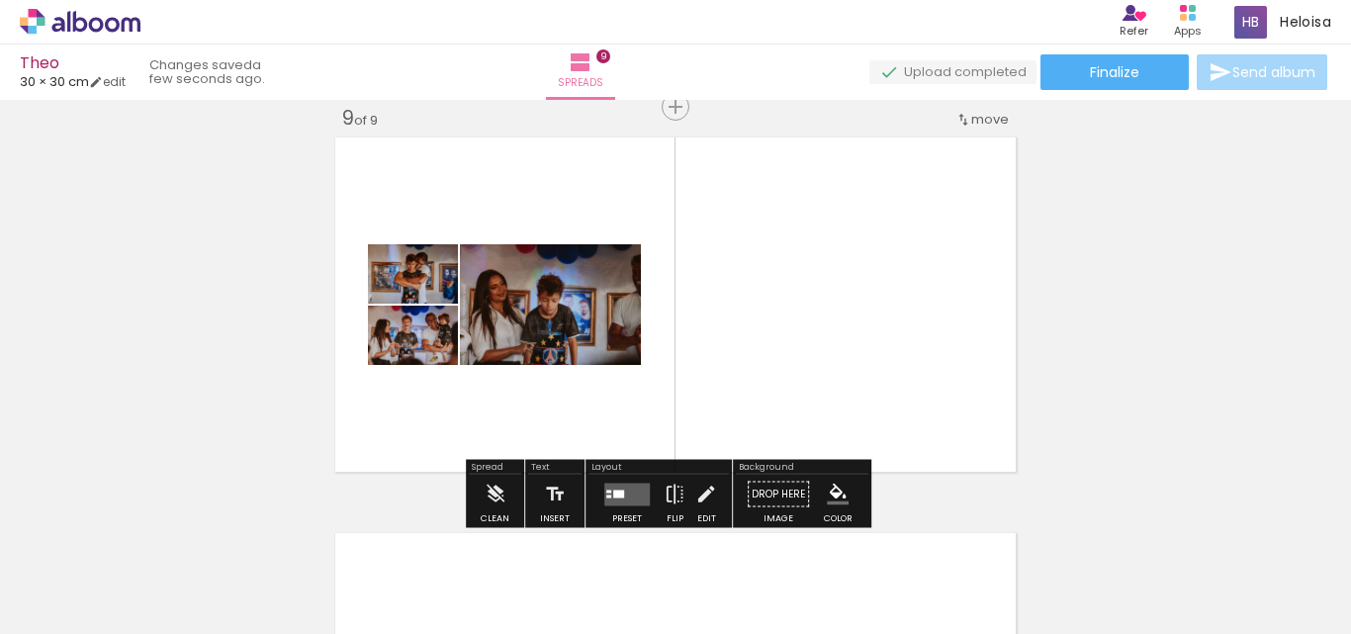
scroll to position [0, 3469]
click at [91, 607] on paper-button "Add Images" at bounding box center [52, 623] width 78 height 32
click at [0, 0] on input "file" at bounding box center [0, 0] width 0 height 0
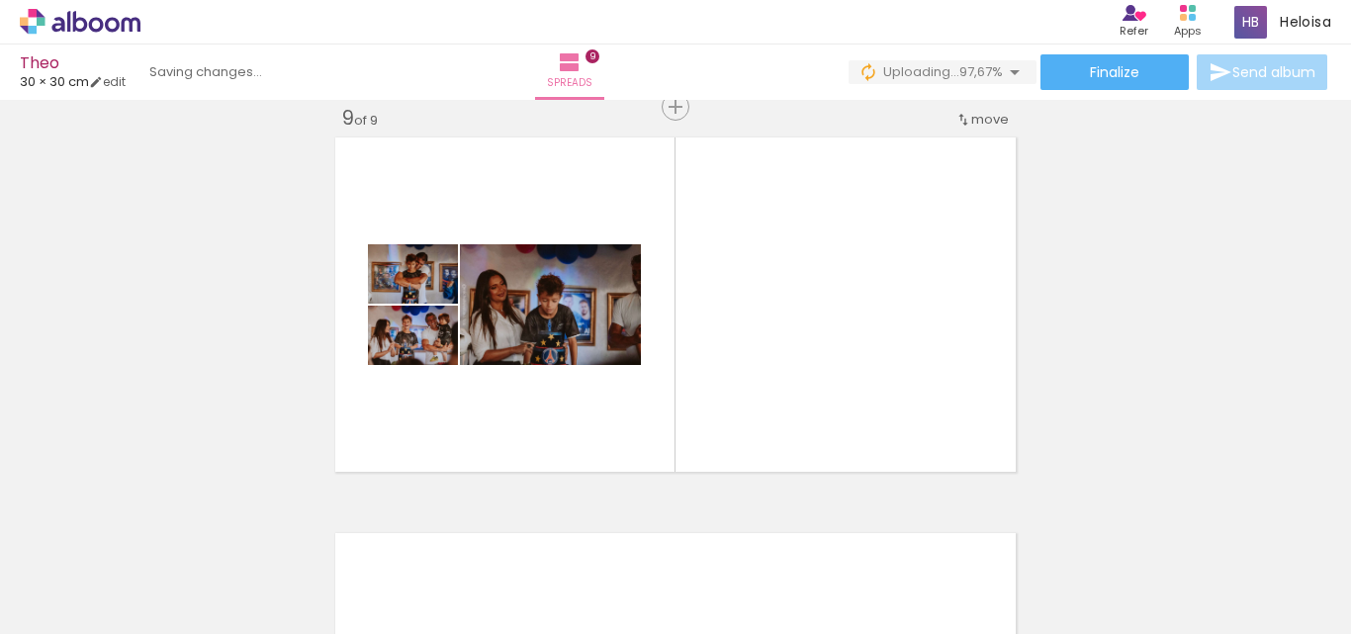
scroll to position [0, 3801]
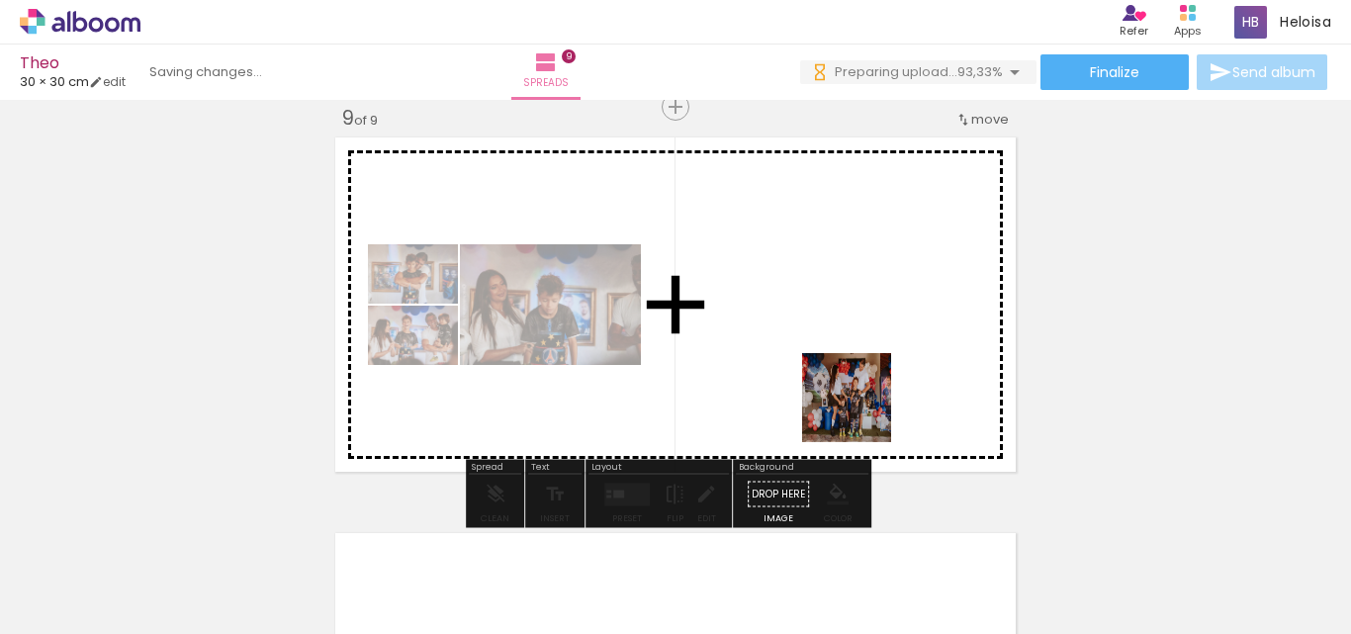
drag, startPoint x: 1064, startPoint y: 582, endPoint x: 835, endPoint y: 374, distance: 310.1
click at [835, 374] on quentale-workspace at bounding box center [675, 317] width 1351 height 634
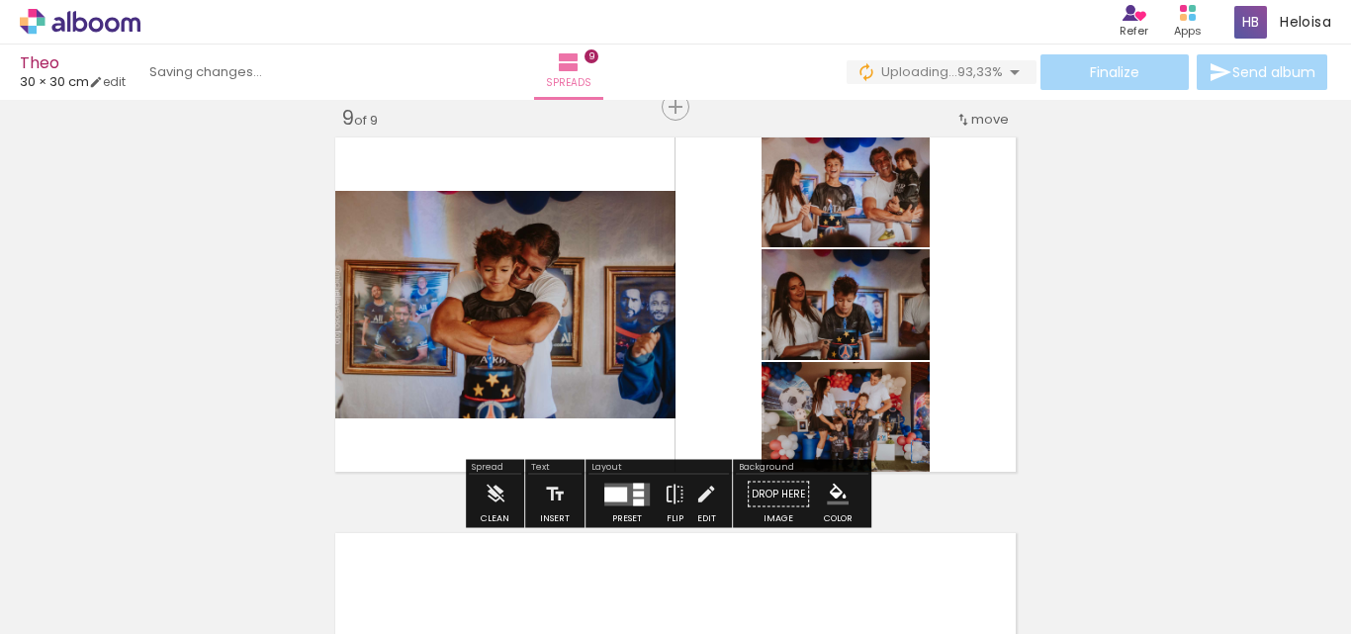
click at [638, 484] on div at bounding box center [638, 486] width 11 height 6
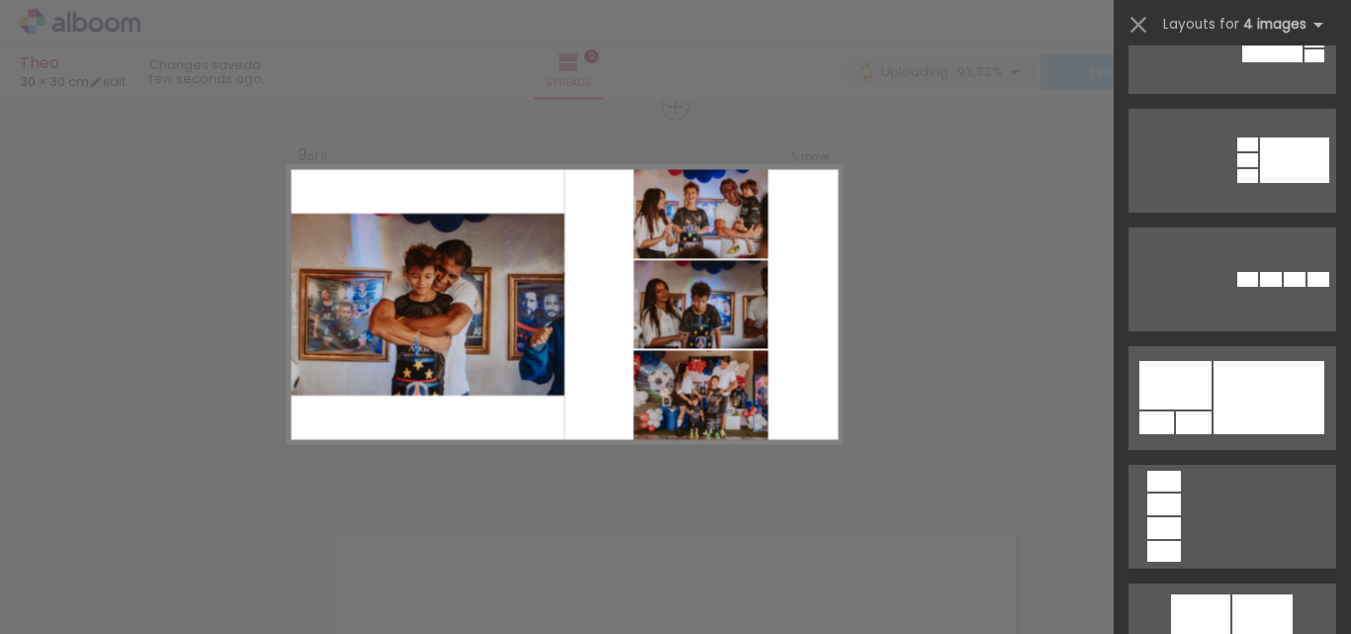
scroll to position [0, 0]
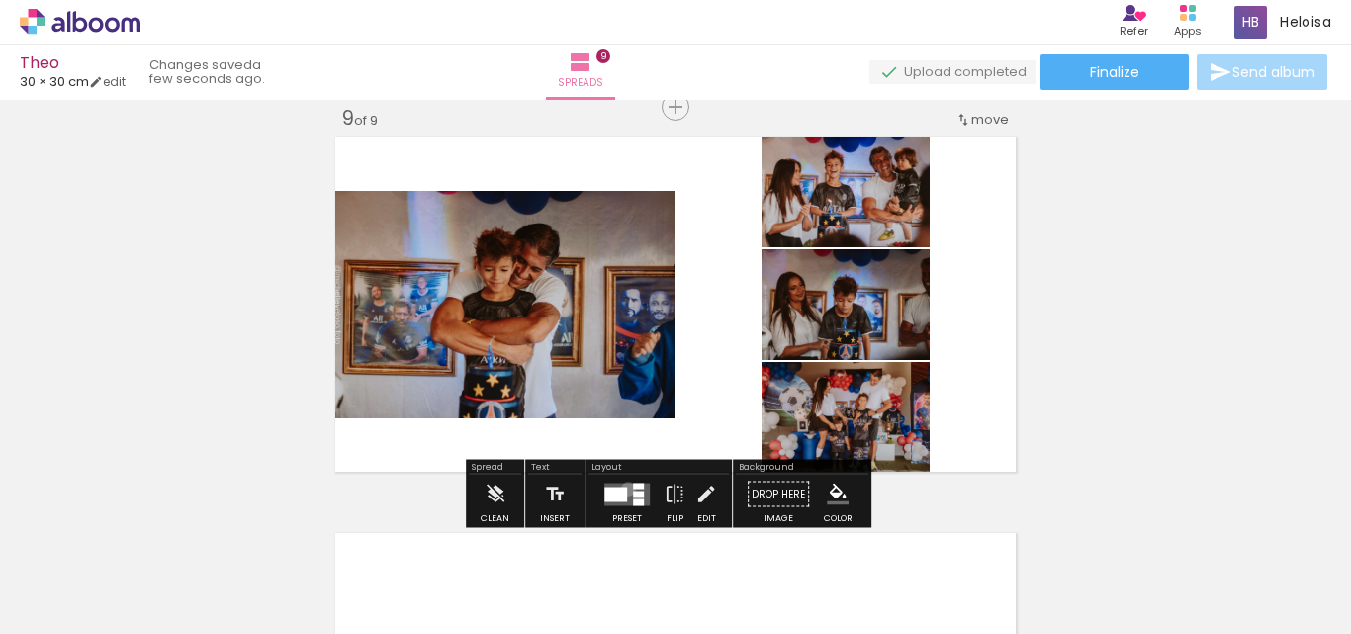
click at [626, 488] on quentale-layouter at bounding box center [626, 494] width 45 height 23
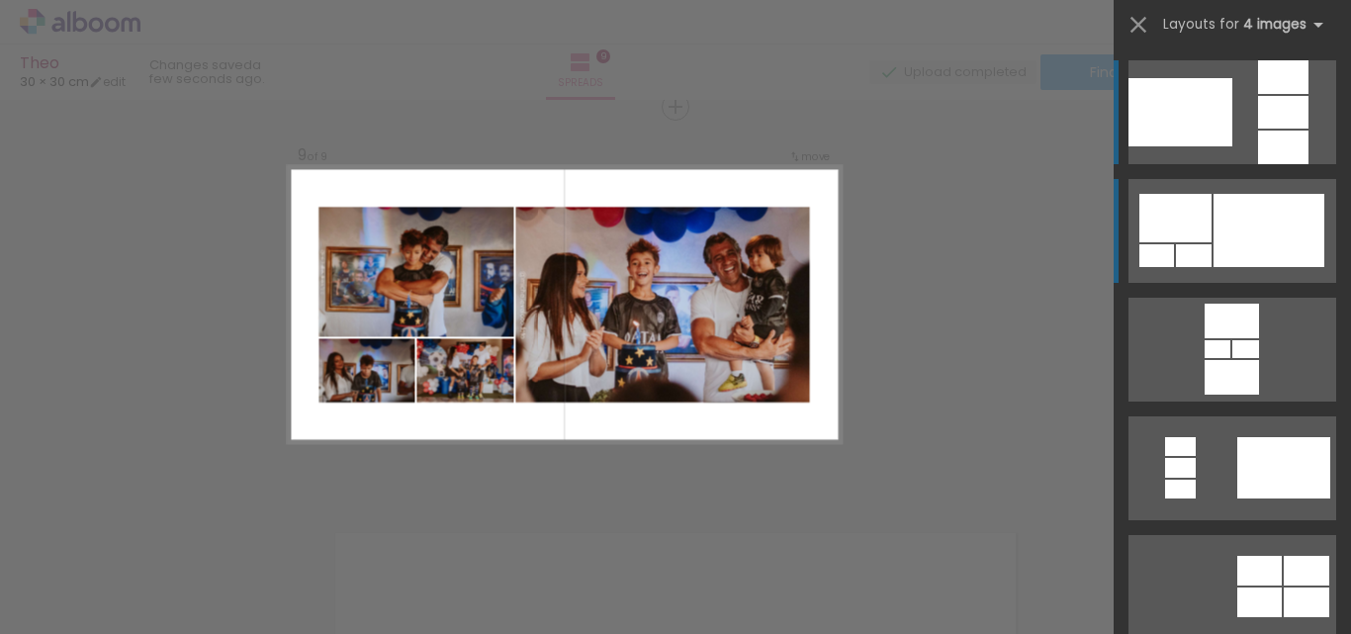
click at [1184, 240] on div at bounding box center [1175, 218] width 72 height 48
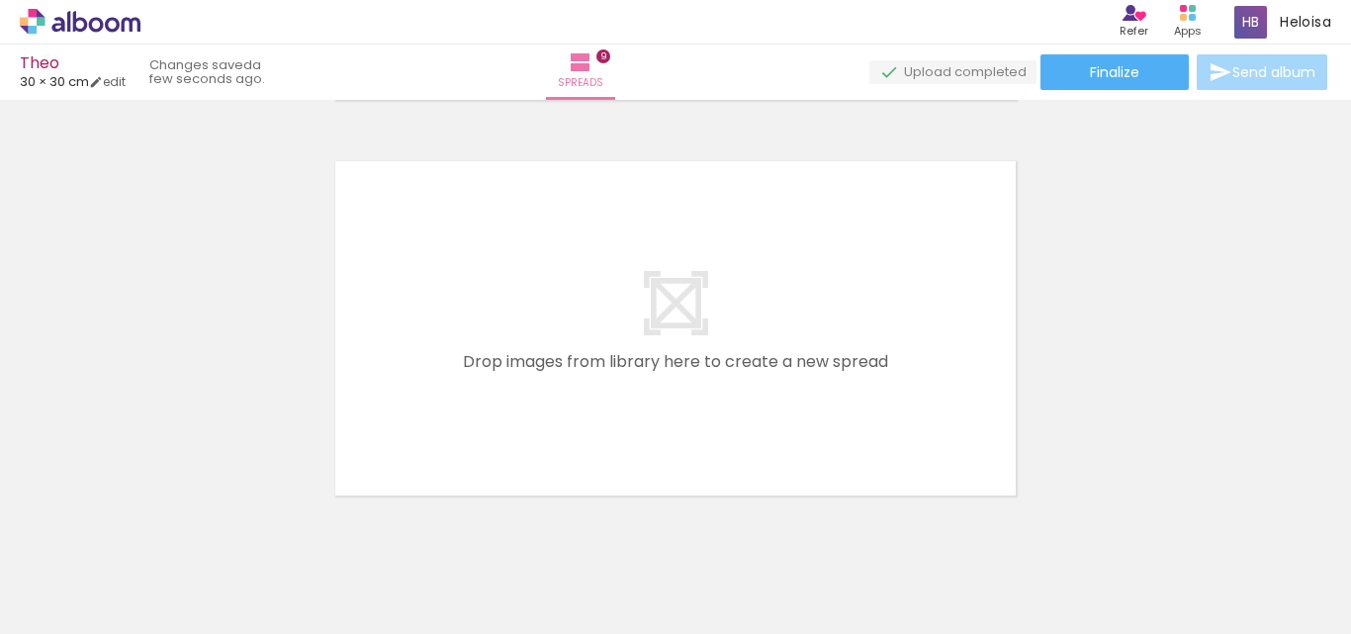
scroll to position [3578, 0]
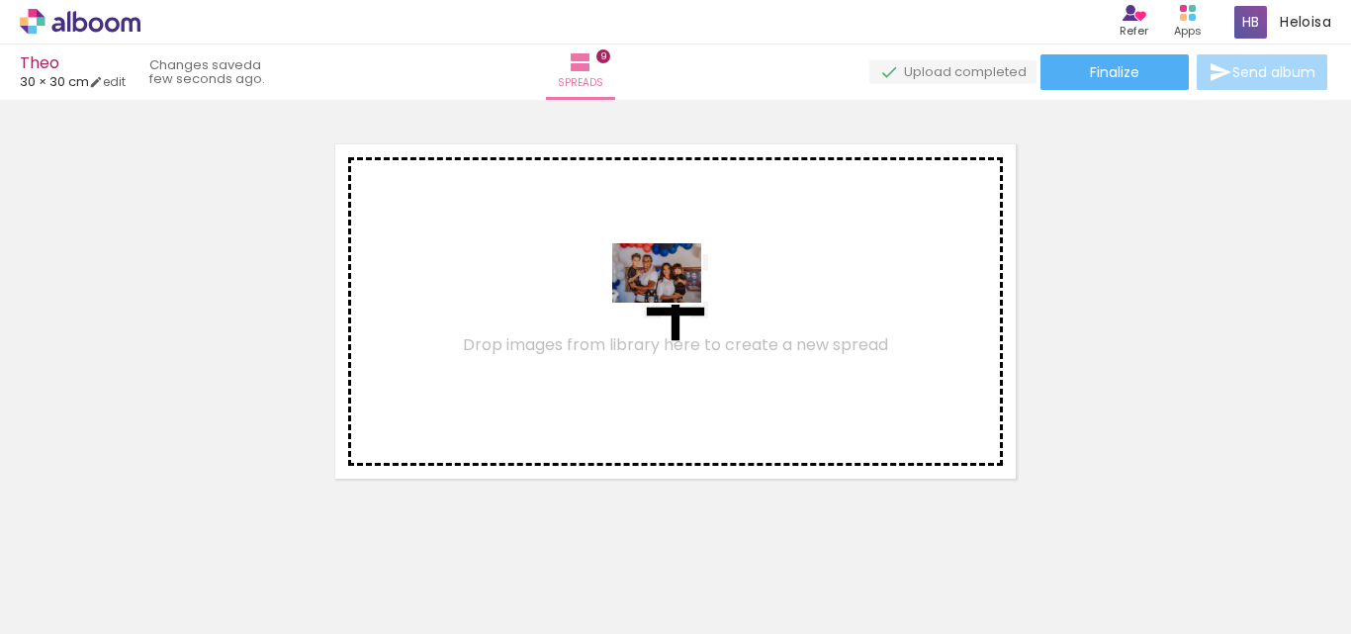
drag, startPoint x: 1174, startPoint y: 570, endPoint x: 671, endPoint y: 303, distance: 568.8
click at [671, 303] on quentale-workspace at bounding box center [675, 317] width 1351 height 634
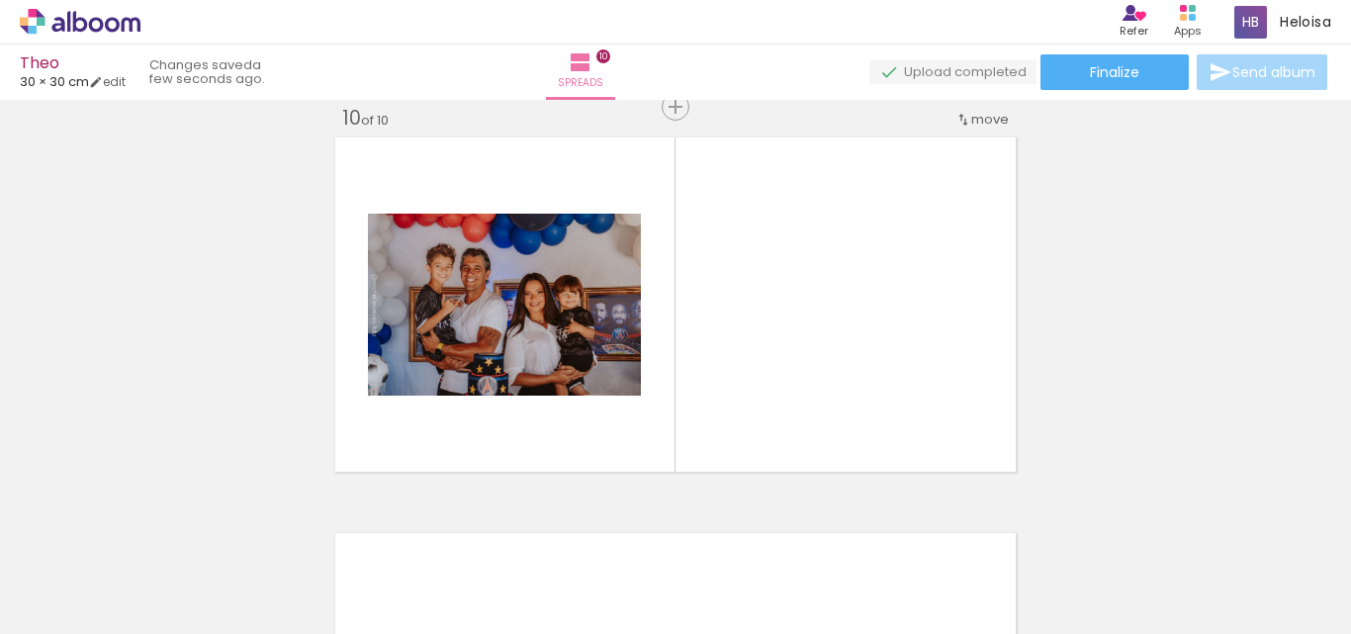
scroll to position [3585, 0]
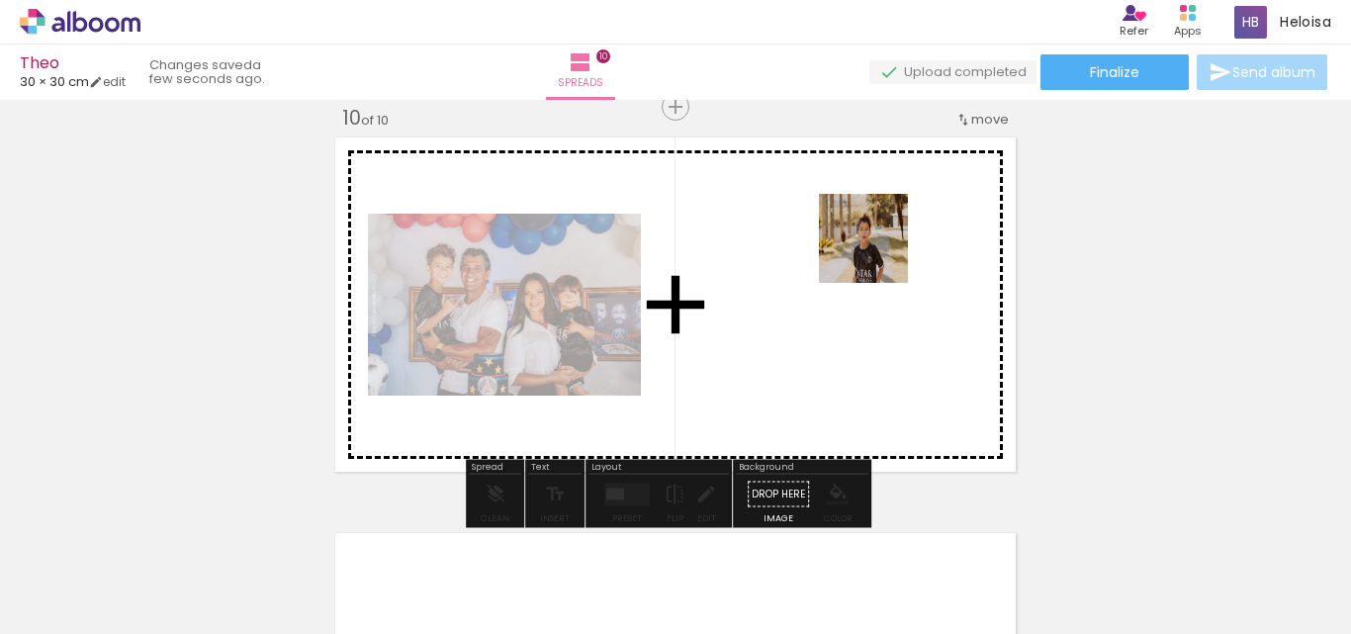
drag, startPoint x: 1264, startPoint y: 580, endPoint x: 799, endPoint y: 214, distance: 592.0
click at [799, 214] on quentale-workspace at bounding box center [675, 317] width 1351 height 634
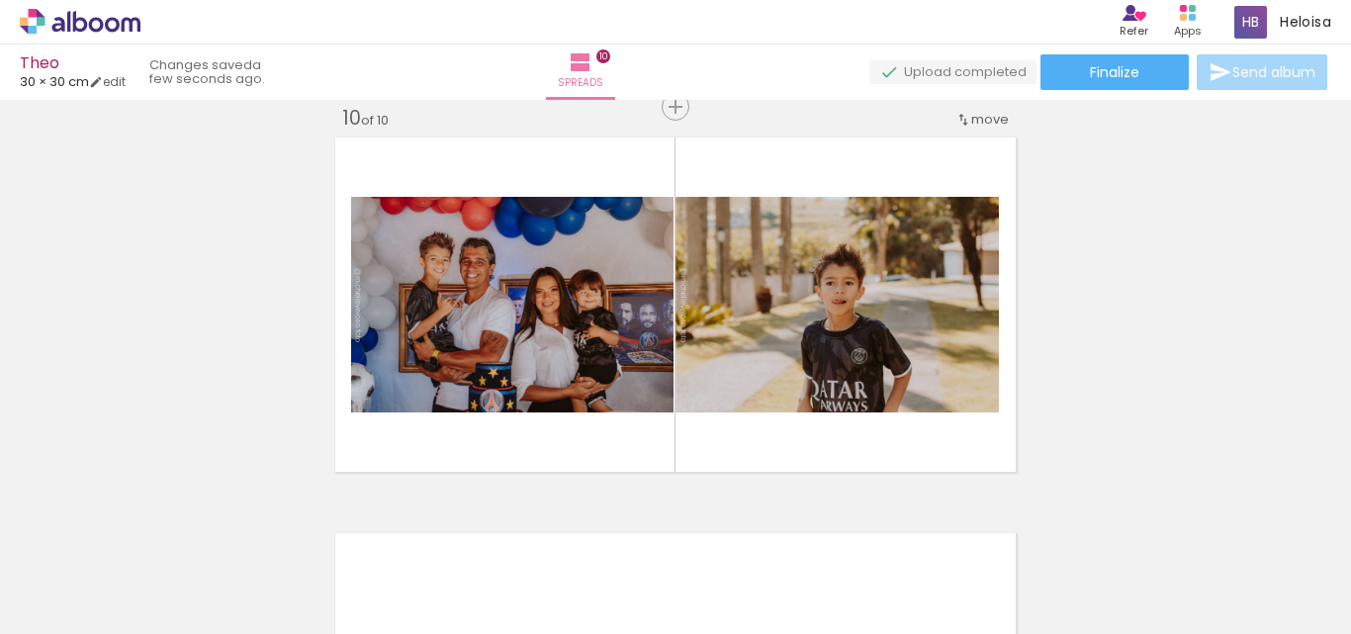
scroll to position [0, 0]
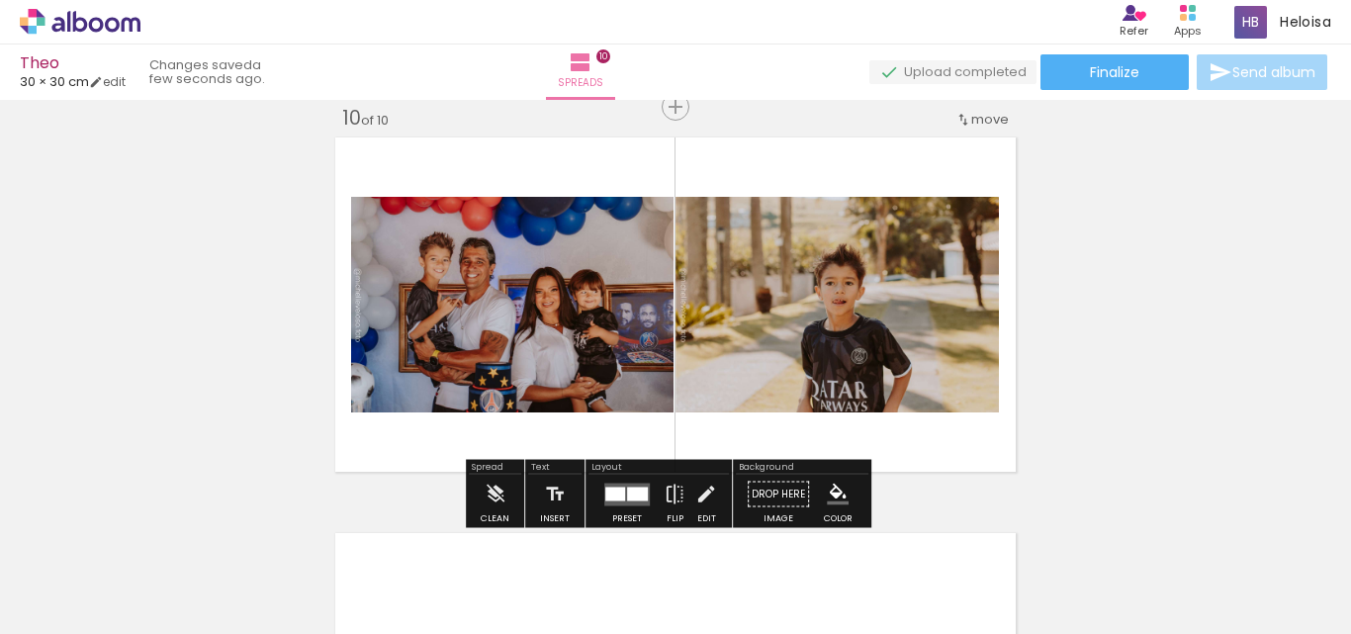
click at [632, 495] on div at bounding box center [637, 493] width 21 height 14
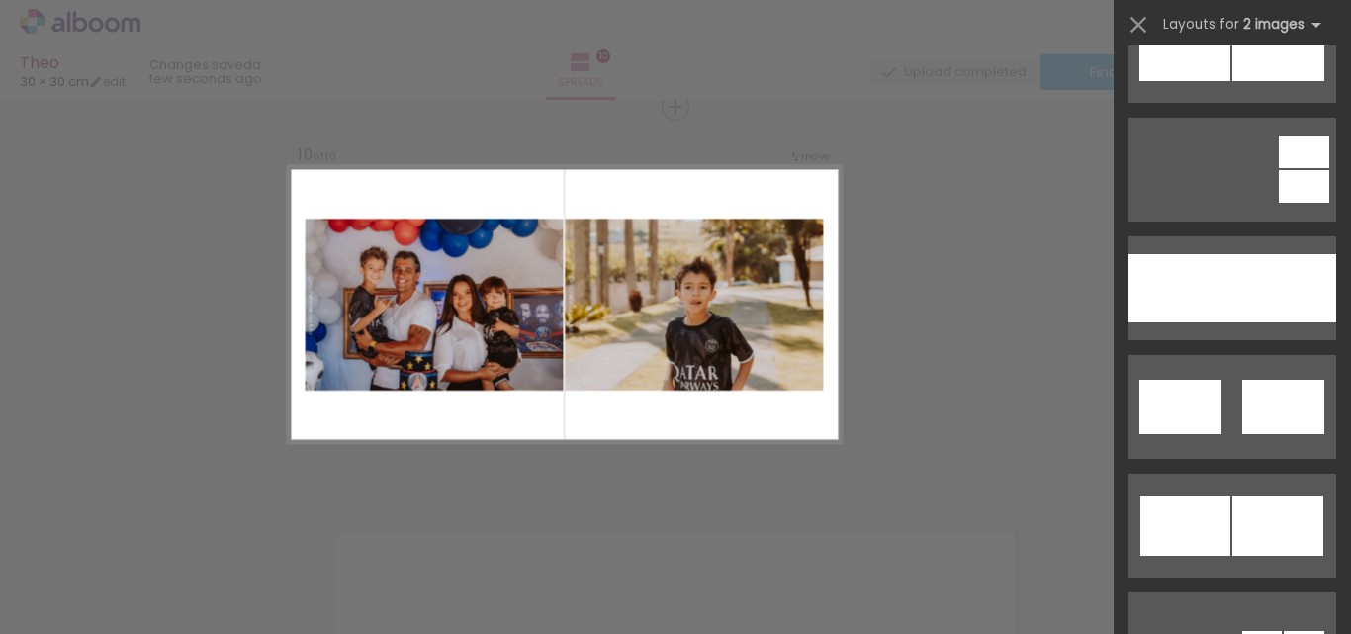
scroll to position [1290, 0]
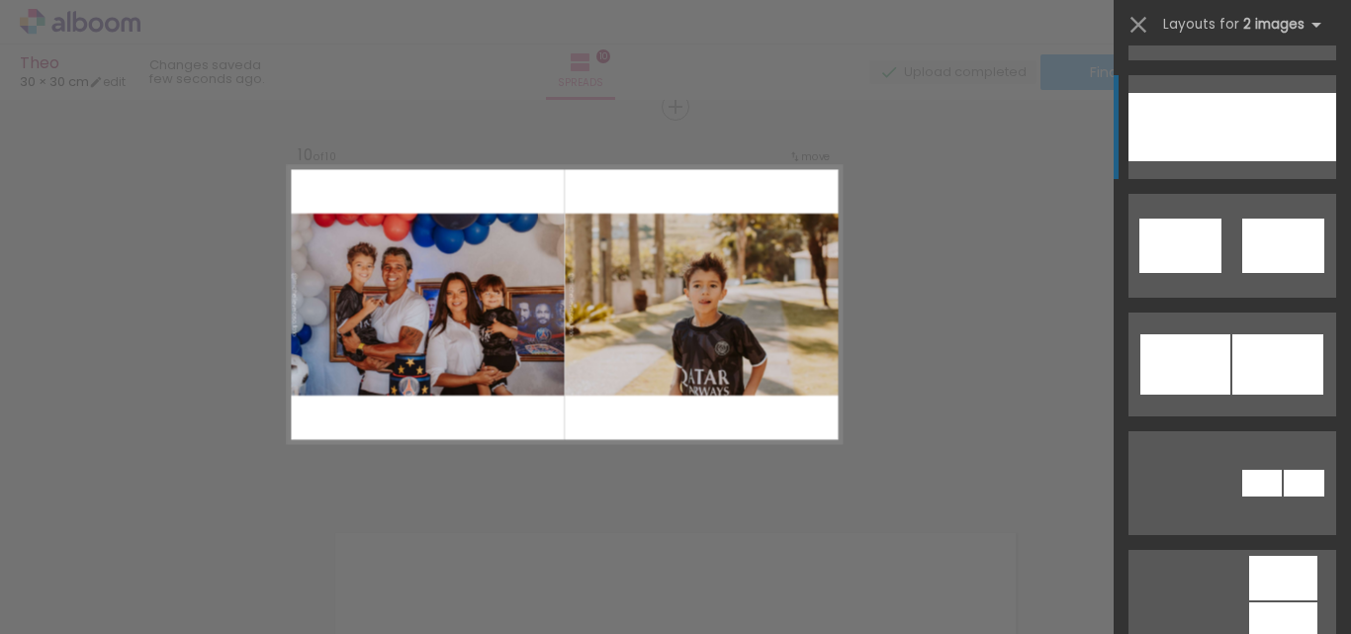
click at [1281, 138] on div at bounding box center [1284, 127] width 104 height 68
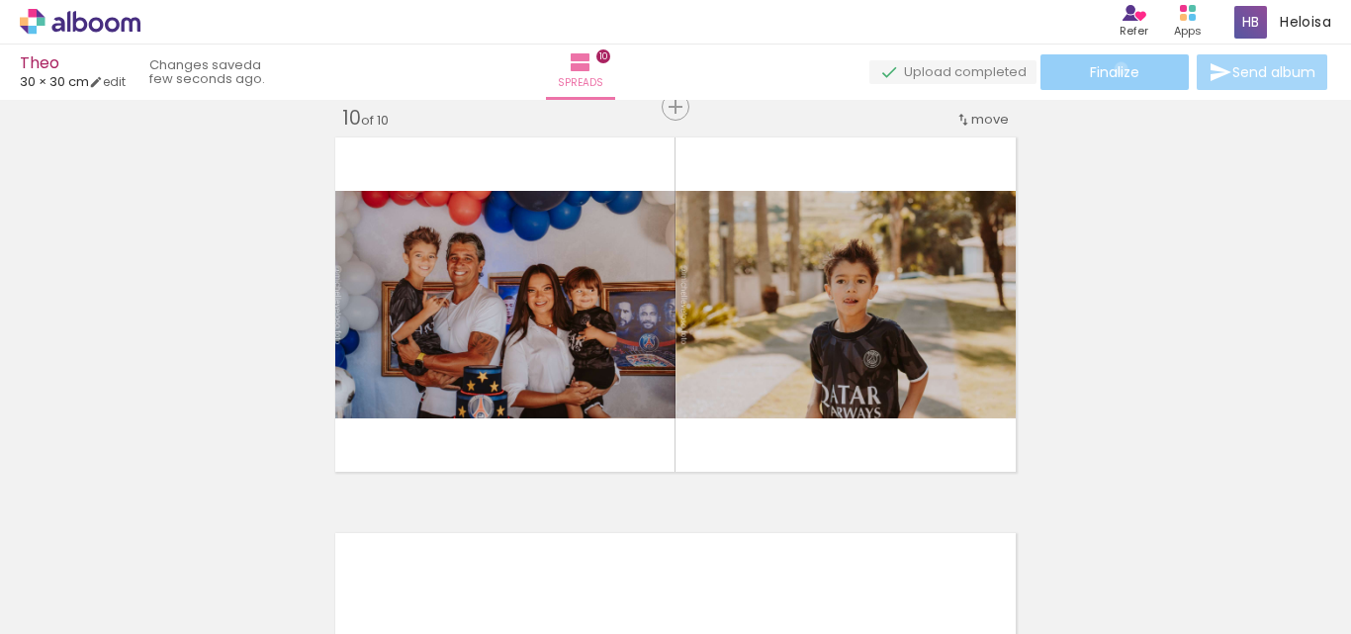
click at [1115, 68] on span "Finalize" at bounding box center [1114, 72] width 49 height 14
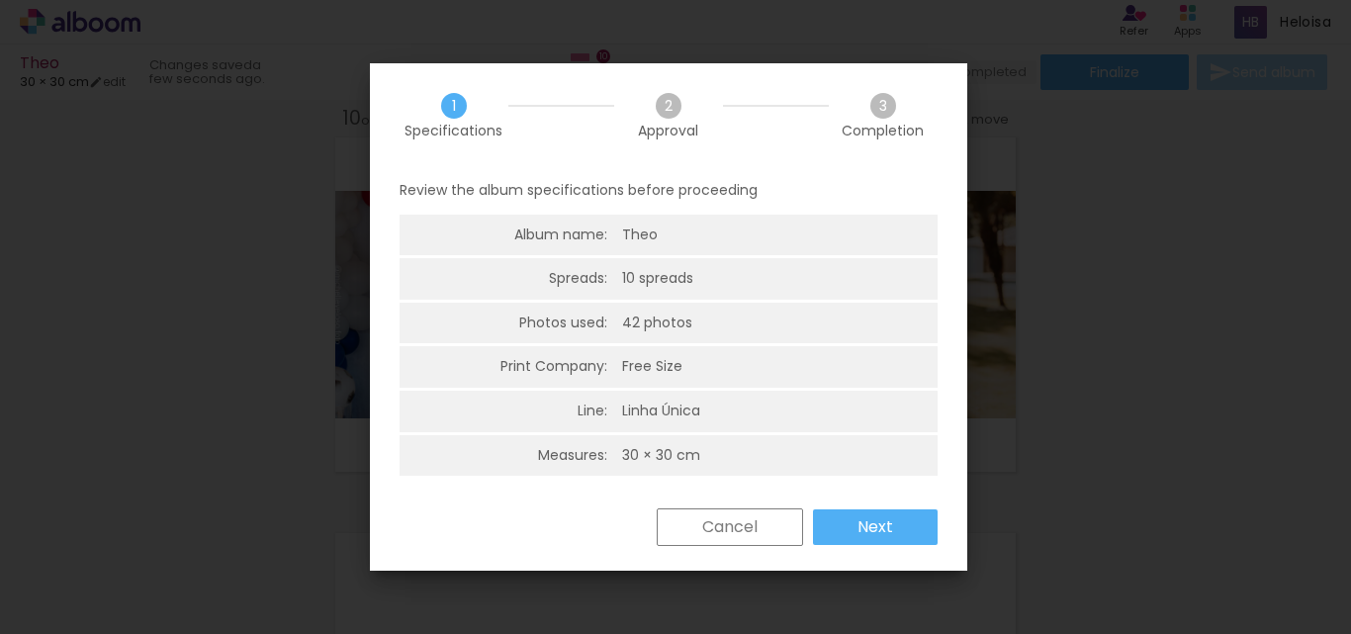
click at [0, 0] on slot "Next" at bounding box center [0, 0] width 0 height 0
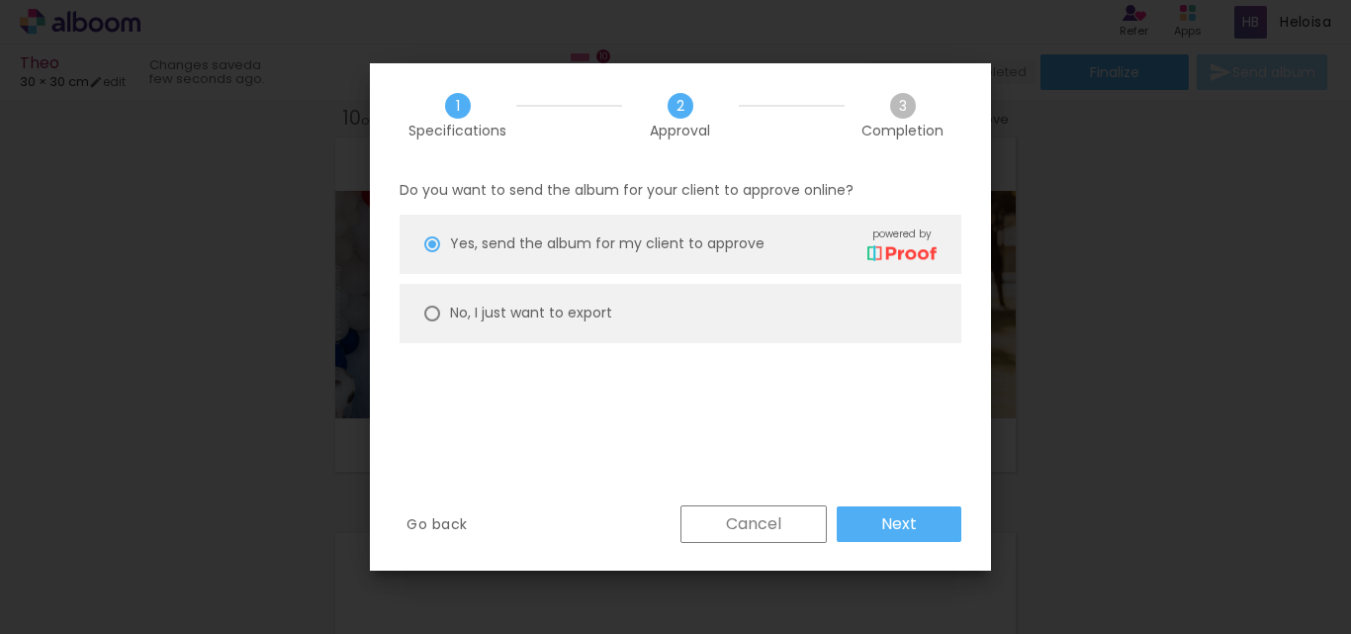
click at [0, 0] on slot "No, I just want to export" at bounding box center [0, 0] width 0 height 0
type paper-radio-button "on"
click at [872, 528] on paper-button "Next" at bounding box center [898, 524] width 125 height 36
type input "High, 300 DPI"
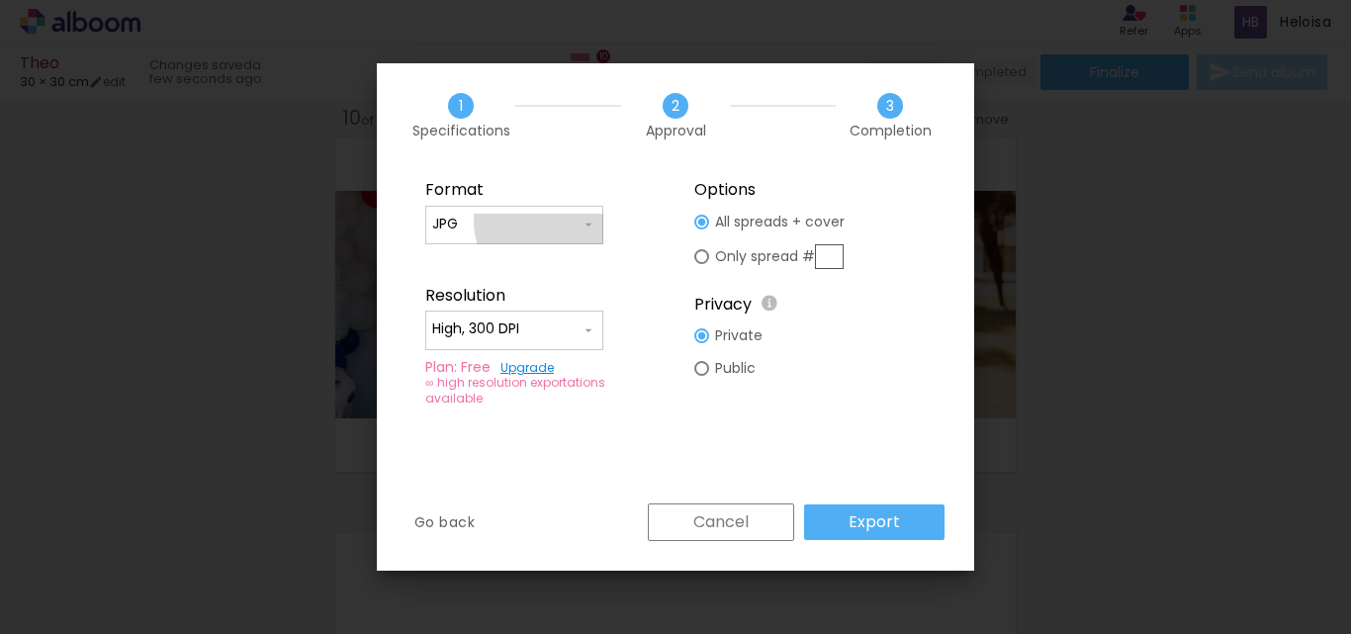
click at [555, 220] on input "JPG" at bounding box center [506, 225] width 148 height 20
click at [527, 258] on paper-item "PDF" at bounding box center [514, 261] width 178 height 40
type input "PDF"
click at [0, 0] on slot "Export" at bounding box center [0, 0] width 0 height 0
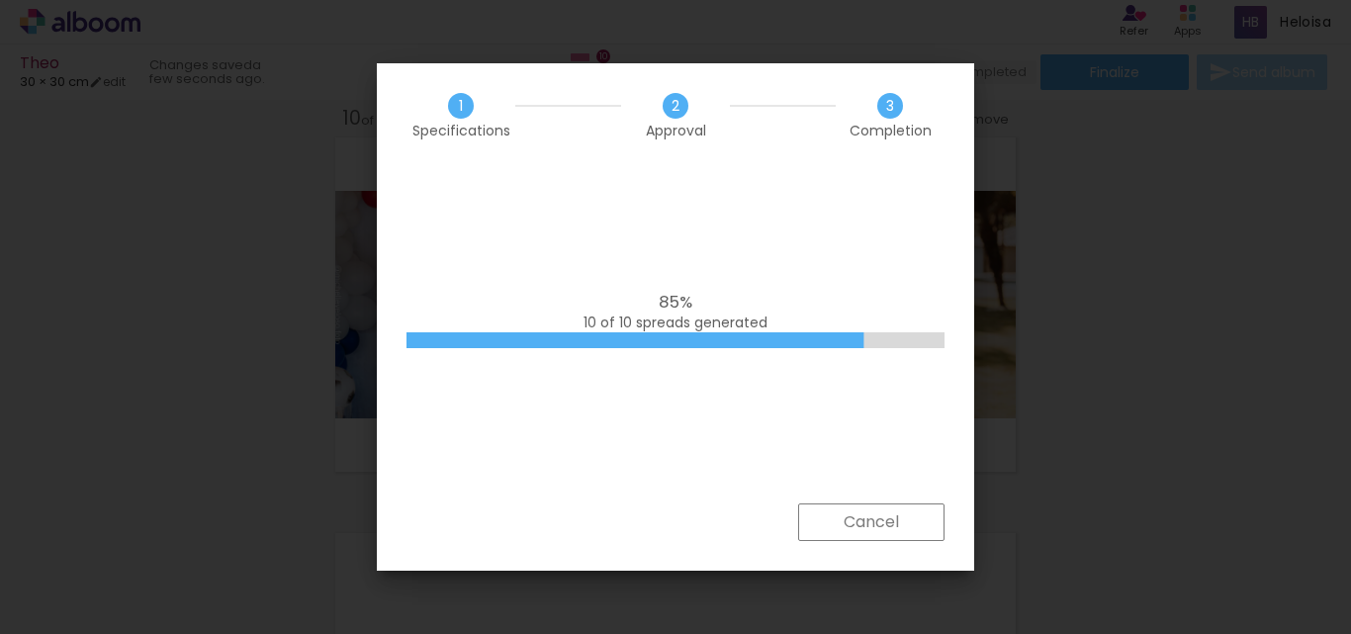
scroll to position [1290, 0]
